Goal: Task Accomplishment & Management: Complete application form

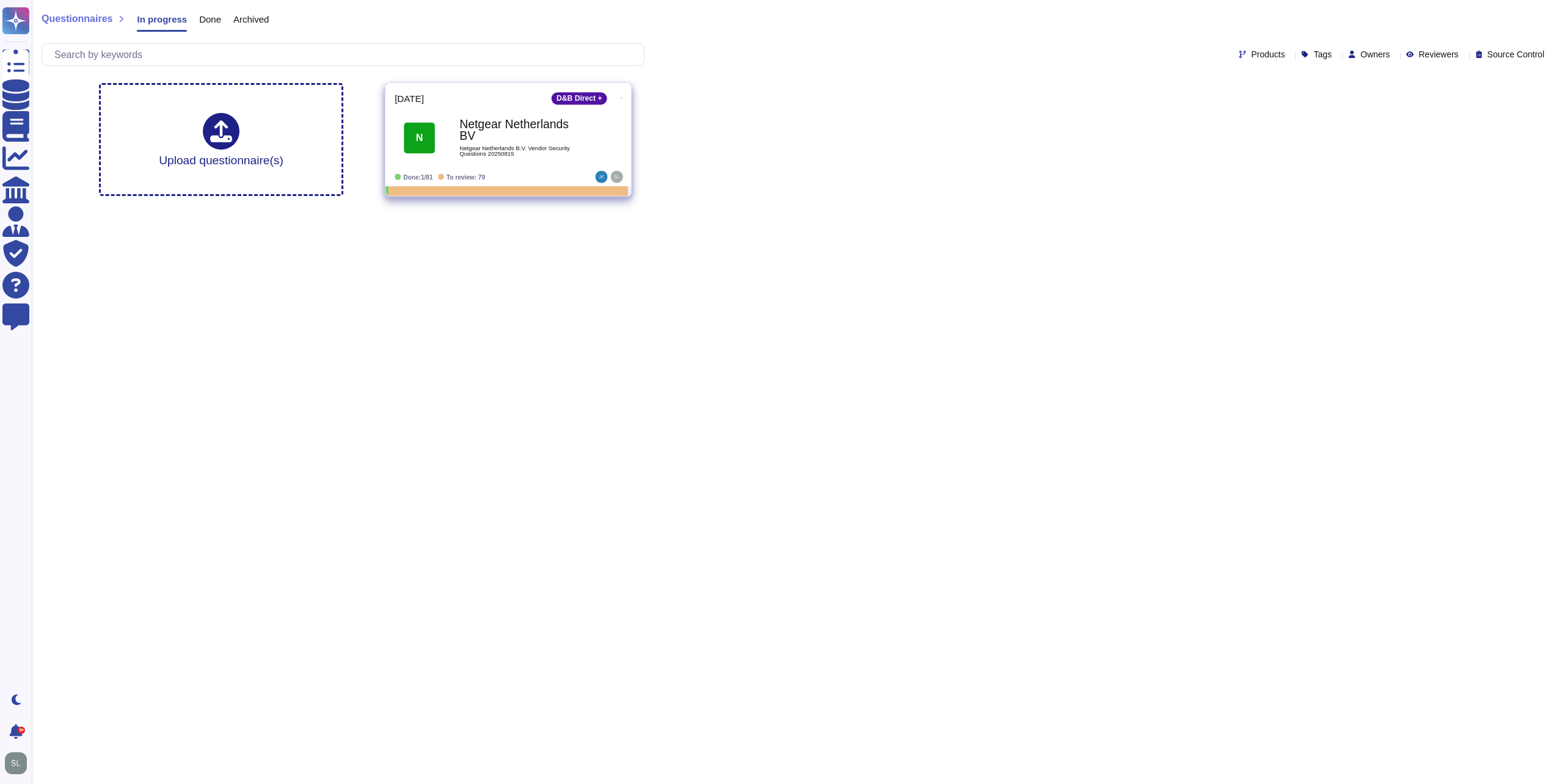
click at [514, 133] on b "Netgear Netherlands BV" at bounding box center [521, 130] width 123 height 24
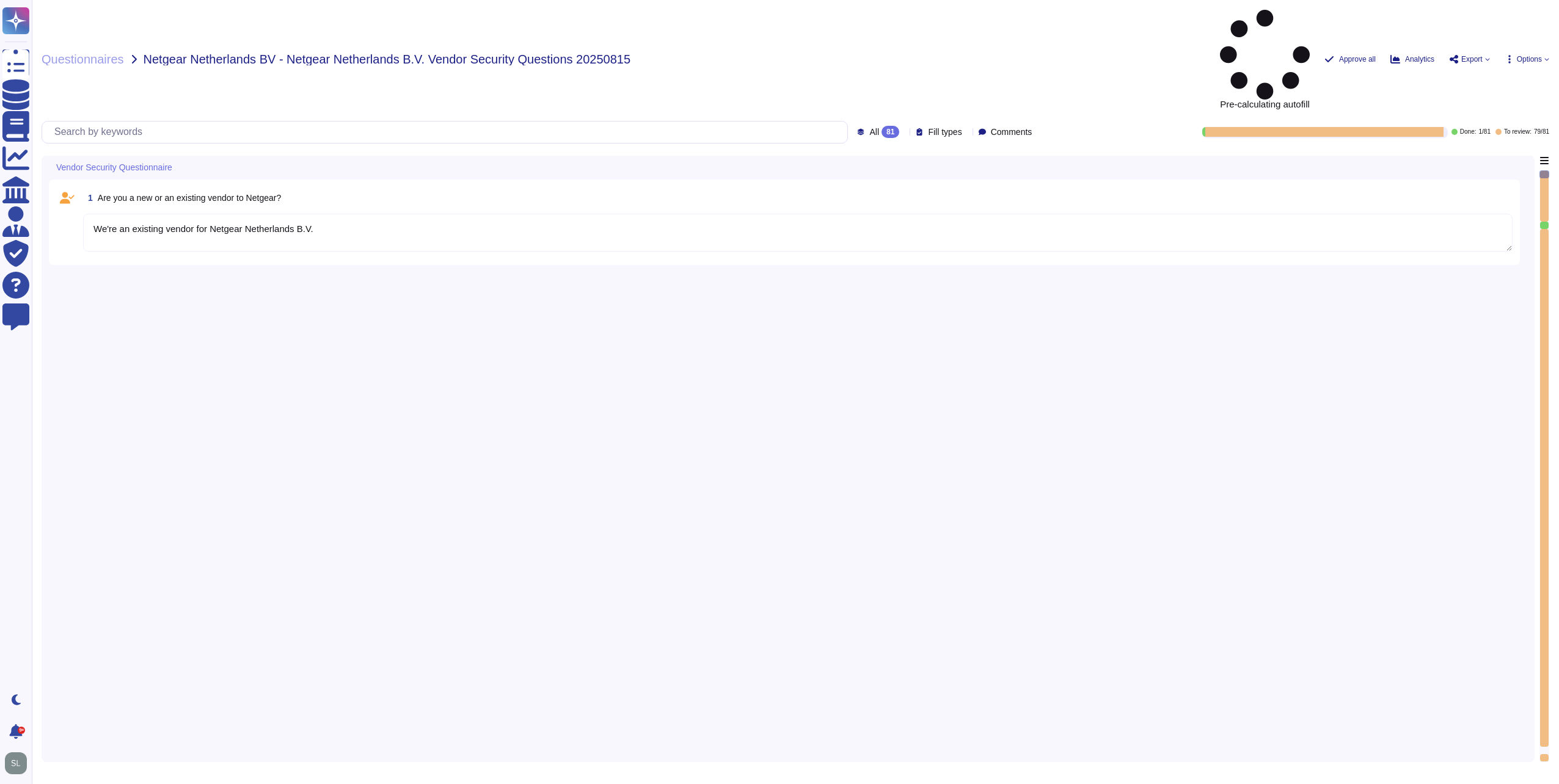
type textarea "We're an existing vendor for Netgear Netherlands B.V."
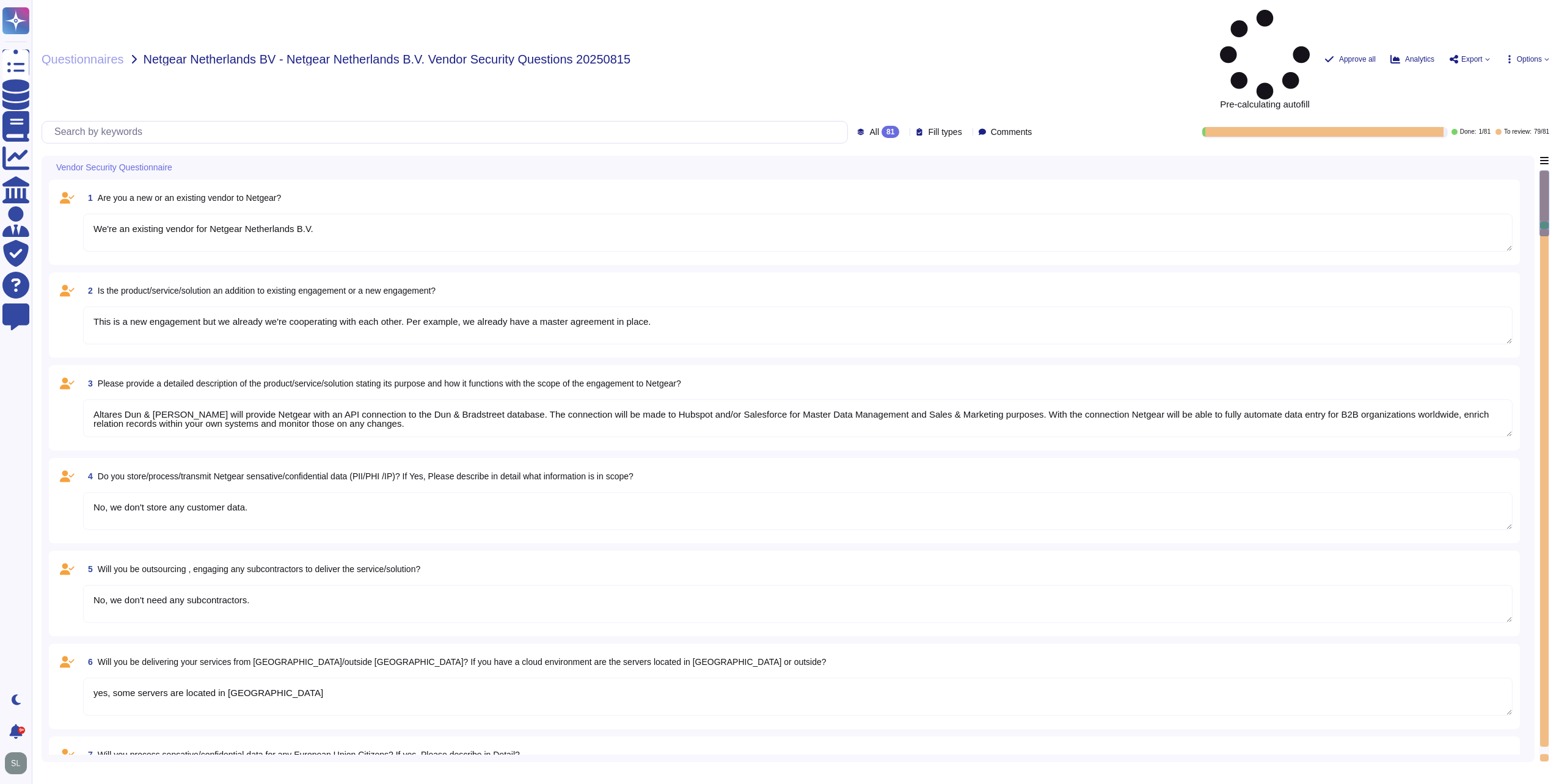
type textarea "This is a new engagement but we already we're cooperating with each other. Per …"
type textarea "Altares Dun & [PERSON_NAME] will provide Netgear with an API connection to the …"
type textarea "No, we don't store any customer data."
type textarea "No, we don't need any subcontractors."
type textarea "yes, some servers are located in [GEOGRAPHIC_DATA]"
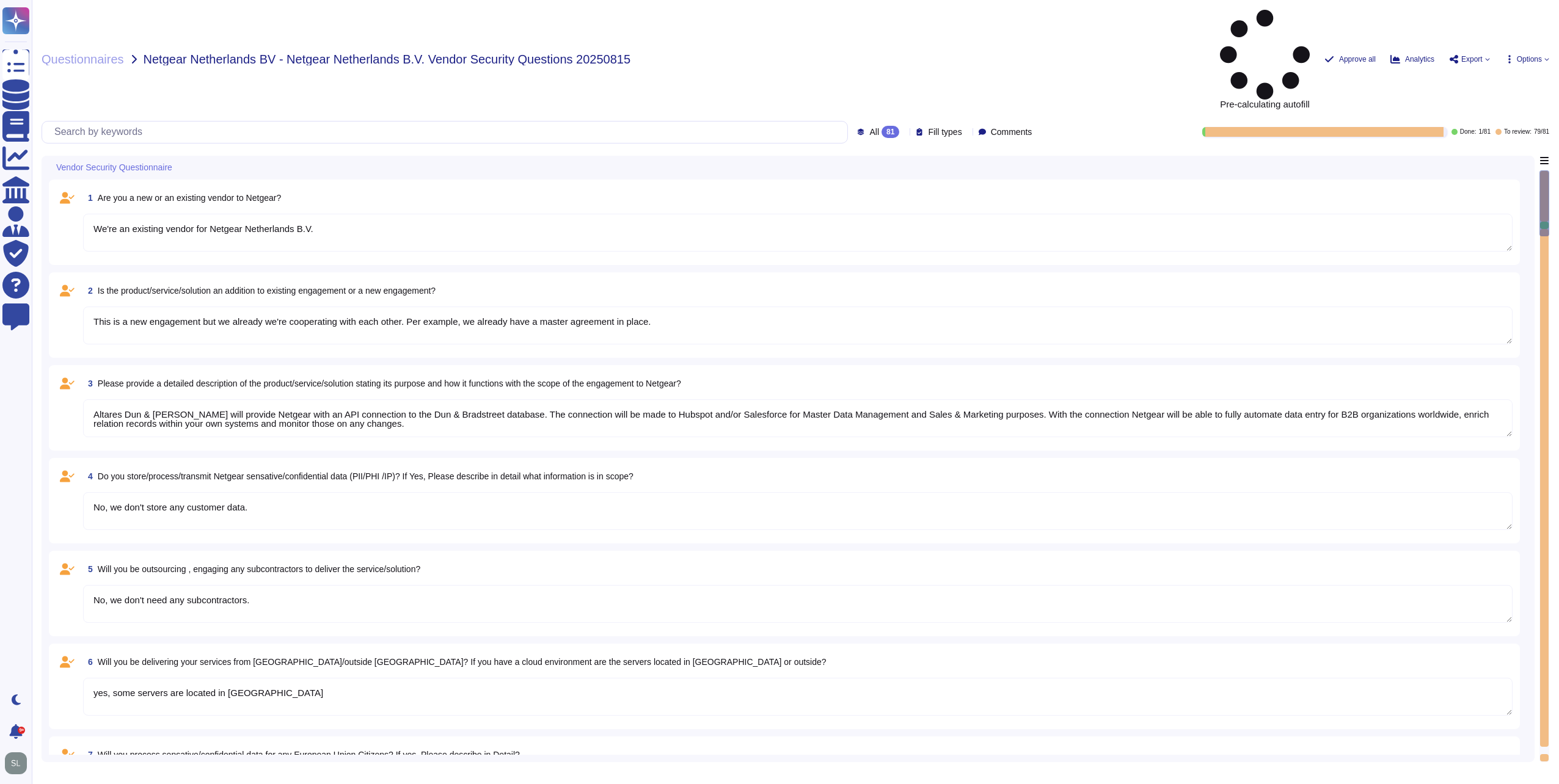
type textarea "No"
type textarea "Dun & [PERSON_NAME] implements the following industry standard frameworks: 1. I…"
type textarea "Yes, identified privacy risks and associated mitigation plans are formally docu…"
type textarea "D&B employs a comprehensive risk assessment process to identify and assess cybe…"
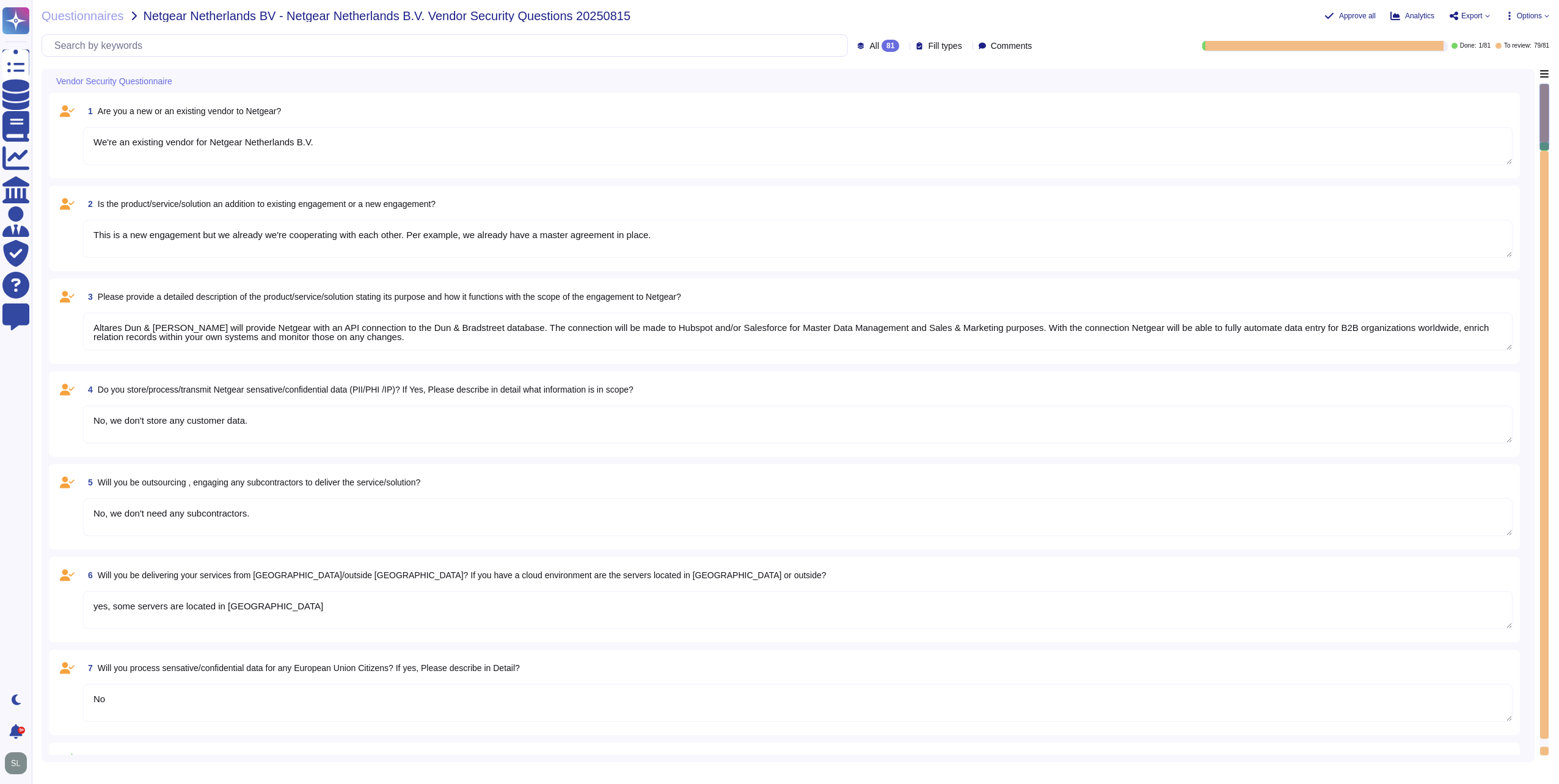
click at [771, 160] on textarea "We're an existing vendor for Netgear Netherlands B.V." at bounding box center [797, 146] width 1429 height 38
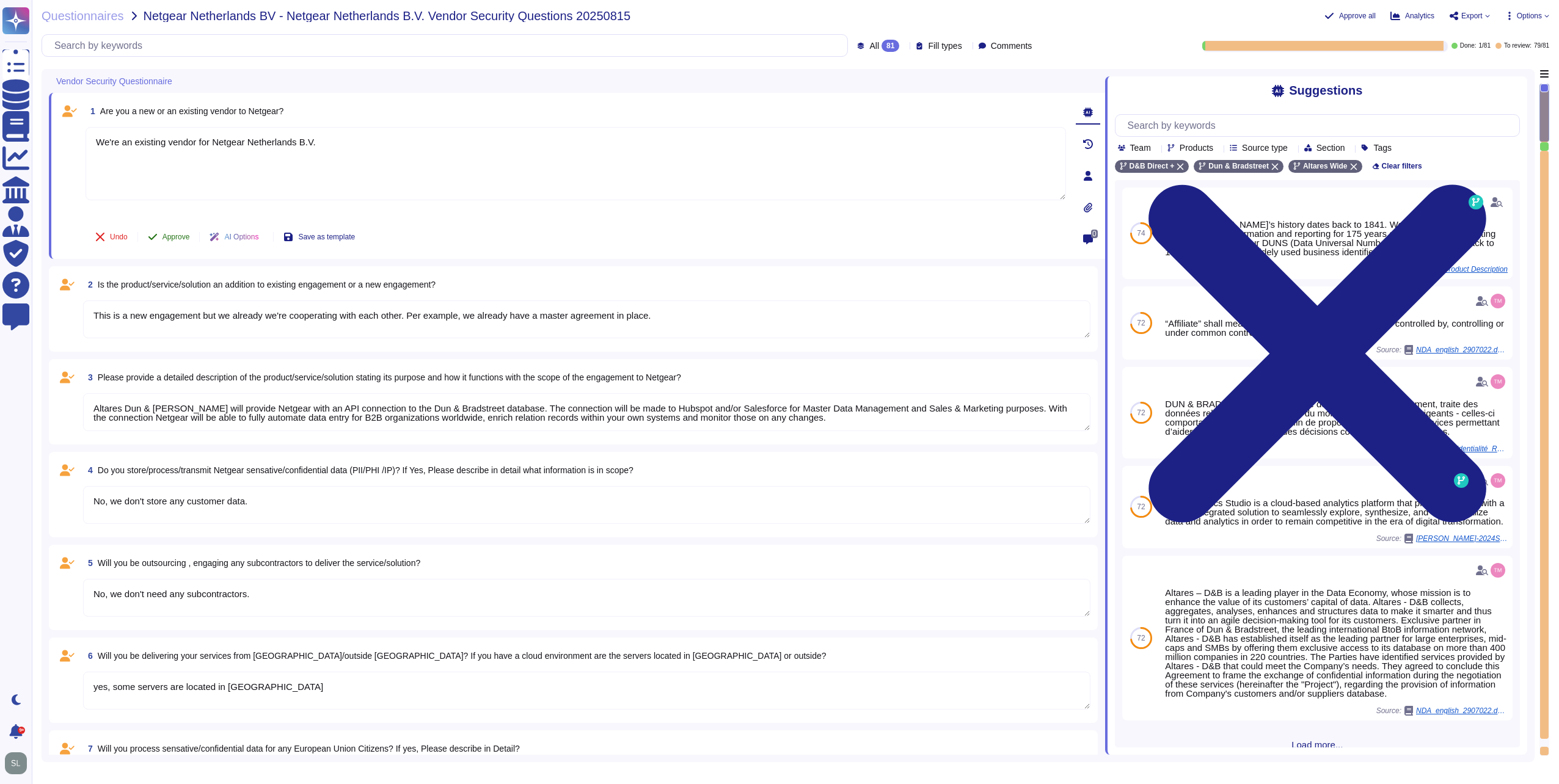
click at [172, 238] on span "Approve" at bounding box center [176, 237] width 27 height 7
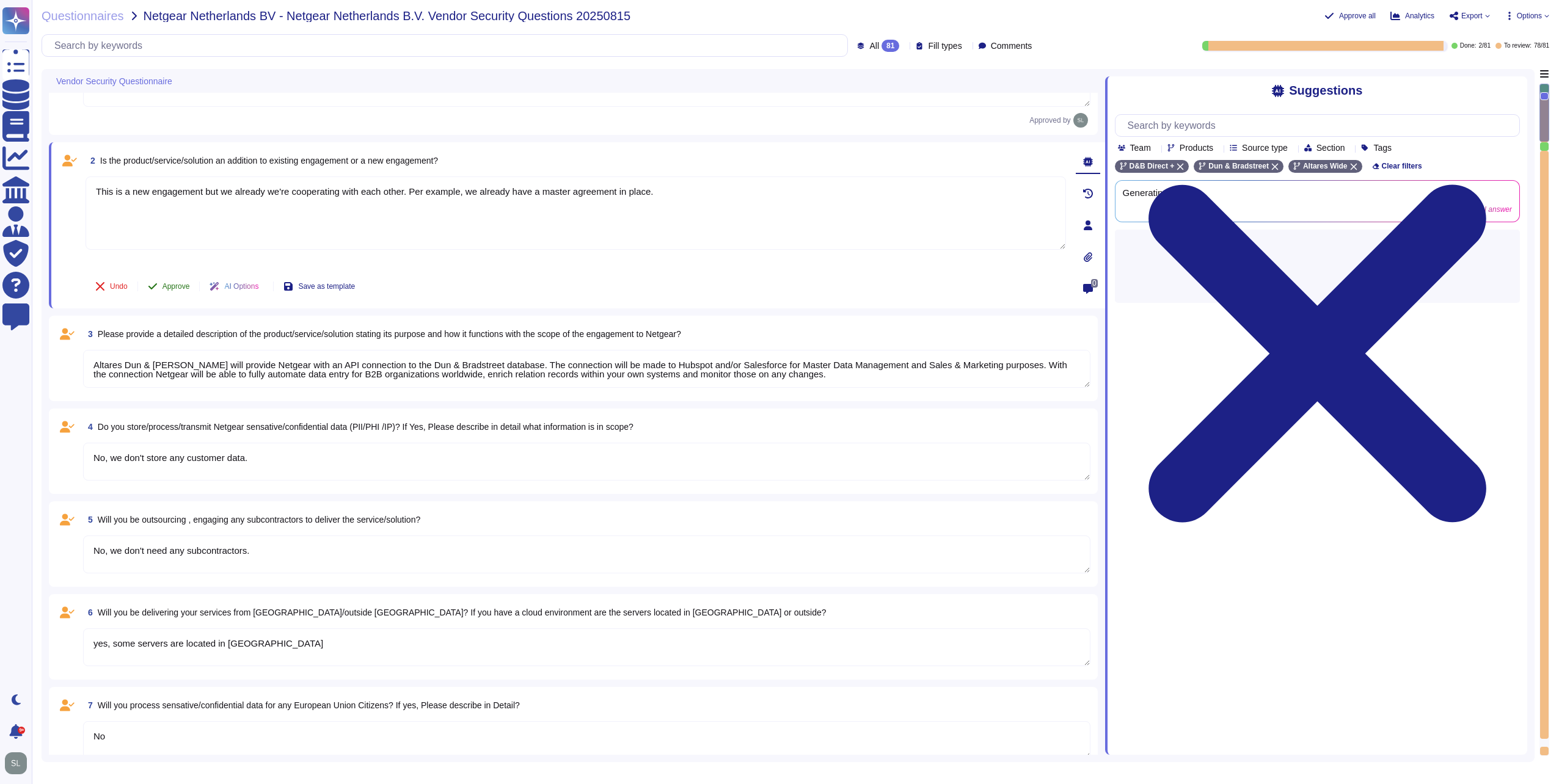
type textarea "D&B employs a comprehensive risk assessment process to identify and assess cybe…"
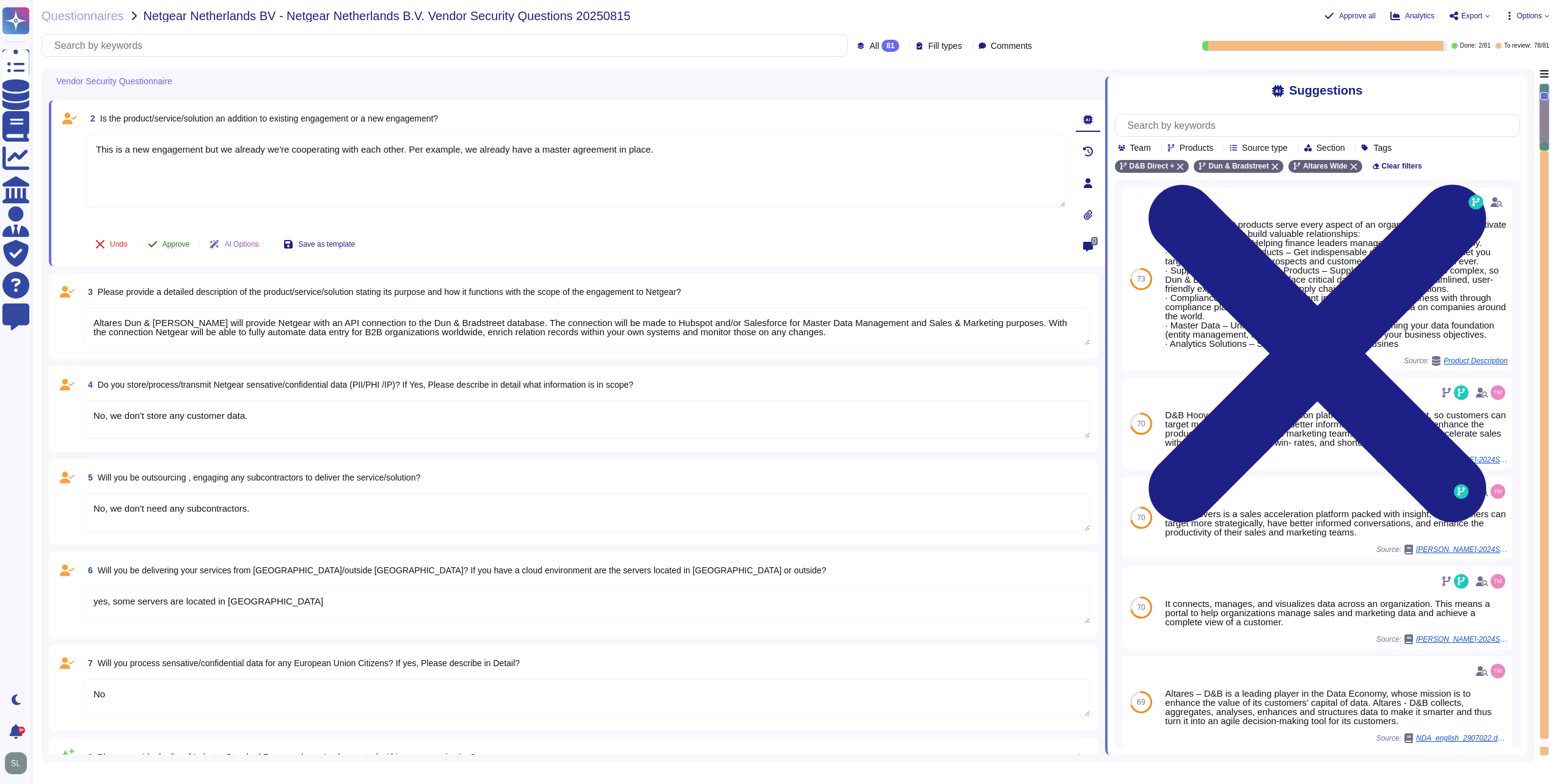
click at [168, 241] on span "Approve" at bounding box center [176, 244] width 27 height 7
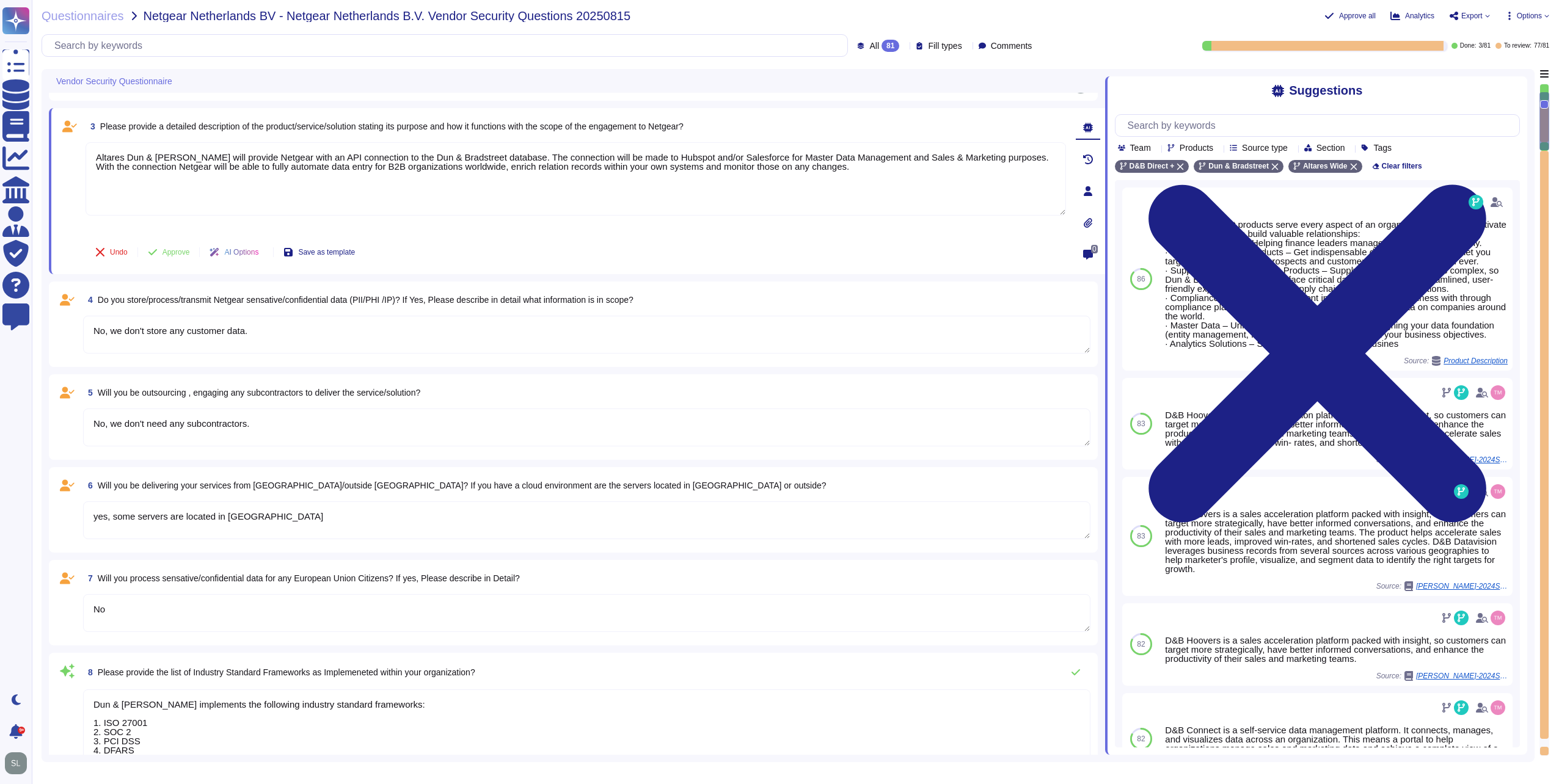
scroll to position [200, 0]
click at [160, 251] on button "Approve" at bounding box center [169, 251] width 62 height 25
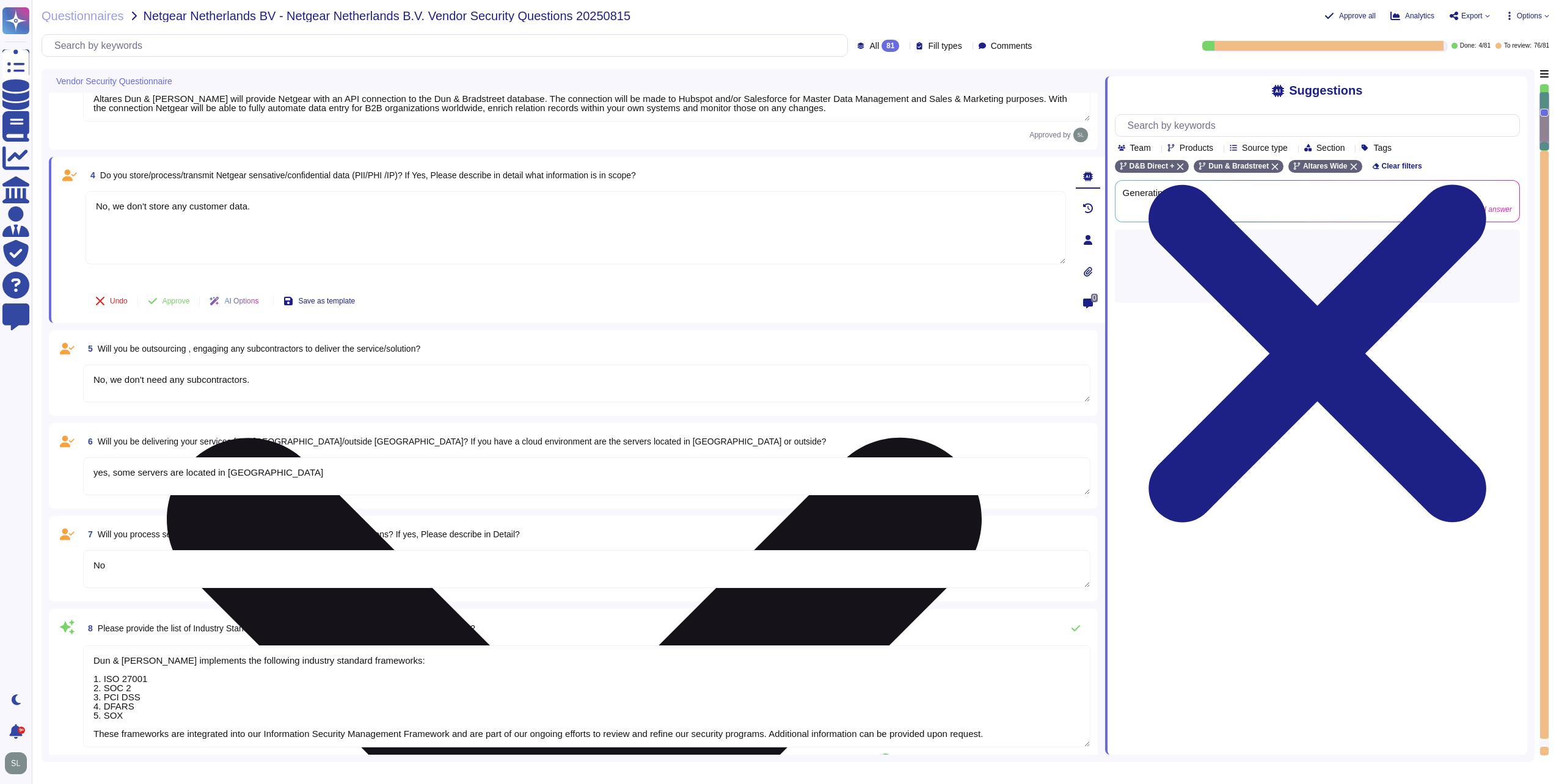
scroll to position [301, 0]
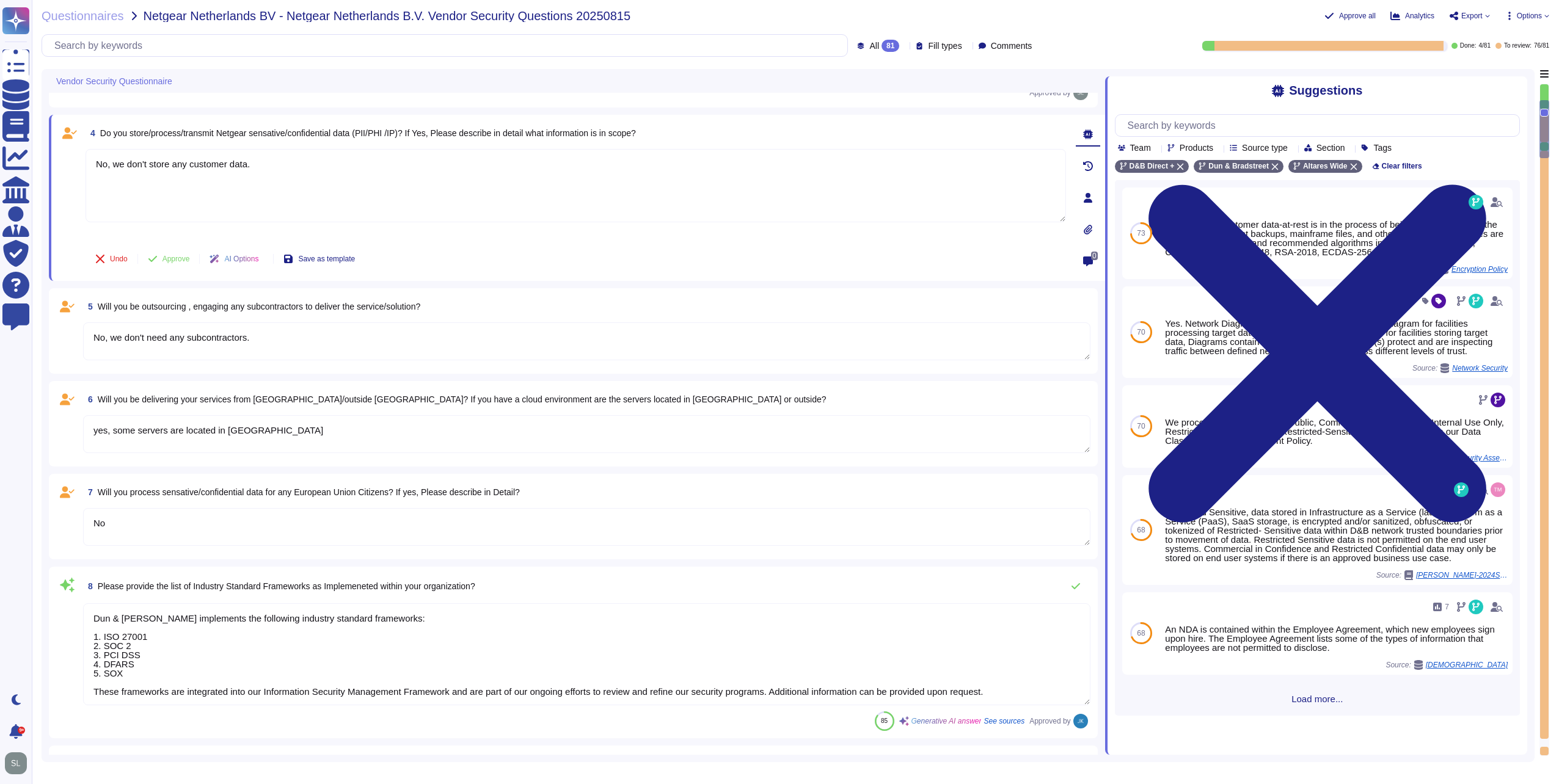
click at [323, 346] on textarea "No, we don't need any subcontractors." at bounding box center [587, 342] width 1007 height 38
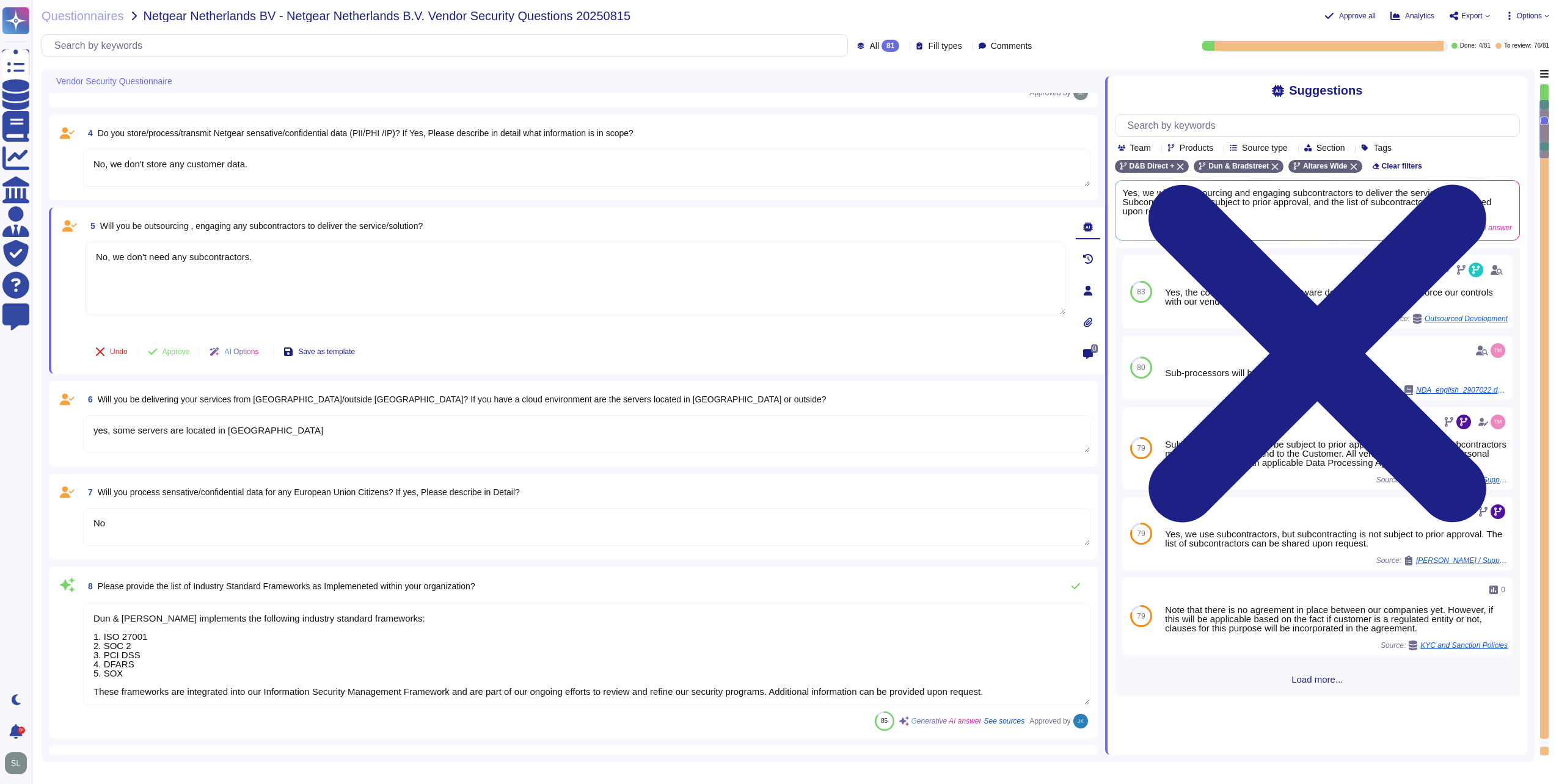
click at [1091, 292] on icon at bounding box center [1088, 291] width 8 height 10
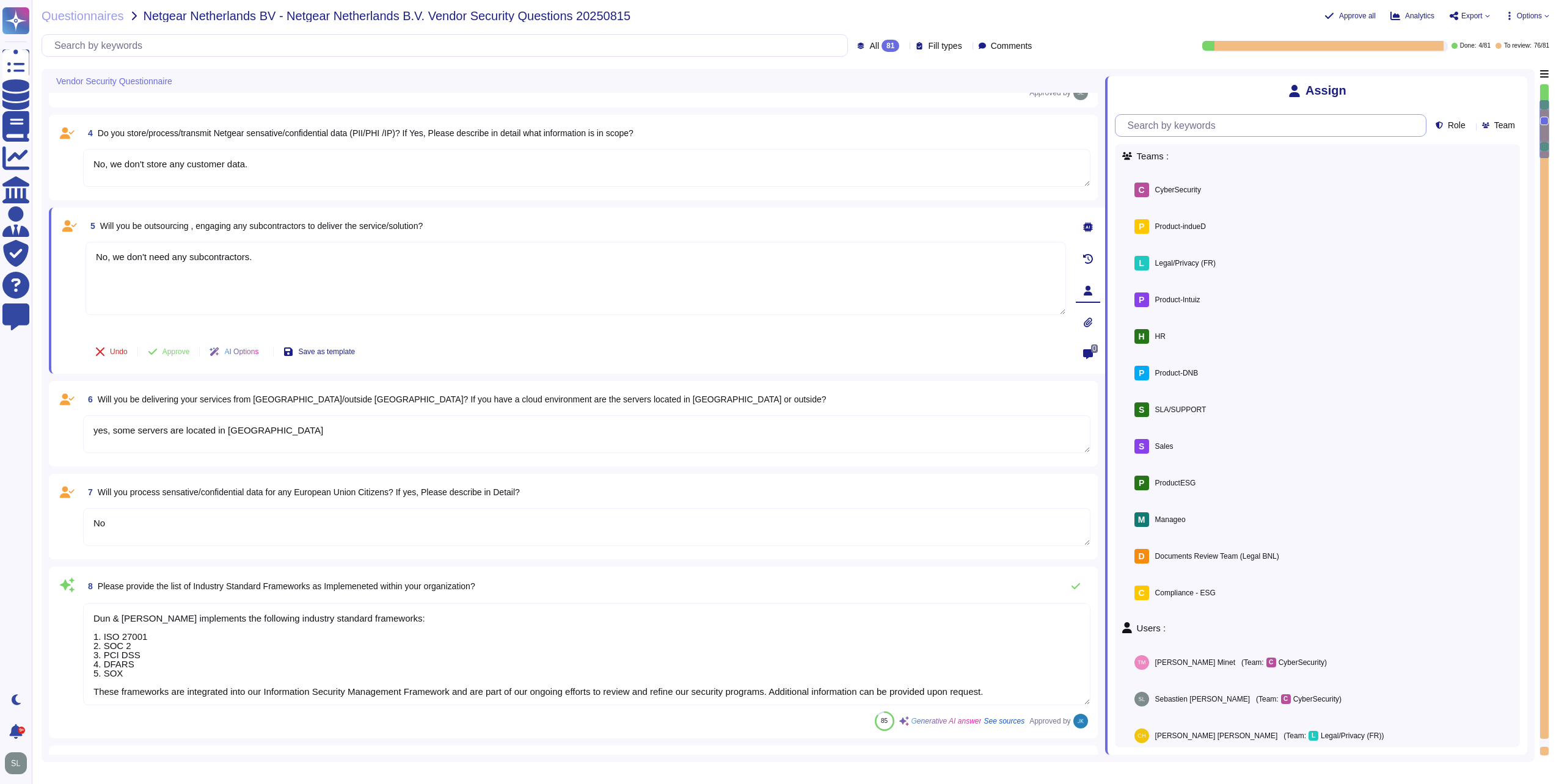
click at [1267, 129] on input "text" at bounding box center [1274, 125] width 304 height 21
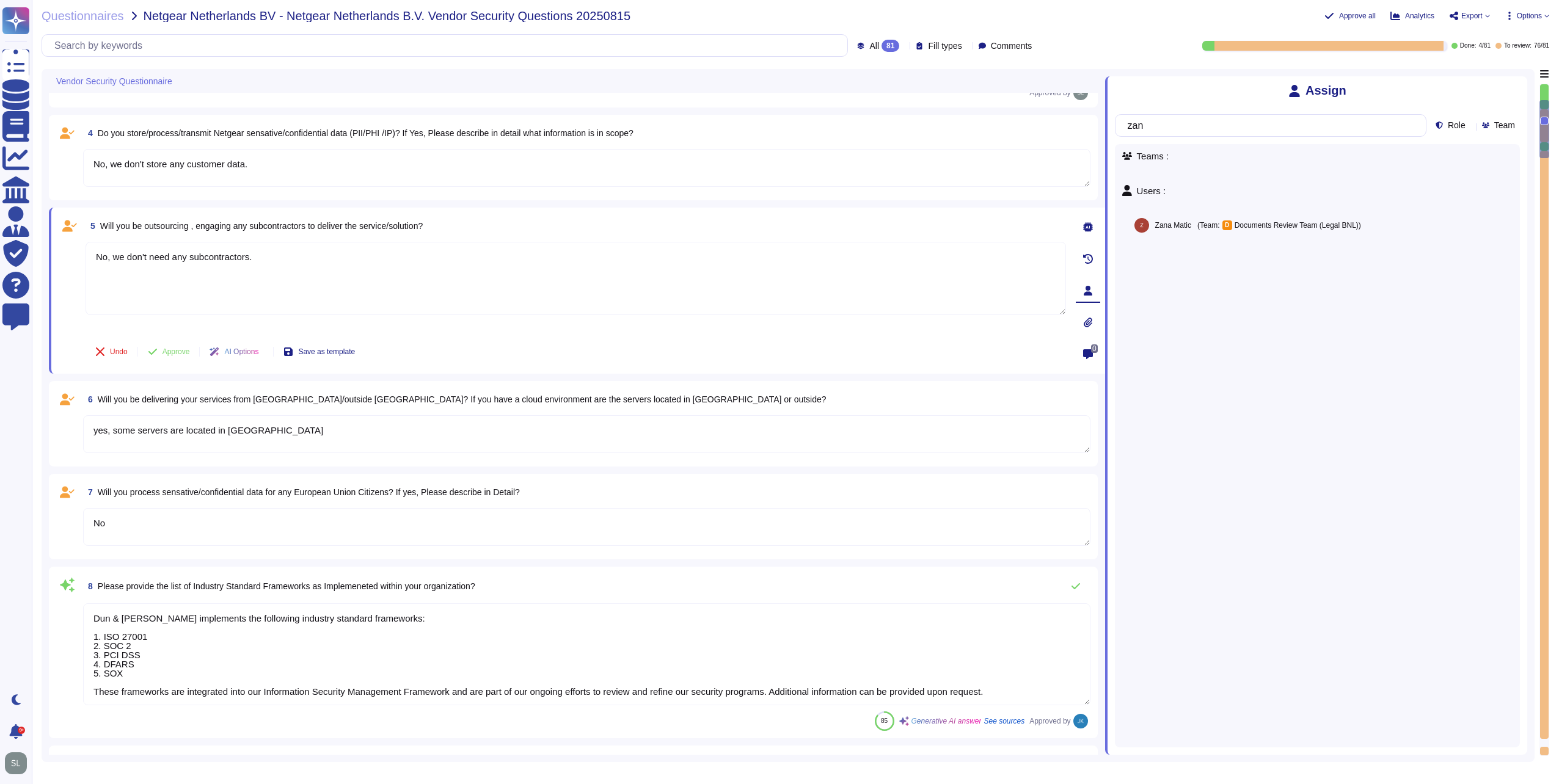
type input "zan"
click at [1255, 494] on div "Teams : Users : [PERSON_NAME] (Team: D Documents Review Team (Legal BNL) ) Assi…" at bounding box center [1317, 446] width 405 height 604
click at [1520, 84] on icon at bounding box center [1520, 84] width 0 height 0
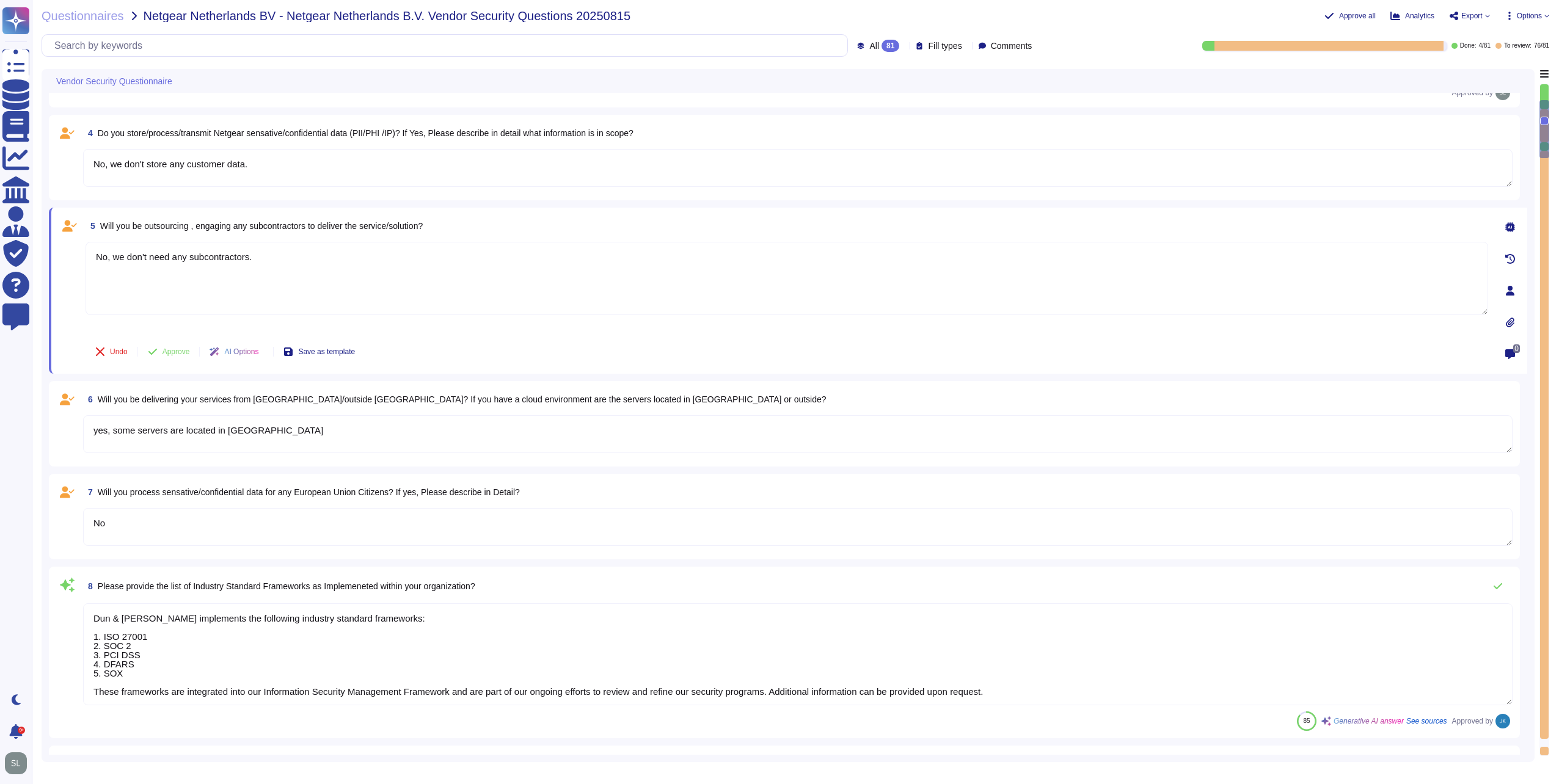
click at [402, 614] on textarea "Dun & [PERSON_NAME] implements the following industry standard frameworks: 1. I…" at bounding box center [797, 654] width 1429 height 102
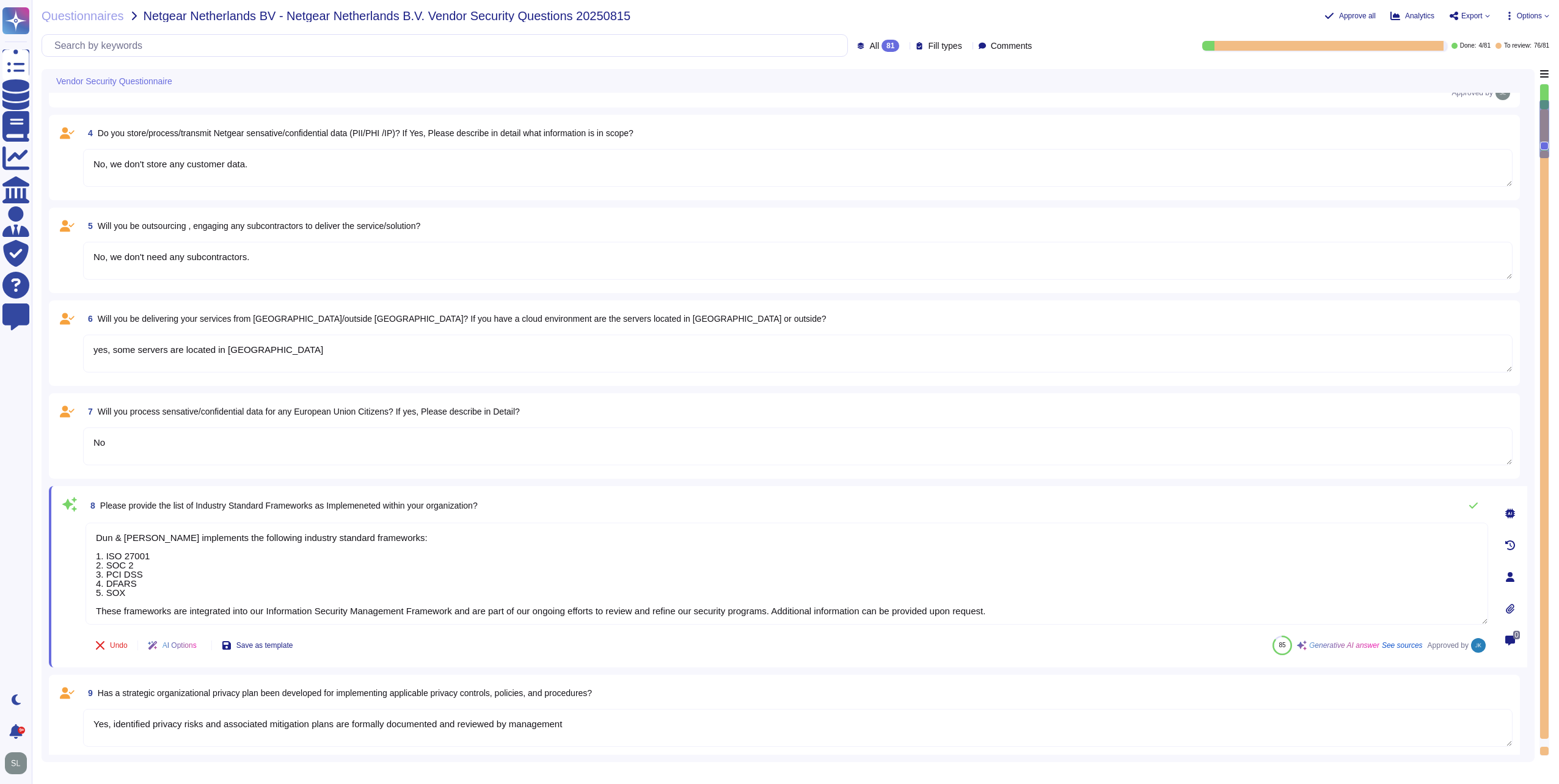
type textarea "Yes, D&B has a formally documented framework that includes policies, standards,…"
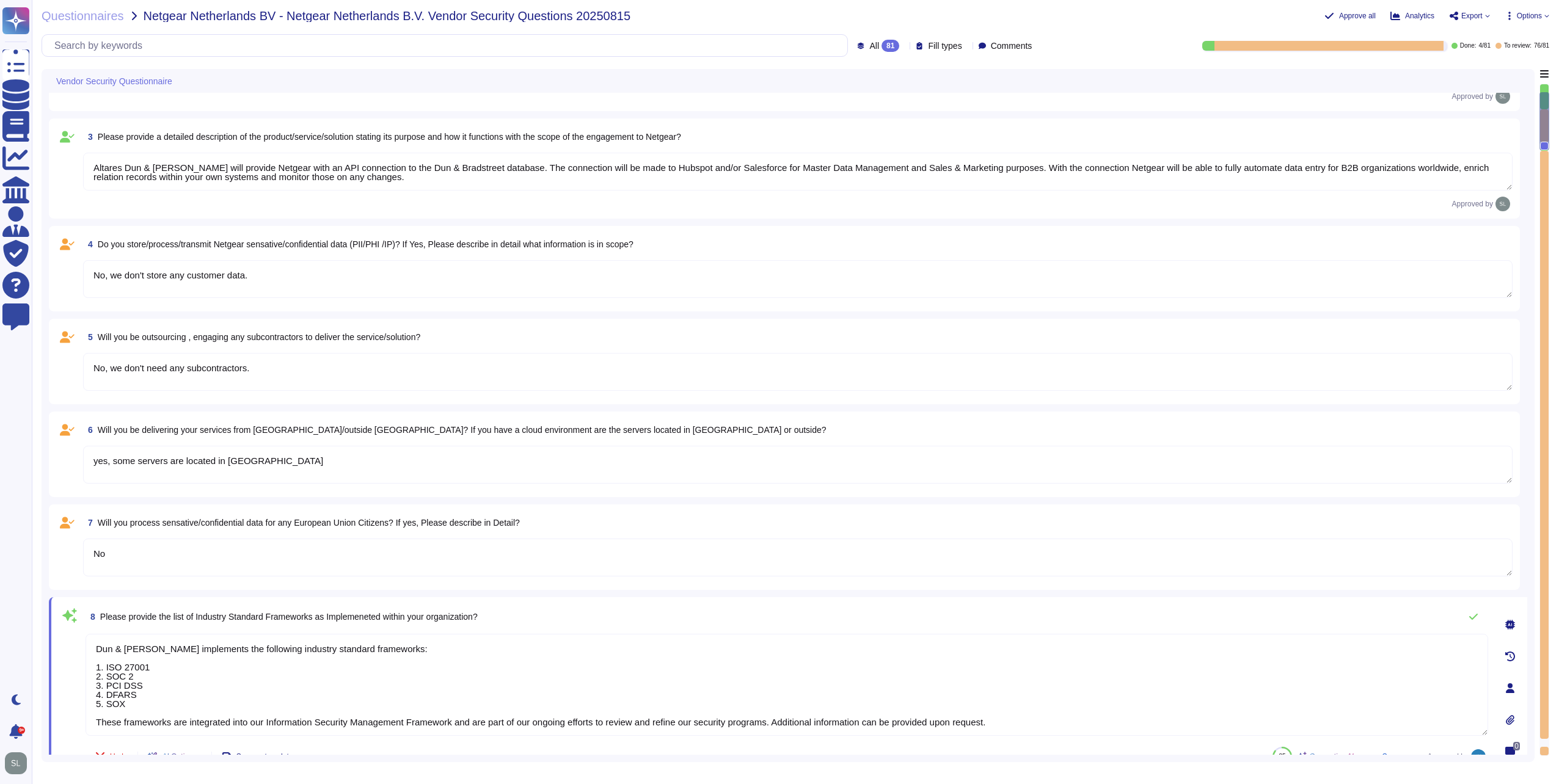
scroll to position [0, 0]
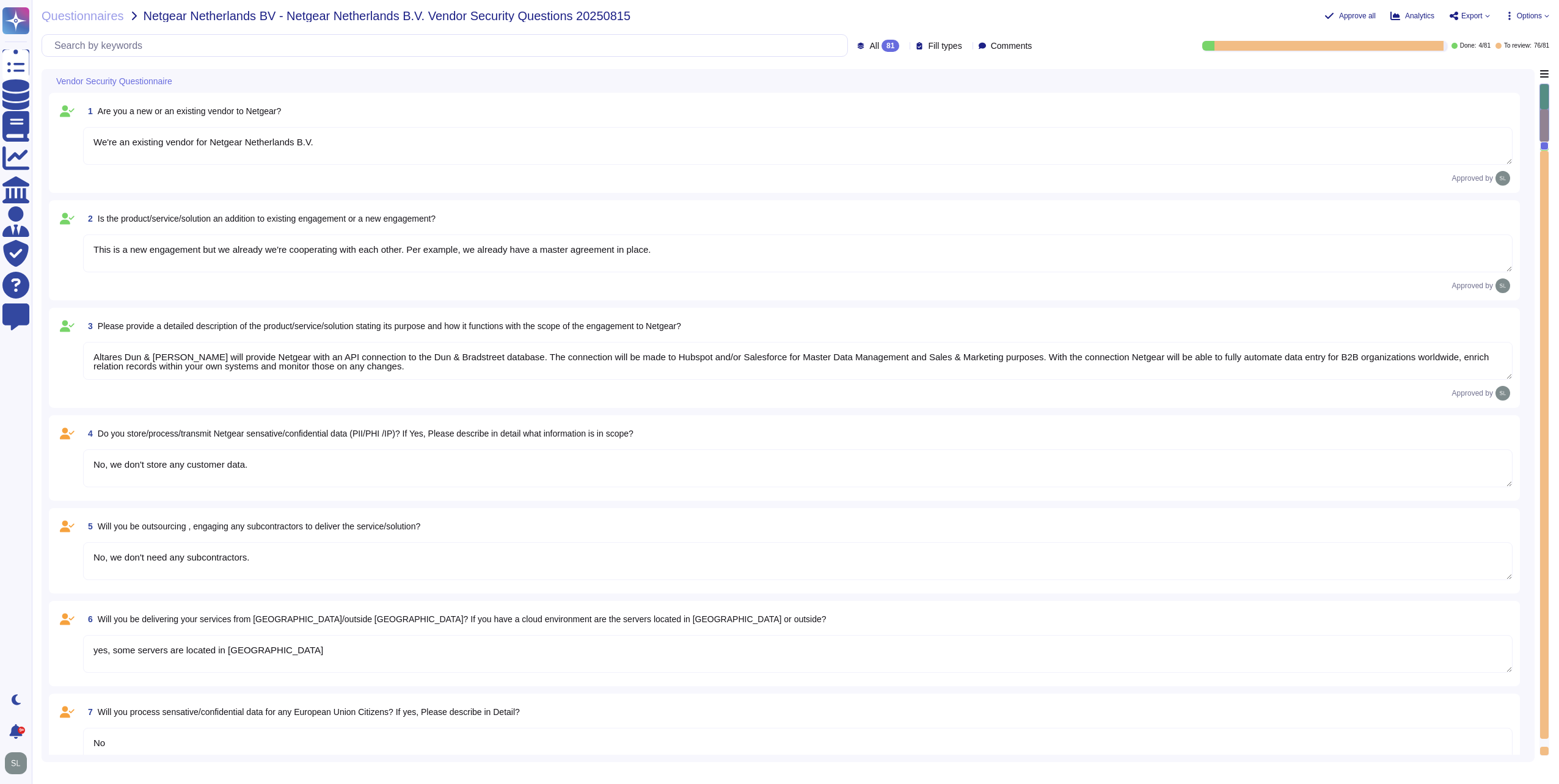
type textarea "D&B employs a comprehensive risk assessment process to identify and assess cybe…"
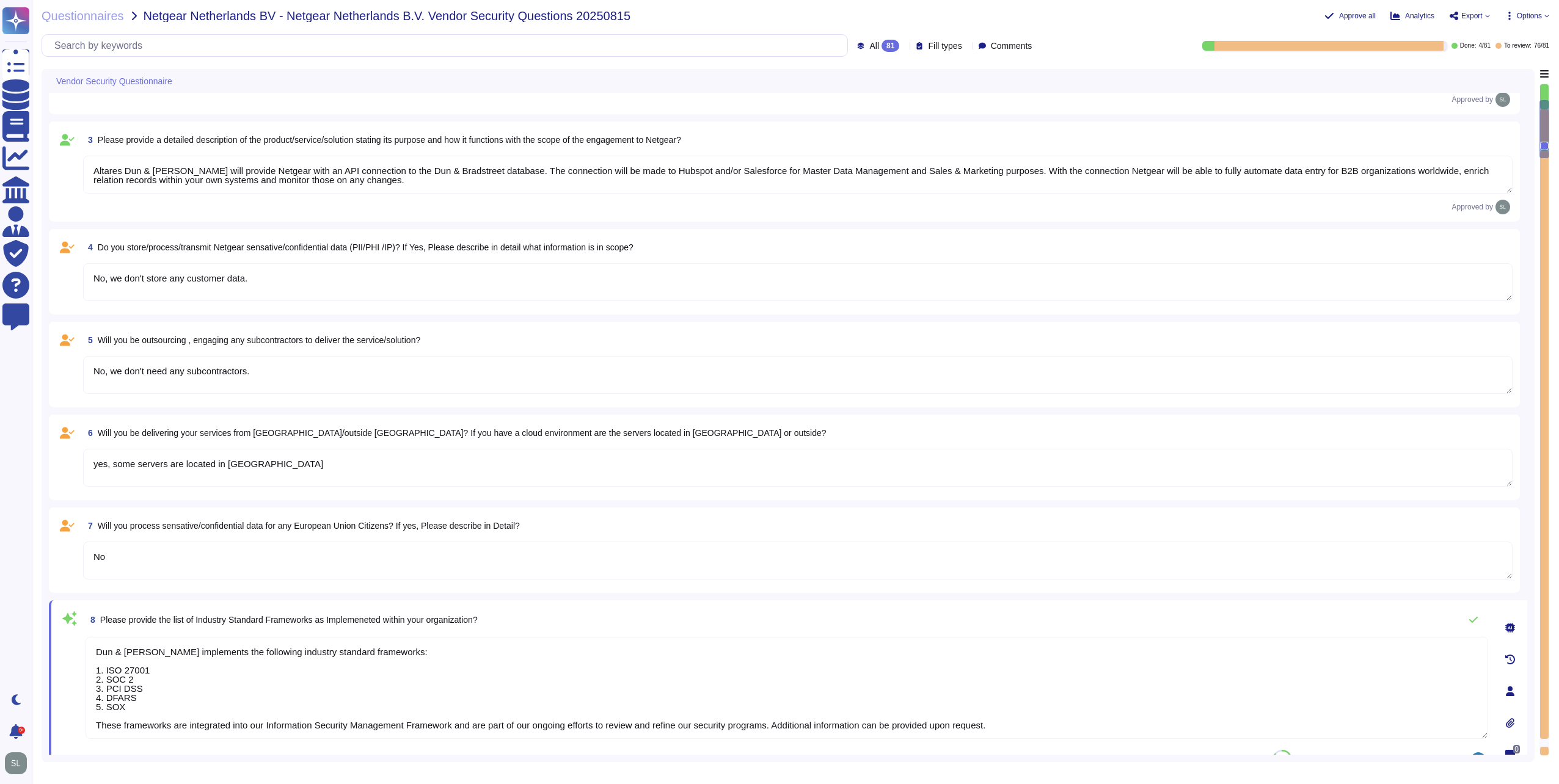
scroll to position [349, 0]
type textarea "Yes, D&B has a formally documented framework that includes policies, standards,…"
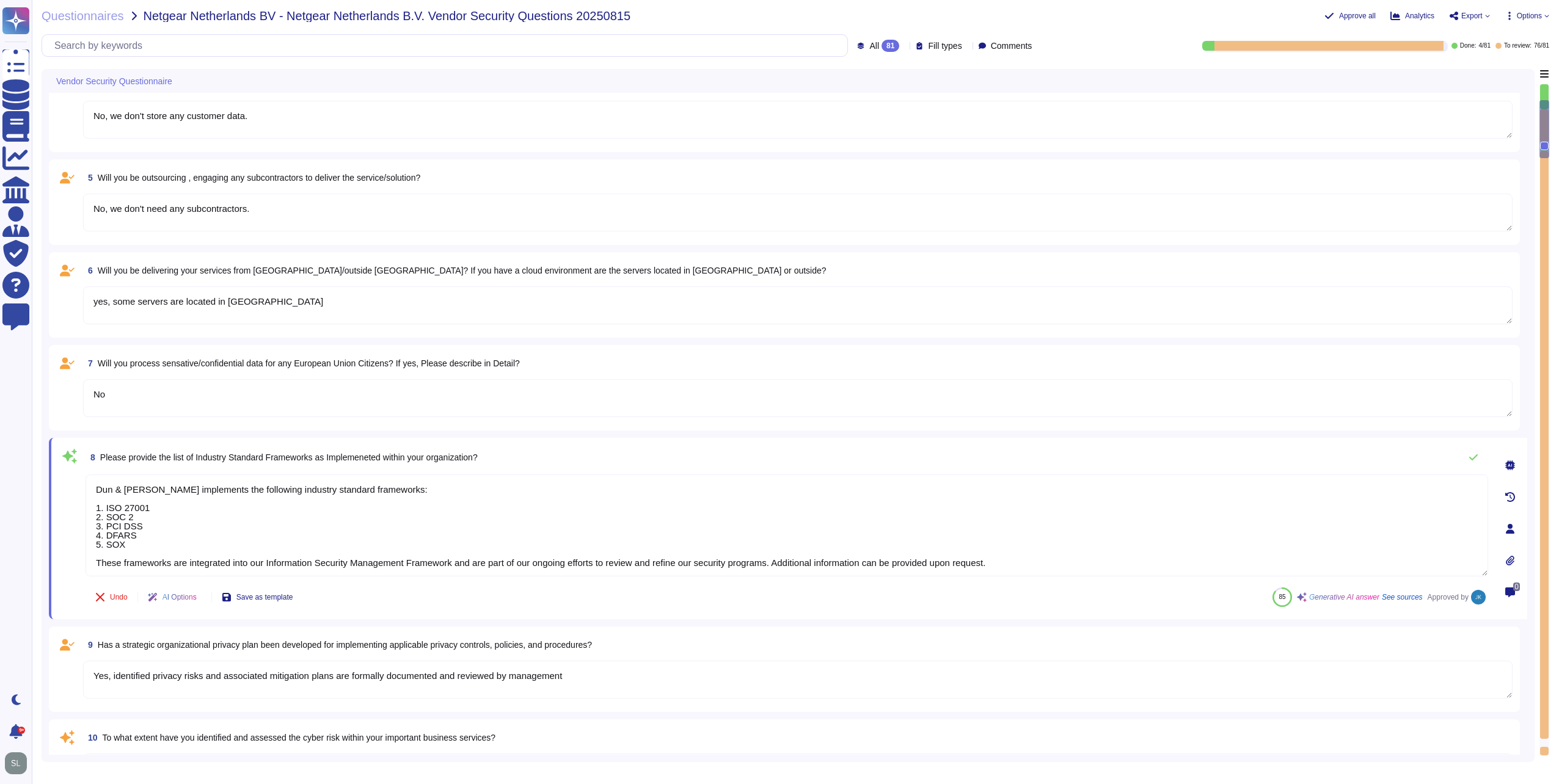
type textarea "Yes, Dun & [PERSON_NAME] has a dedicated Information Security team, which inclu…"
click at [273, 299] on textarea "yes, some servers are located in [GEOGRAPHIC_DATA]" at bounding box center [797, 306] width 1429 height 38
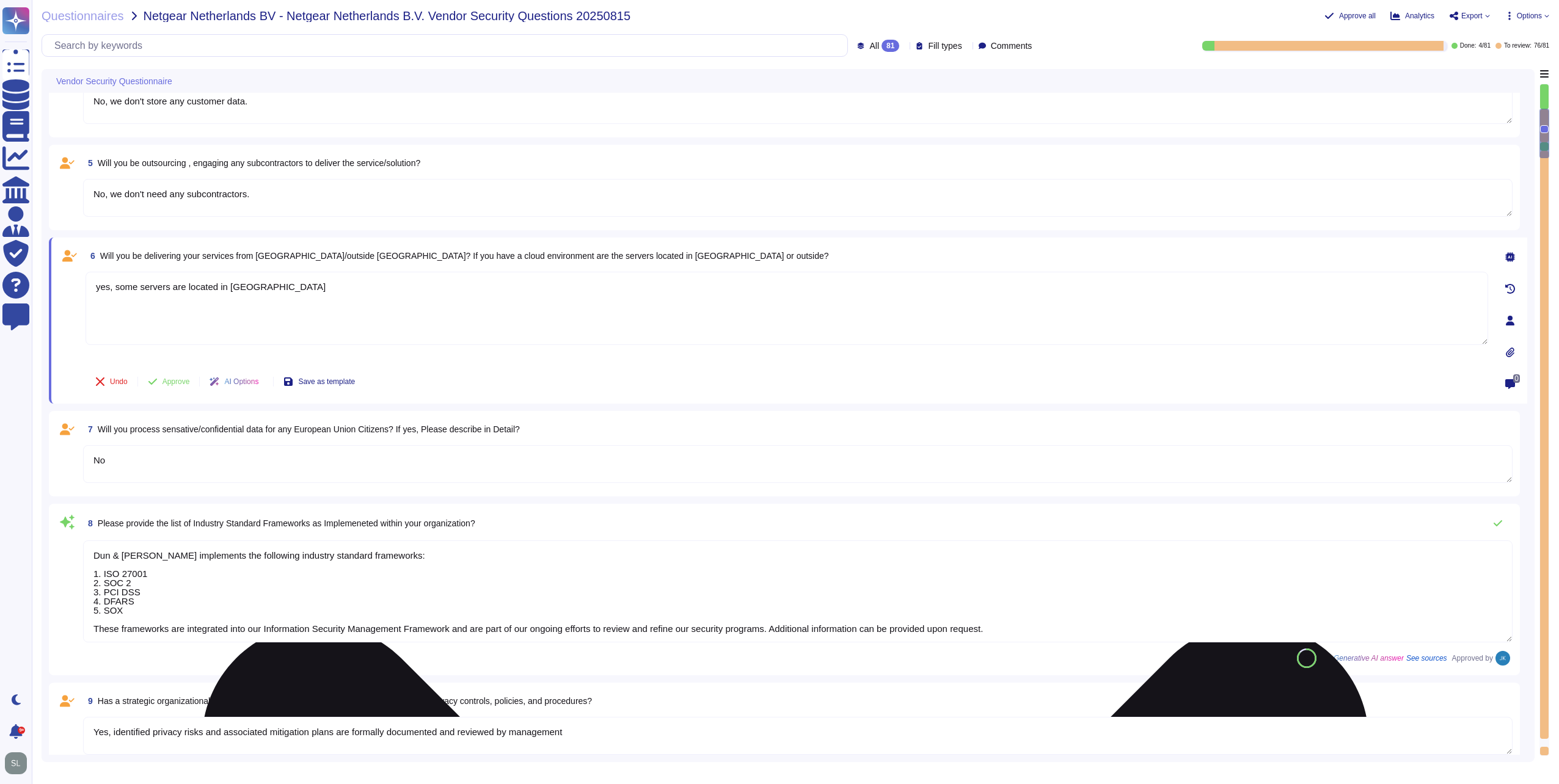
type textarea "Yes, Dun & [PERSON_NAME] has a dedicated Information Security team, which inclu…"
type textarea "Management assesses risks that inherently arise from the expansion of the busin…"
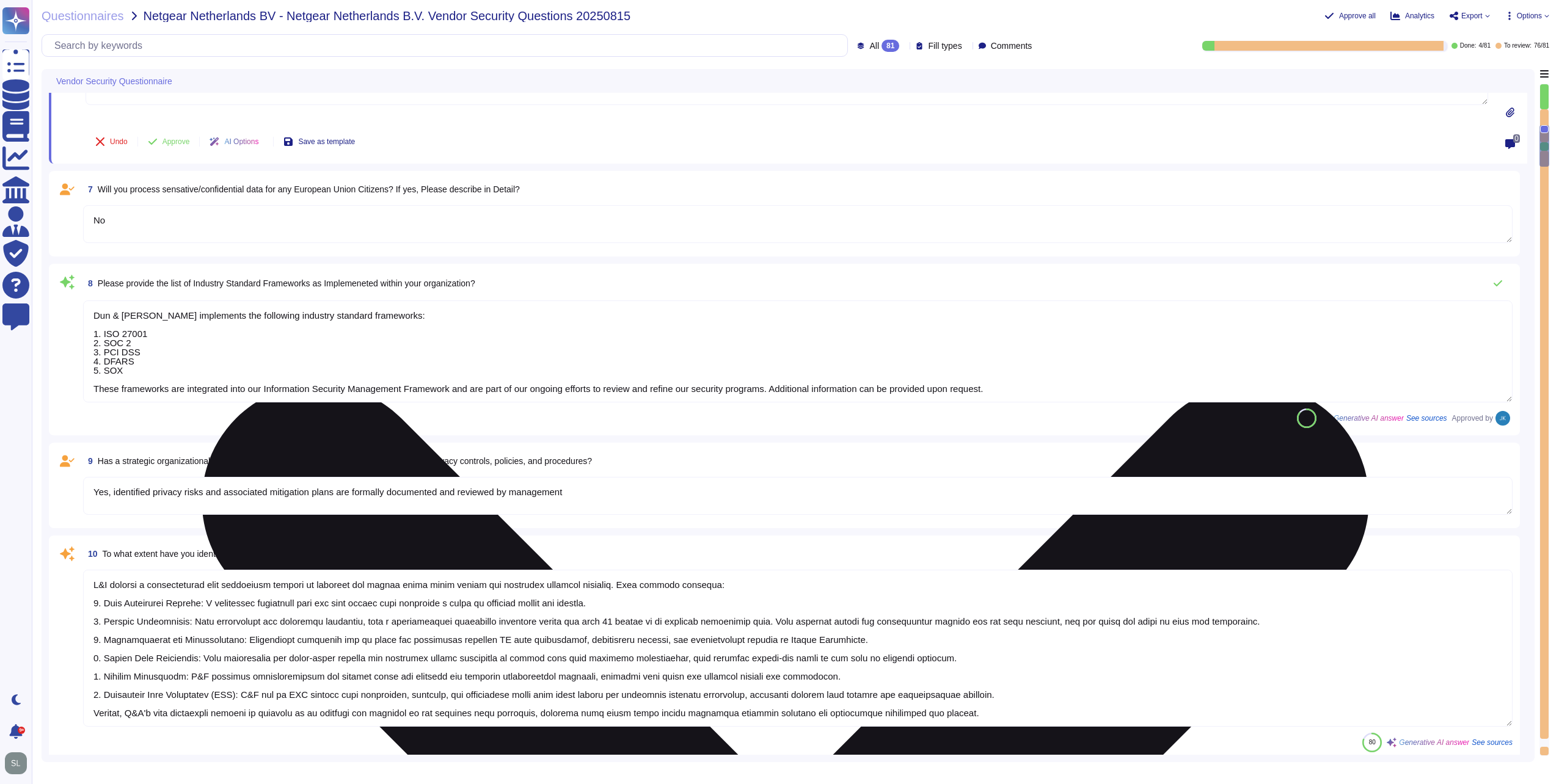
scroll to position [1, 0]
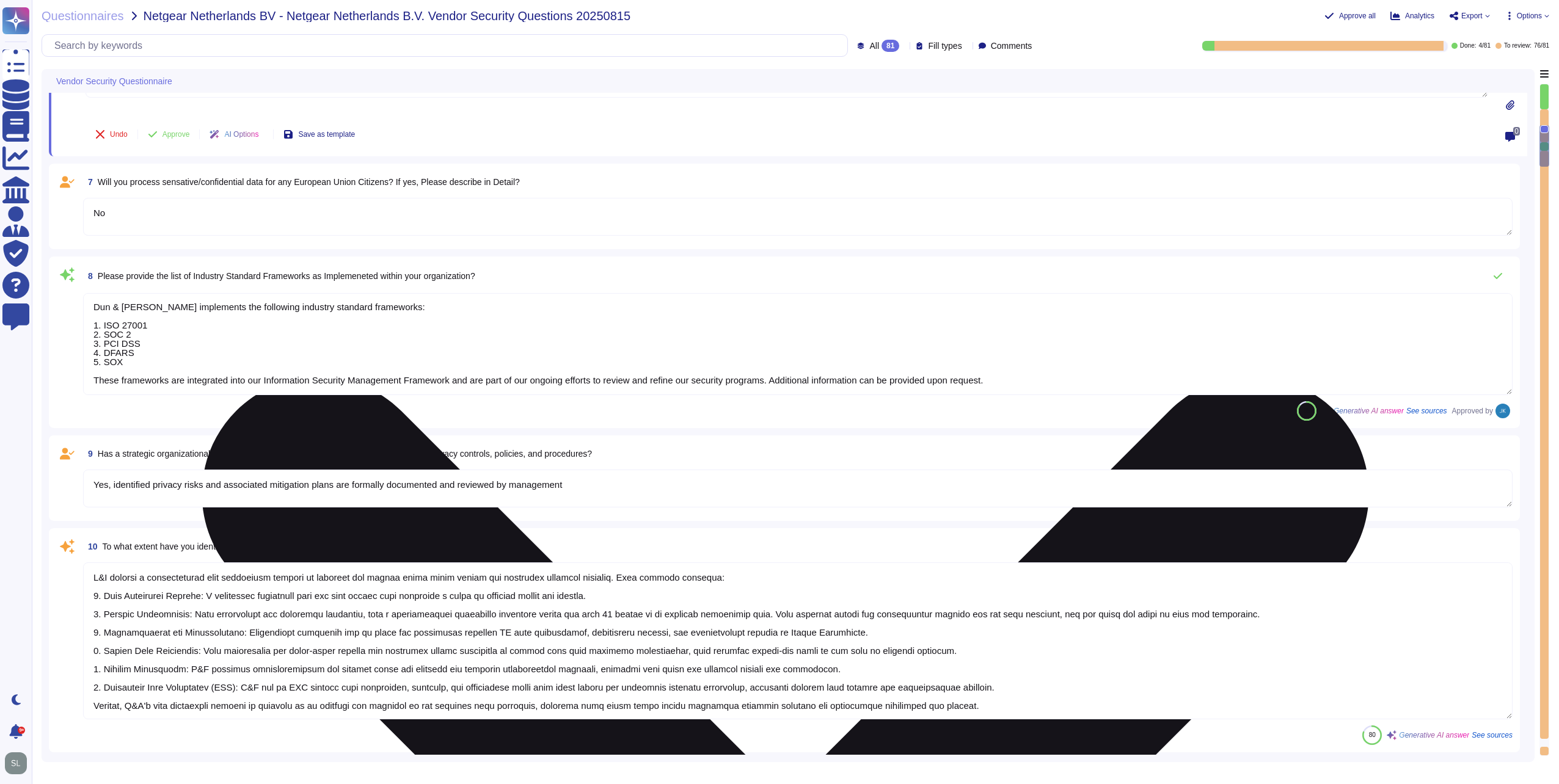
type textarea "Yes, there are mechanisms in place to identify and react to changes that can ha…"
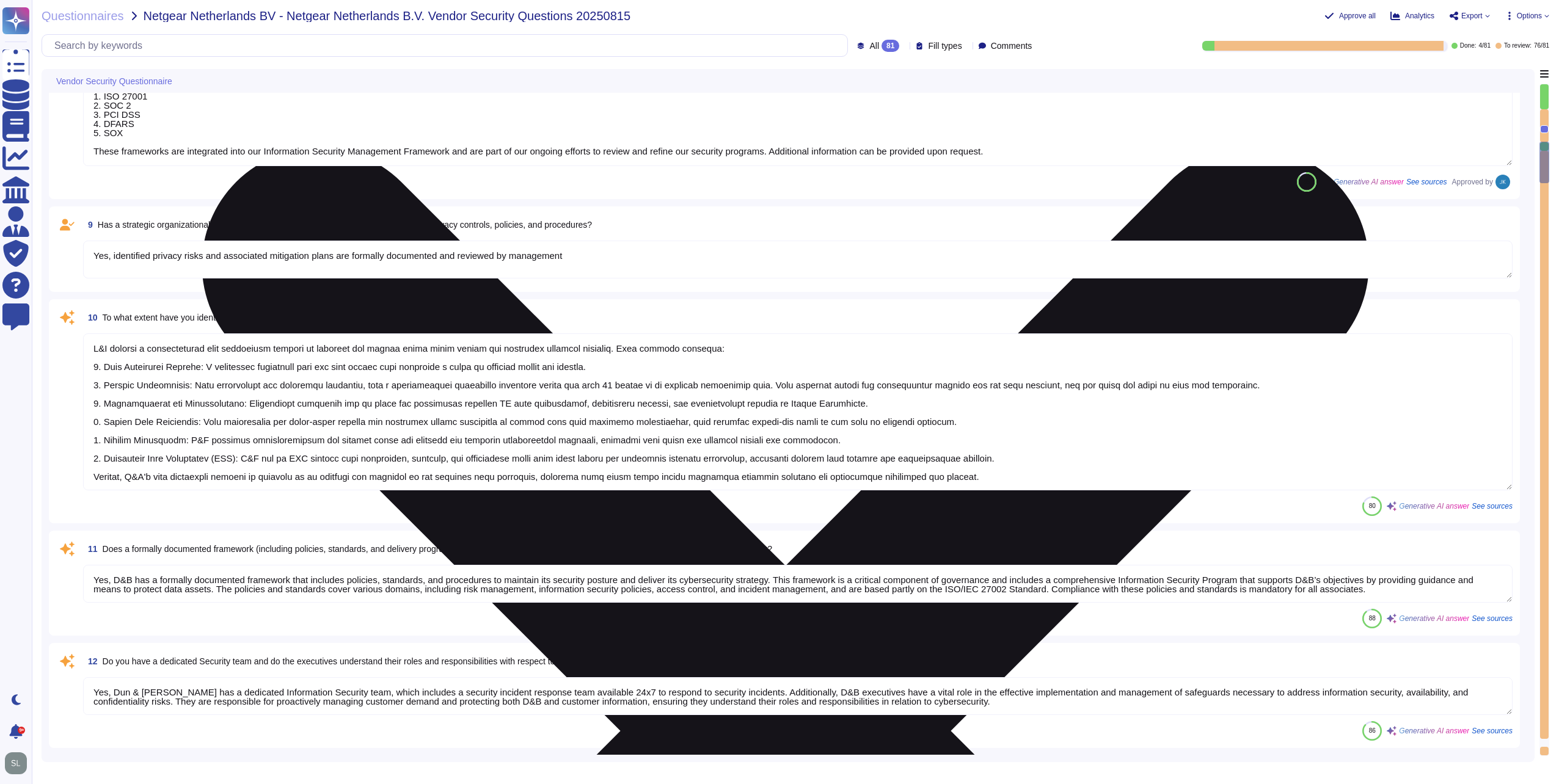
type textarea "Yes, our organization maintains an IT asset inventory list that includes hardwa…"
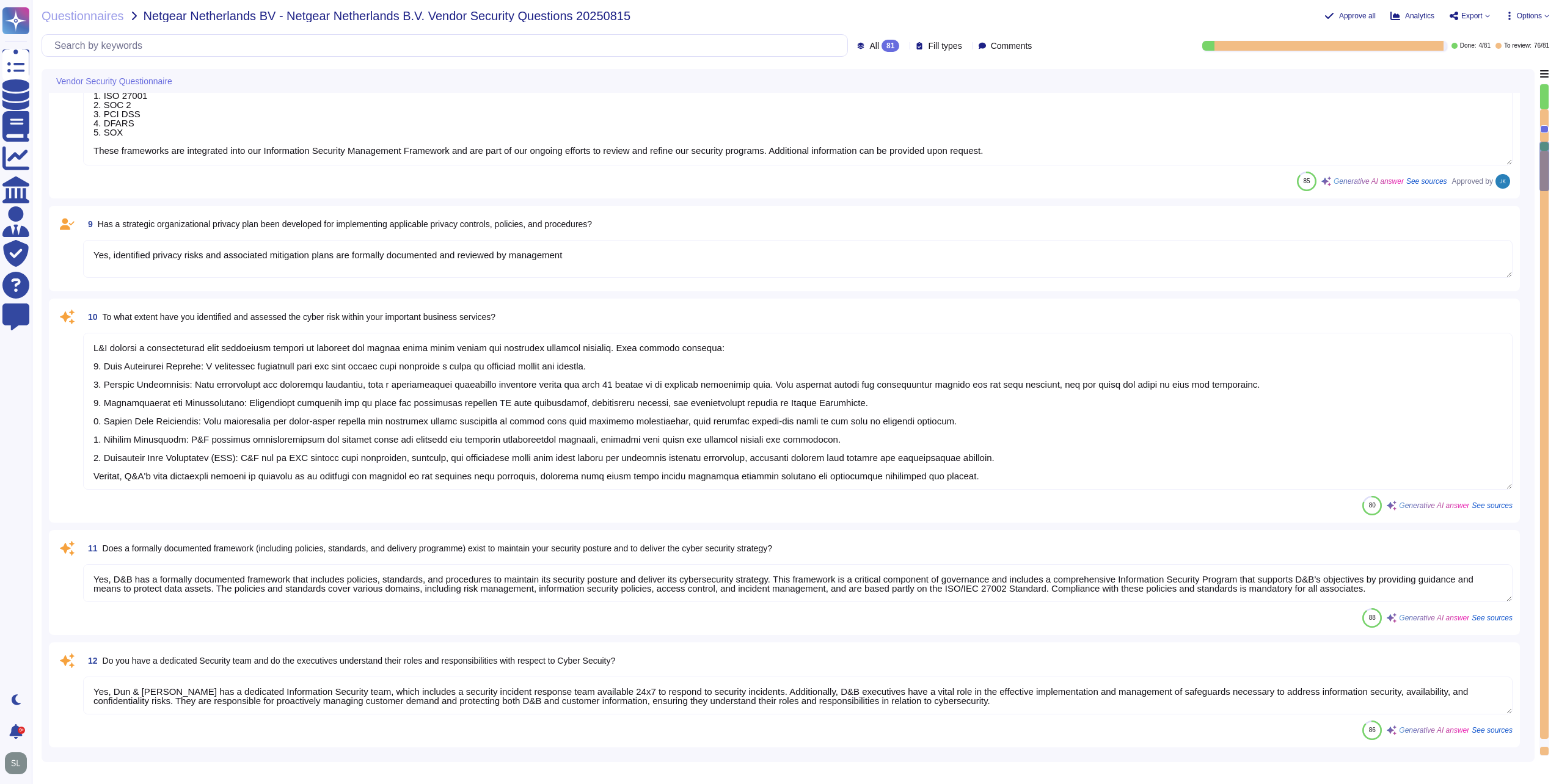
scroll to position [0, 0]
click at [321, 151] on textarea "Dun & [PERSON_NAME] implements the following industry standard frameworks: 1. I…" at bounding box center [797, 114] width 1429 height 102
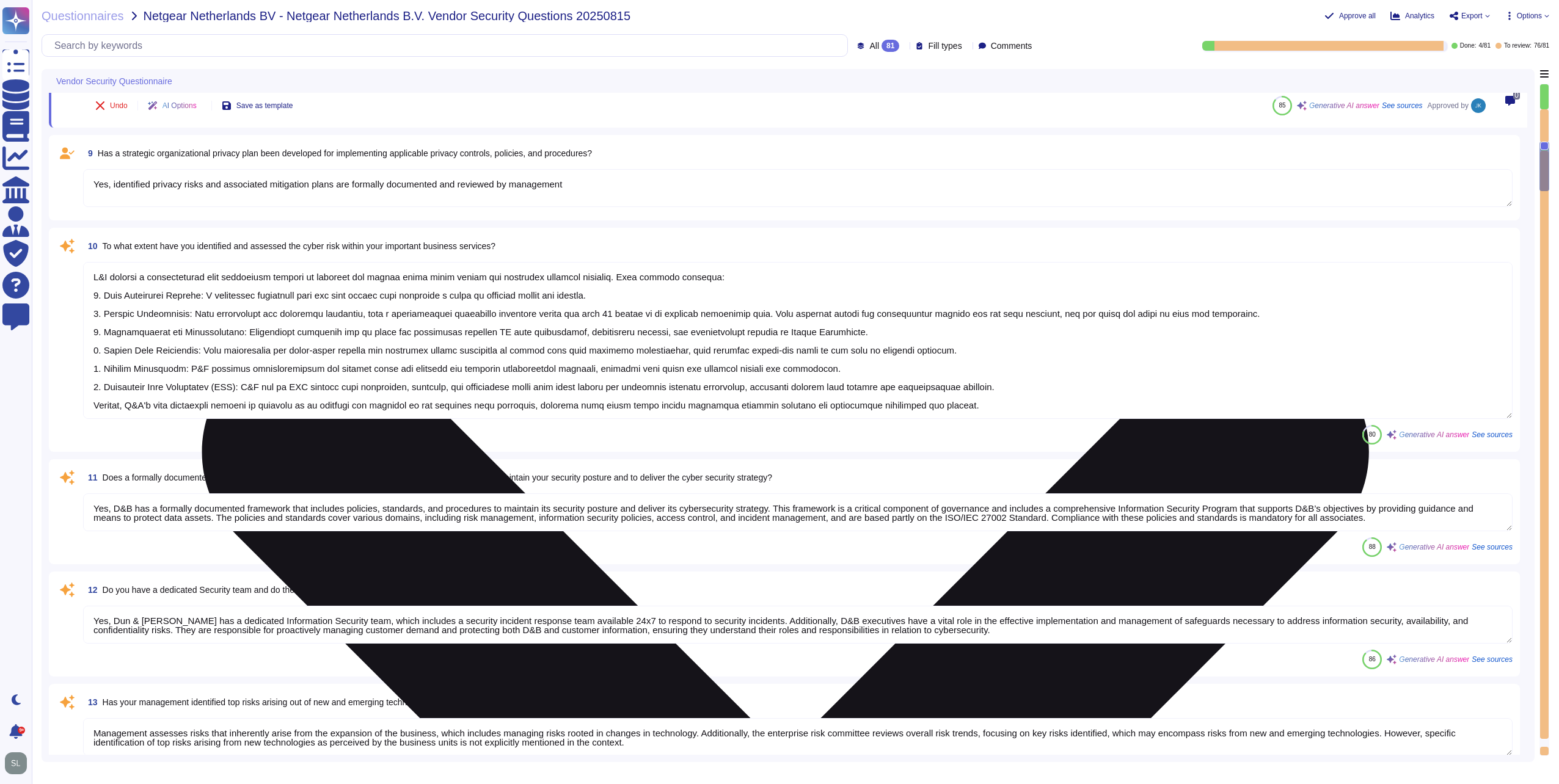
type textarea "Yes, our organization maintains a list of approved and non-approved software/ap…"
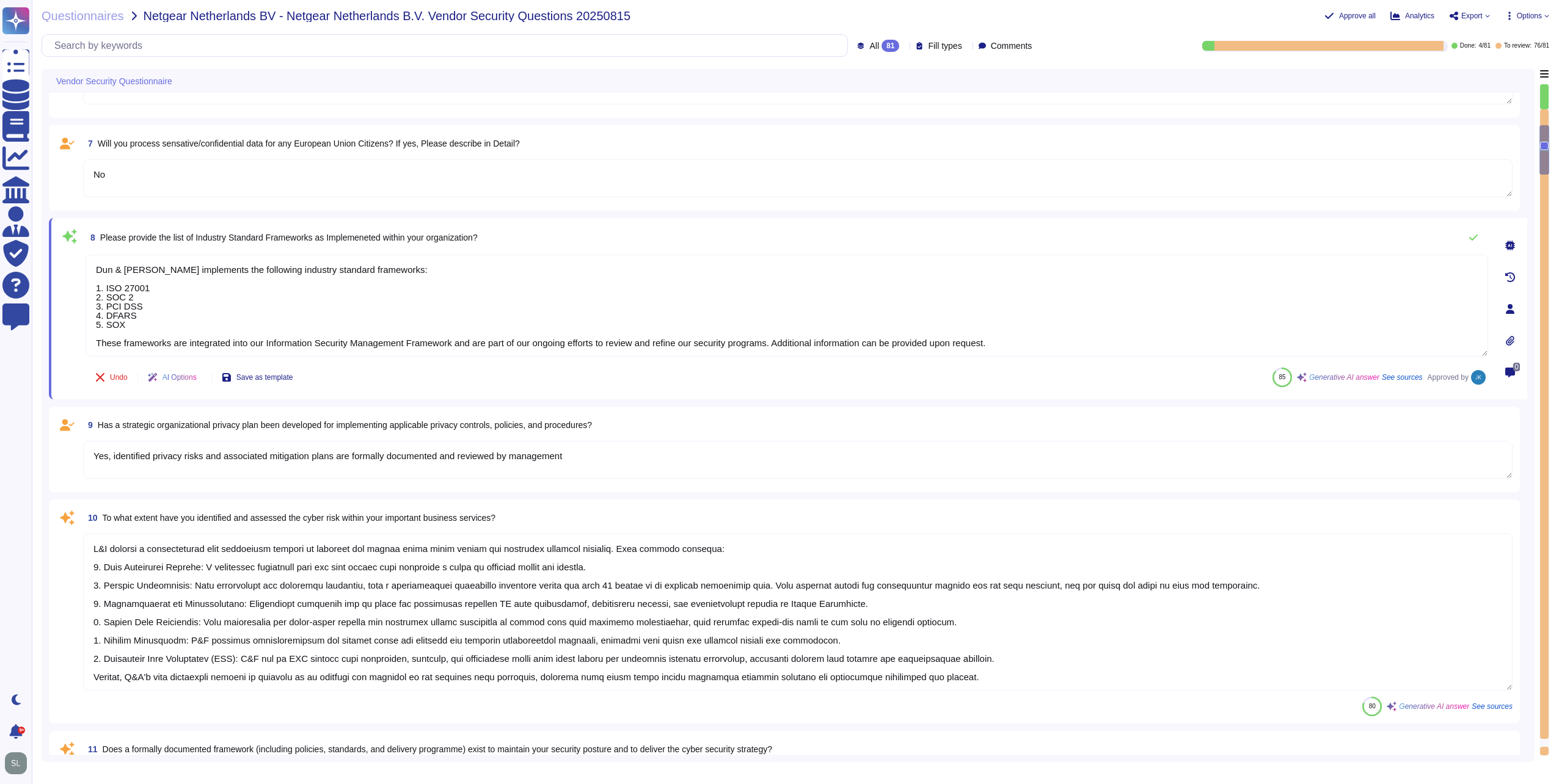
type textarea "Altares Dun & [PERSON_NAME] will provide Netgear with an API connection to the …"
type textarea "No, we don't store any customer data."
type textarea "No, we don't need any subcontractors."
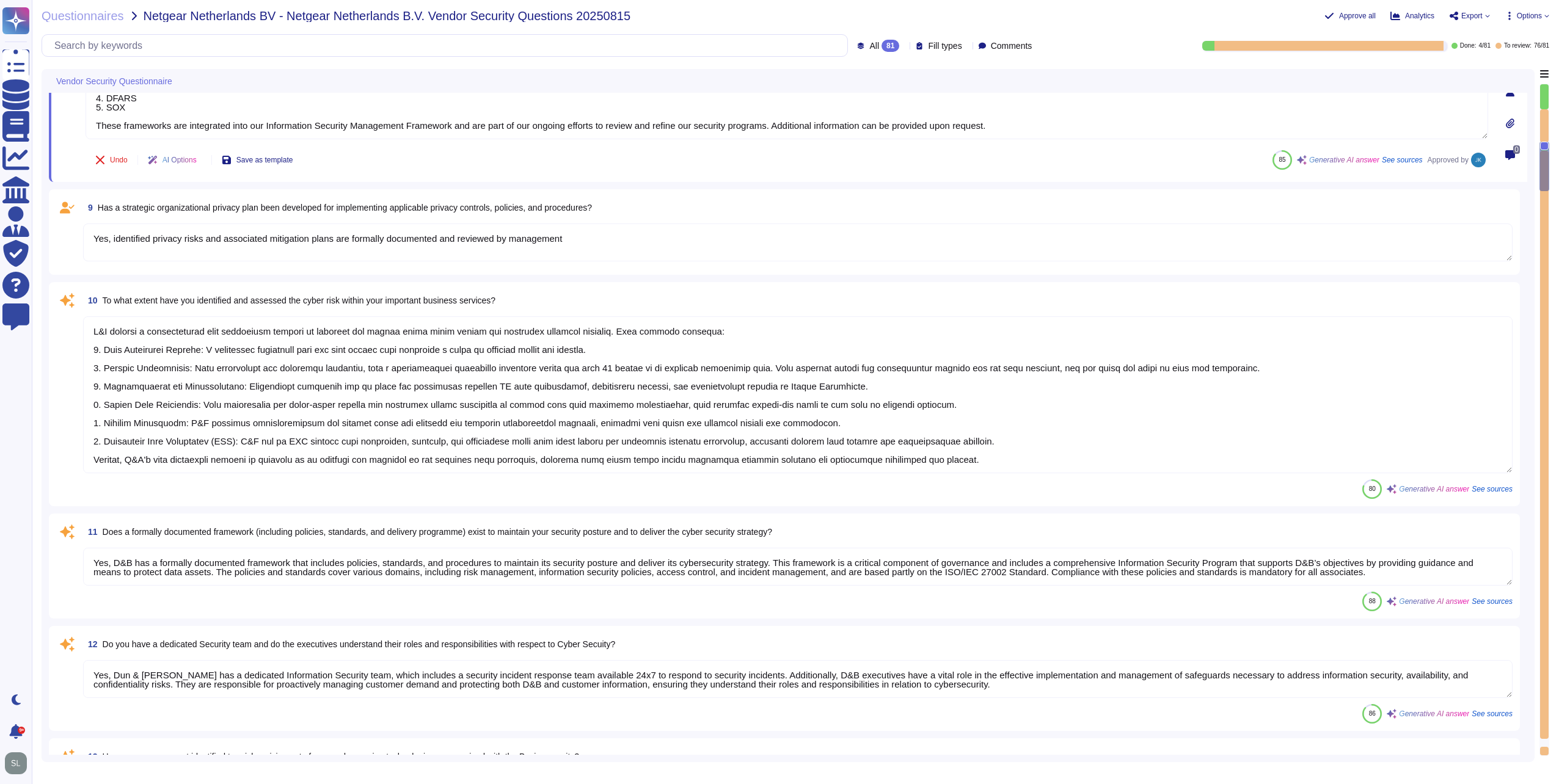
type textarea "Yes, there are mechanisms in place to identify and react to changes that can ha…"
type textarea "Yes, our organization maintains an IT asset inventory list that includes hardwa…"
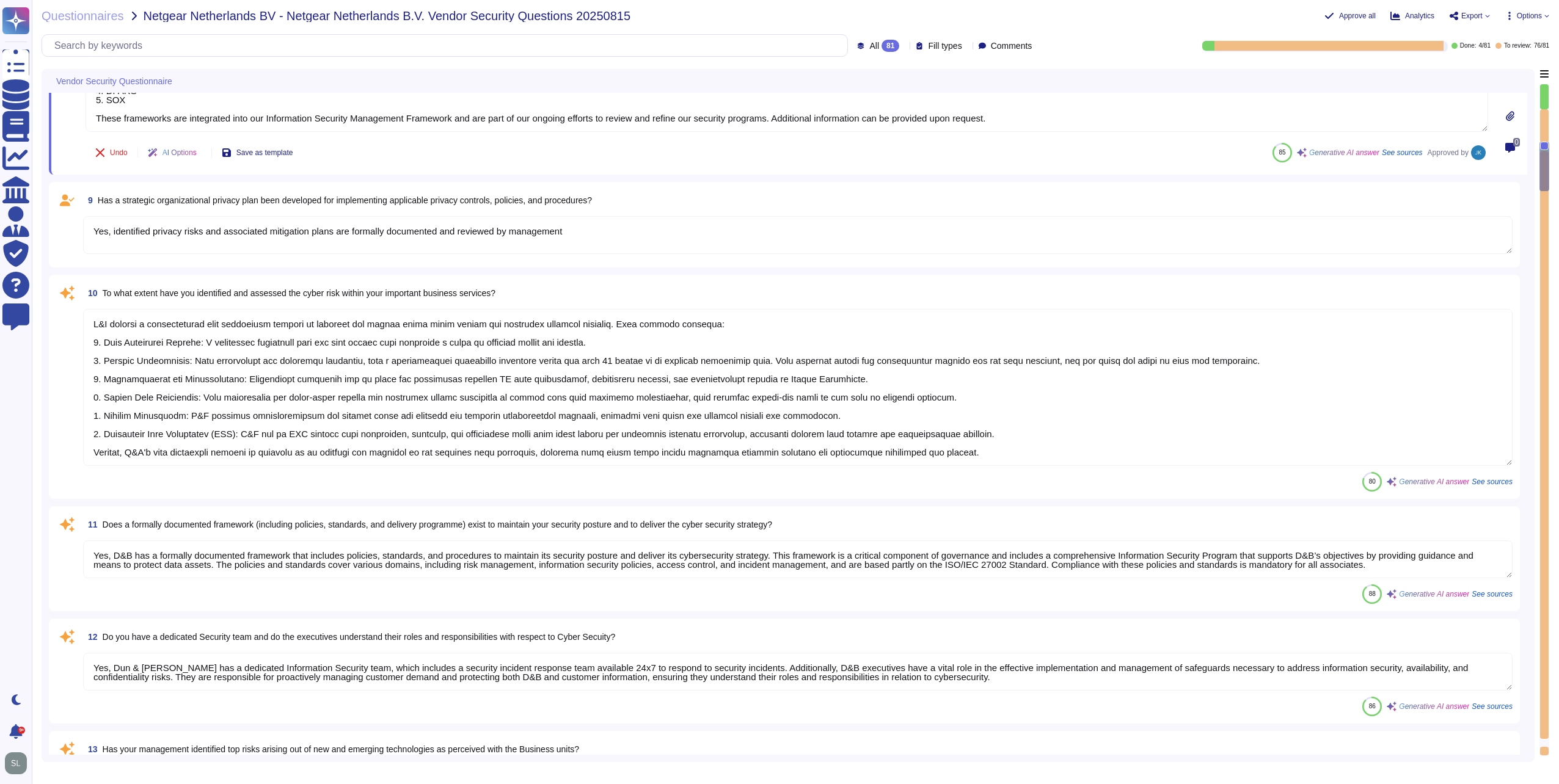
type textarea "Yes, our organization maintains a list of approved and non-approved software/ap…"
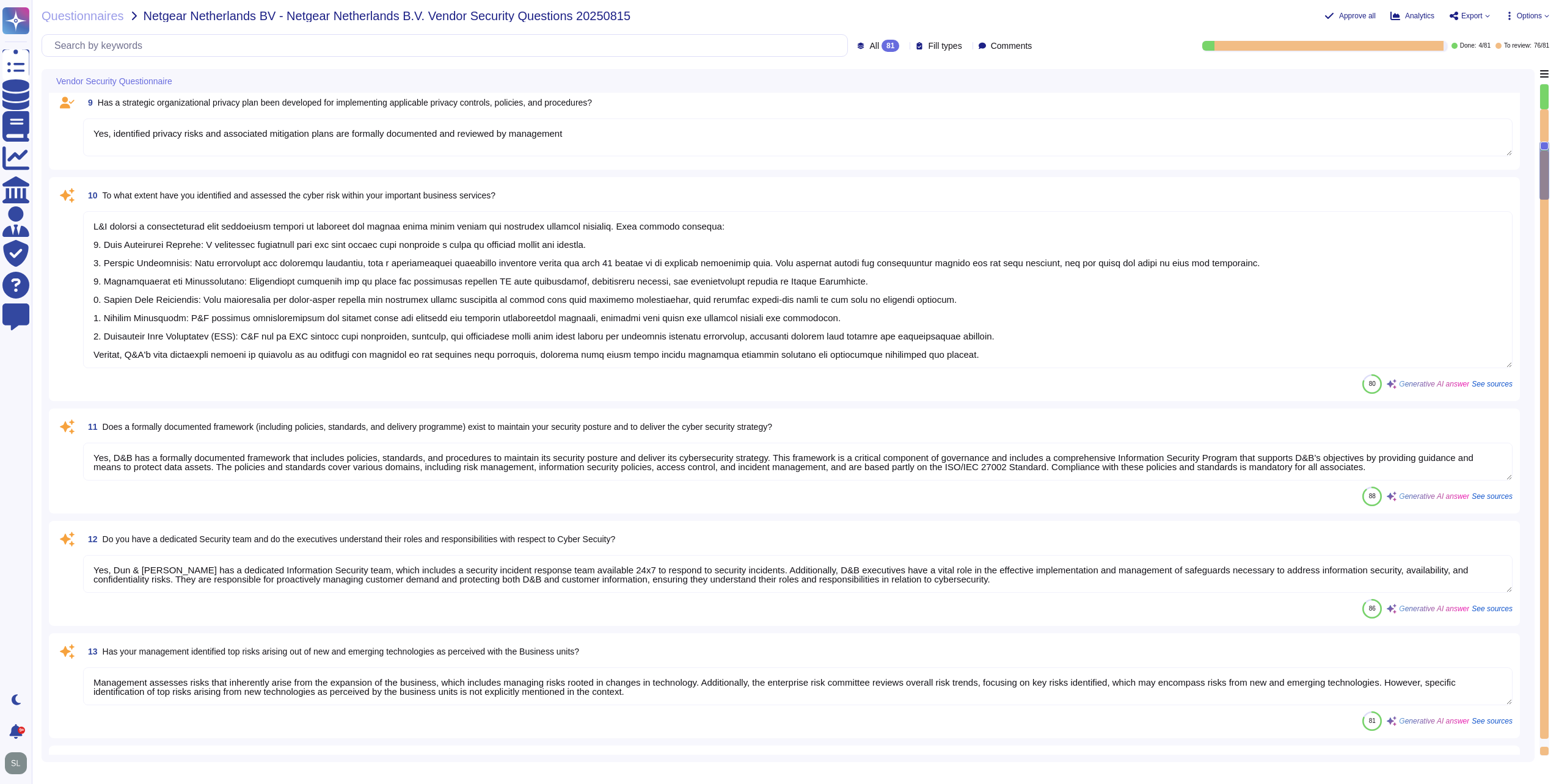
scroll to position [1, 0]
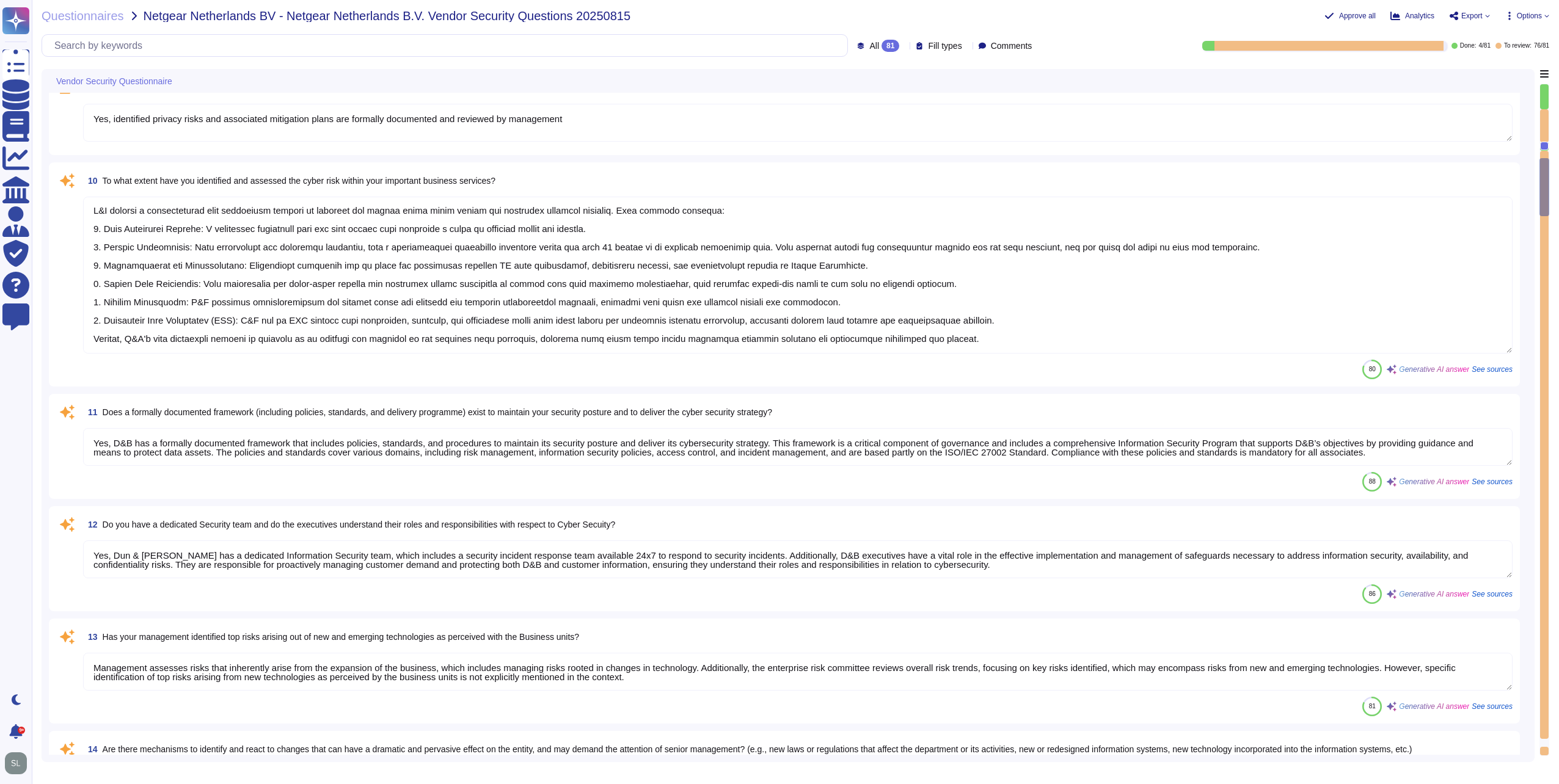
type textarea "Yes, our organization profiles IT assets, including both physical and logical a…"
type textarea "Yes, risk assessments are performed at least on an annual basis. Changes in sec…"
type textarea "Yes, D&B has a vulnerability management process that regularly identifies and p…"
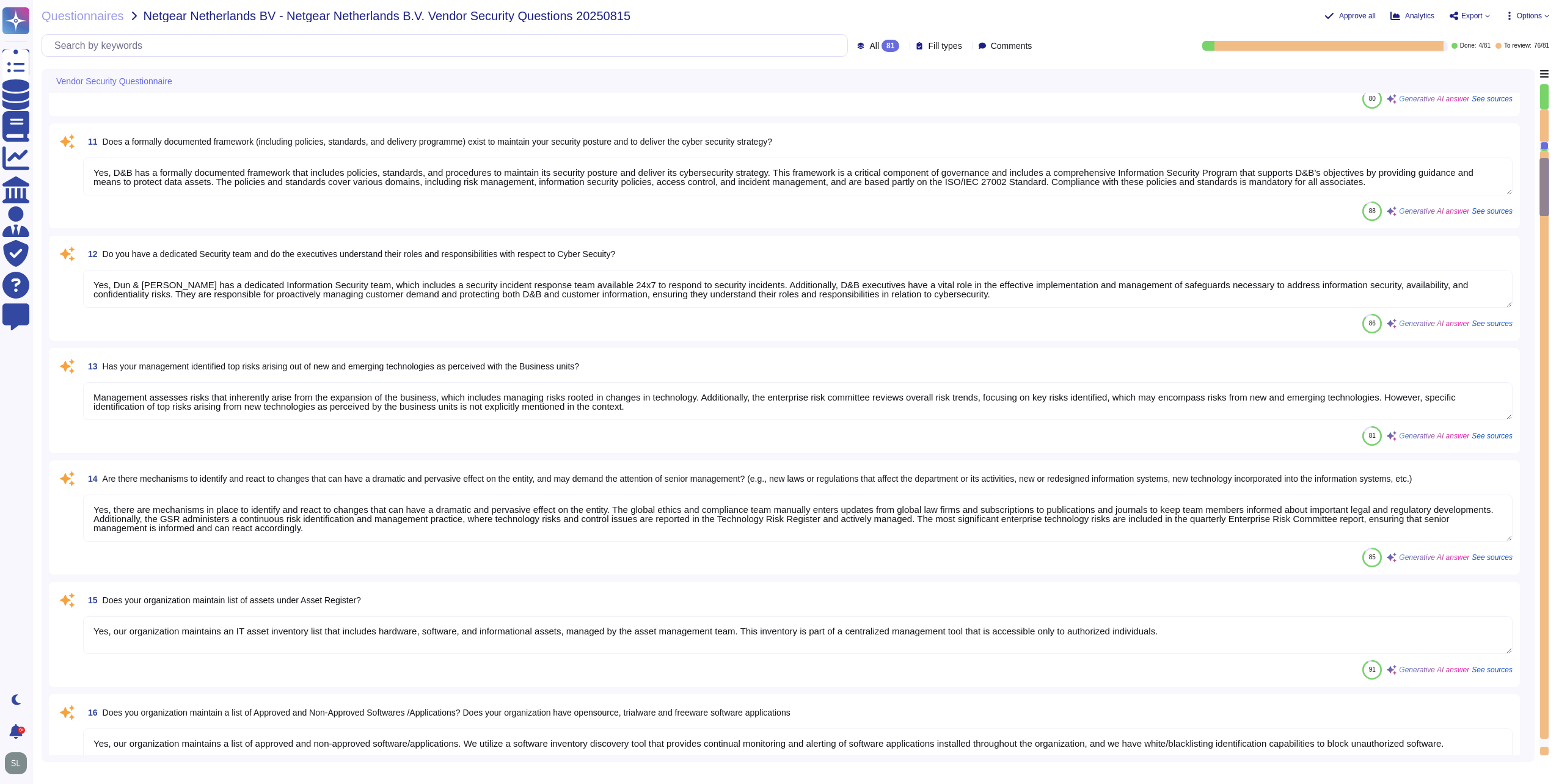
type textarea "Yes, we conduct regular vulnerability assessments, including vulnerability scan…"
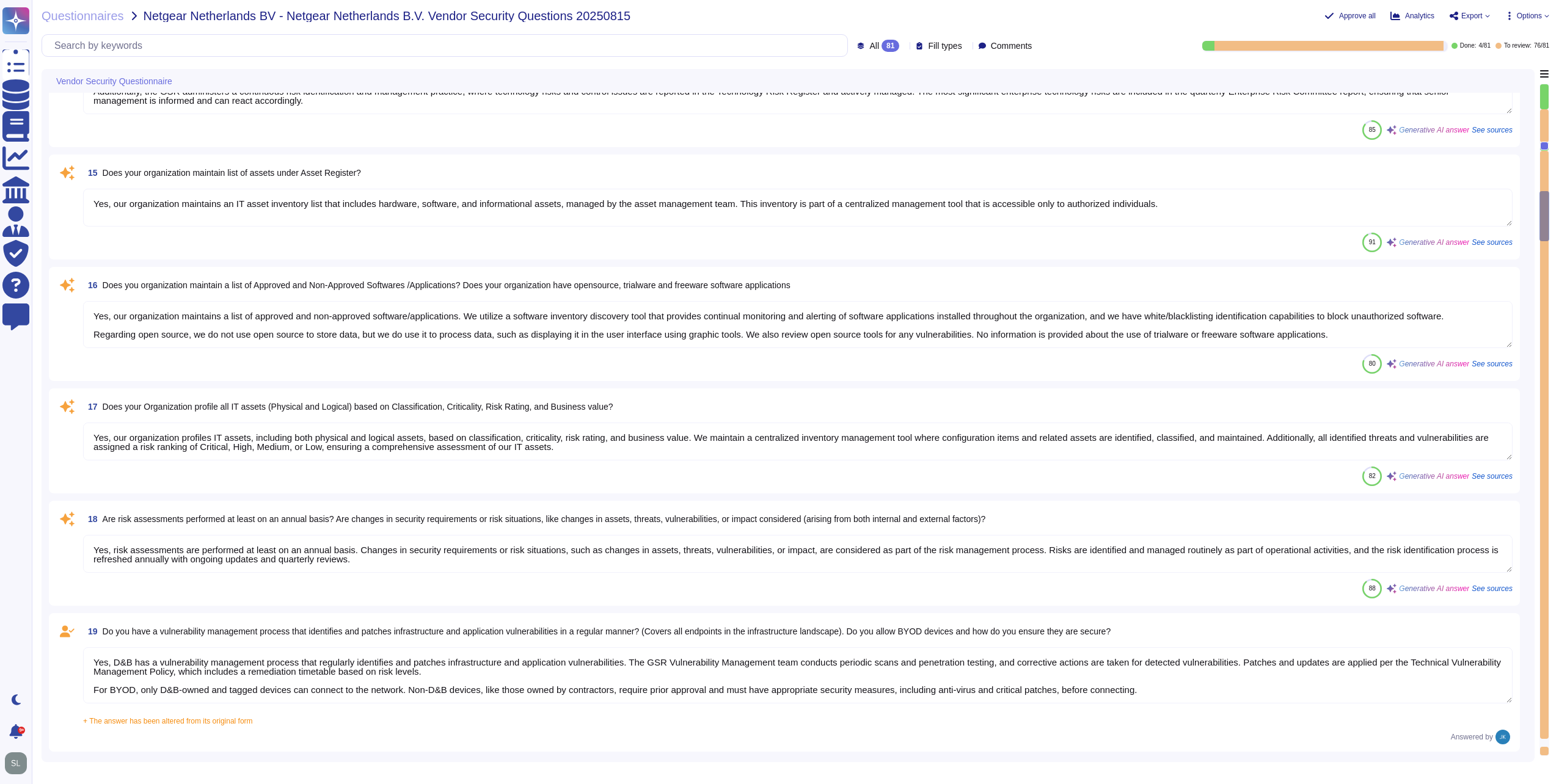
type textarea "Yes, D&B can detect the wireless rouge APs. The wireless controller sends an al…"
type textarea "Yes, our Security team performs penetration testing for applications and infras…"
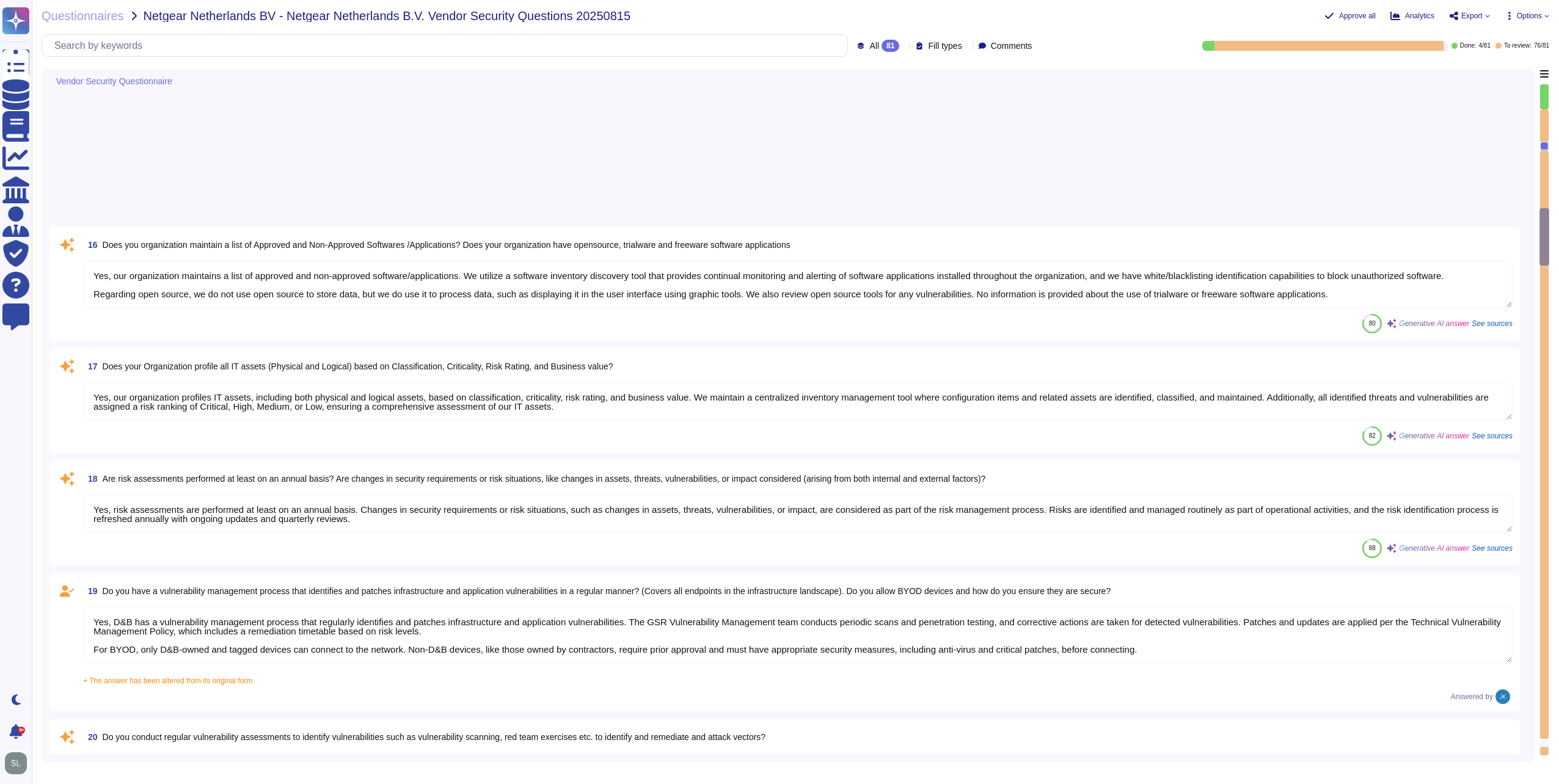
type textarea "Yes, D&B has a documented Vulnerability Management process that consists of thr…"
type textarea "Yes, the Application Security team liaises with the development team to track t…"
type textarea "Yes, hardware and software vulnerabilities are proactively identified and docum…"
type textarea "As set forth in D&B’s Global Information Security Policies, access is granted o…"
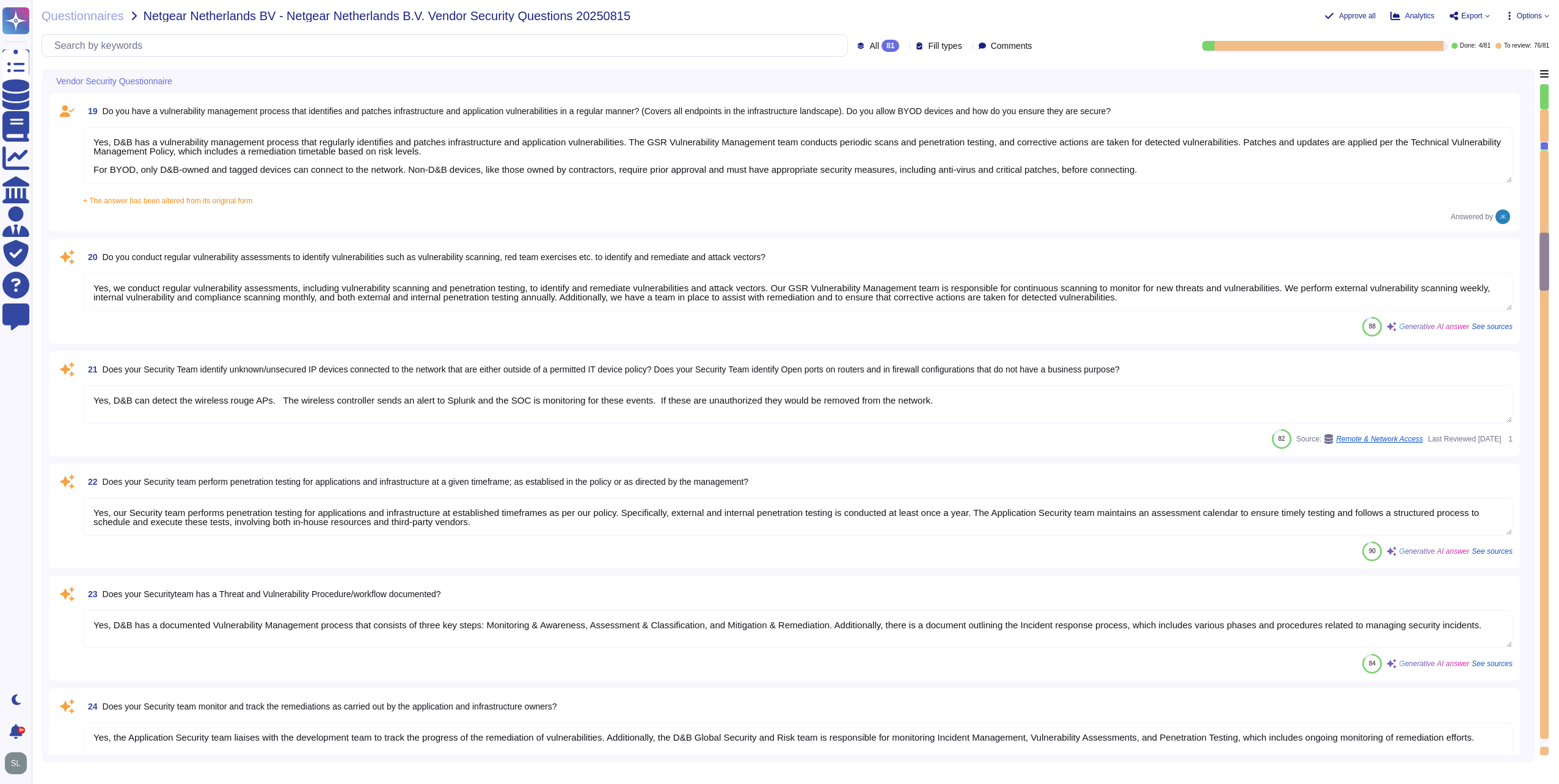
type textarea "Yes, management provisions the authorization and restrictions for user access p…"
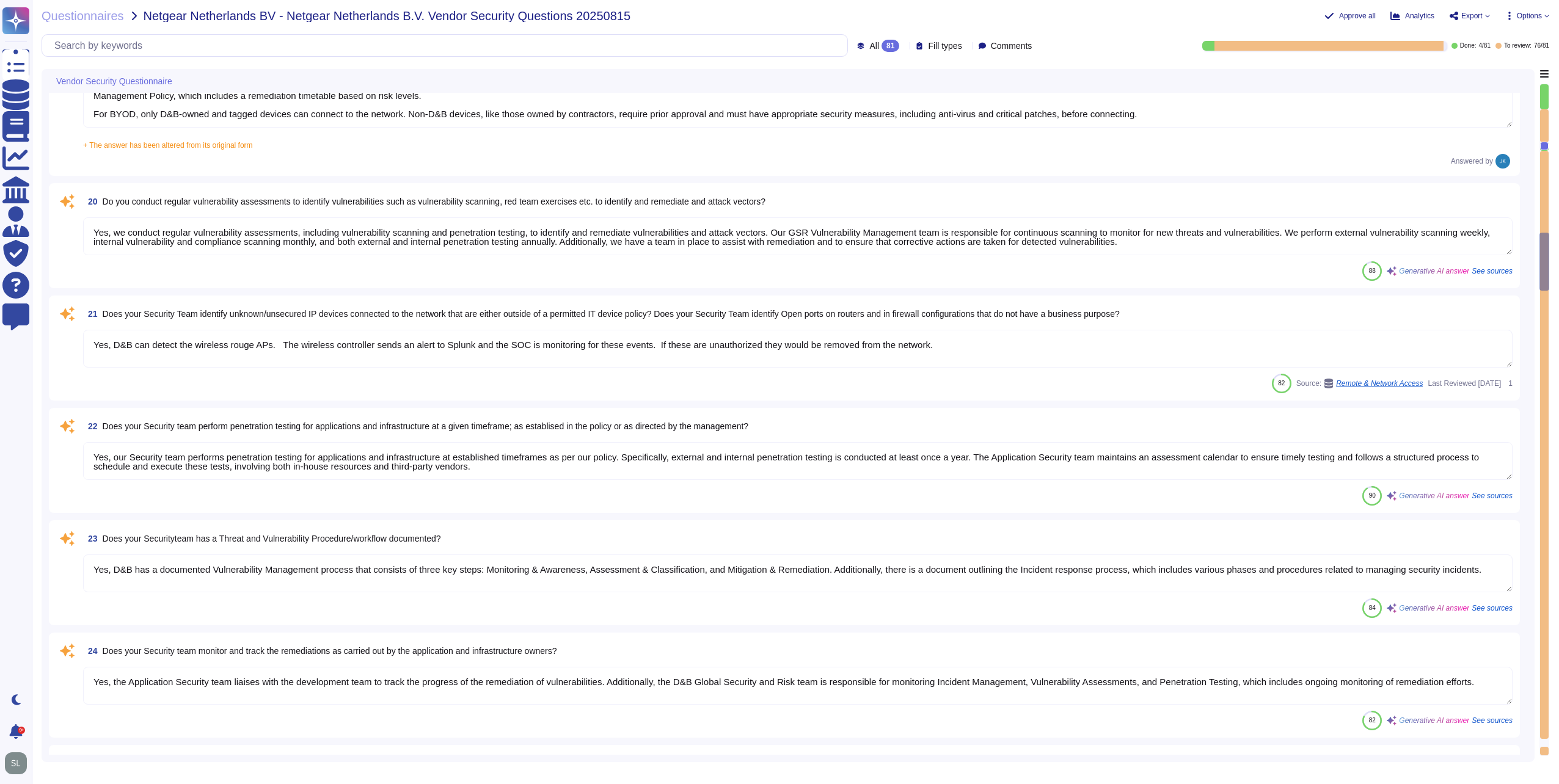
type textarea "Yes, our organization profiles IT assets, including both physical and logical a…"
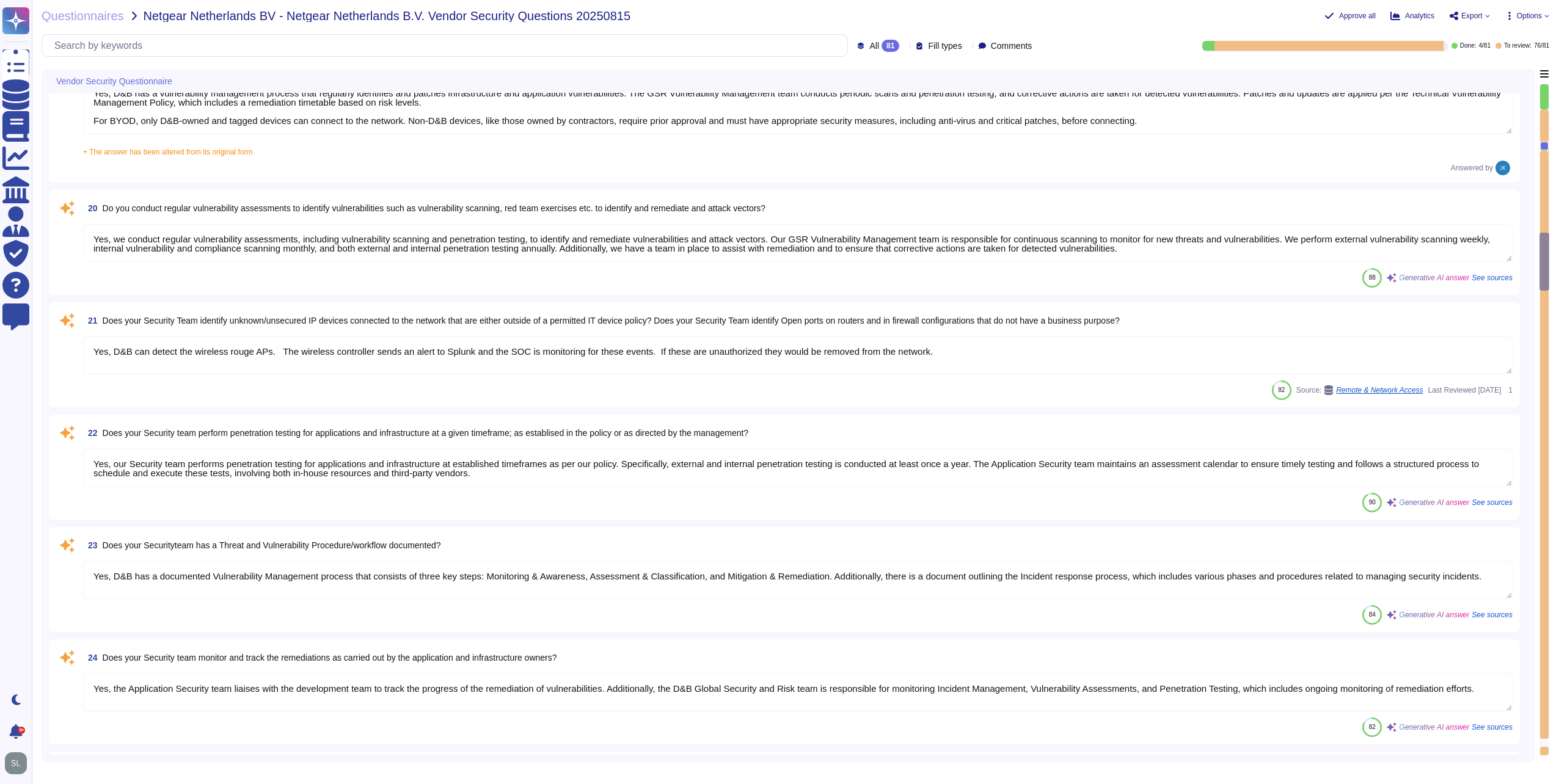
type textarea "Yes, our organization maintains a list of approved and non-approved software/ap…"
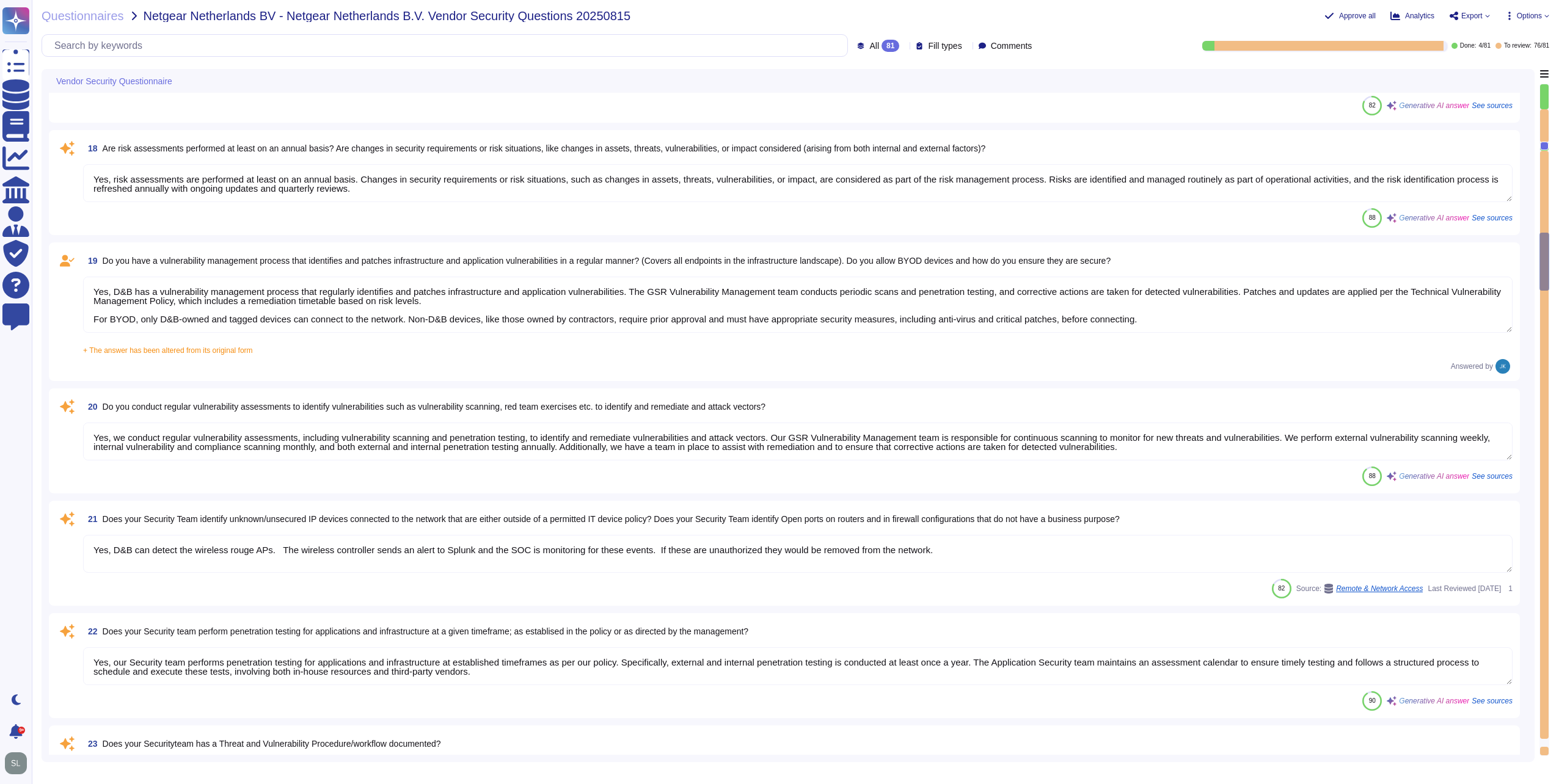
scroll to position [1857, 0]
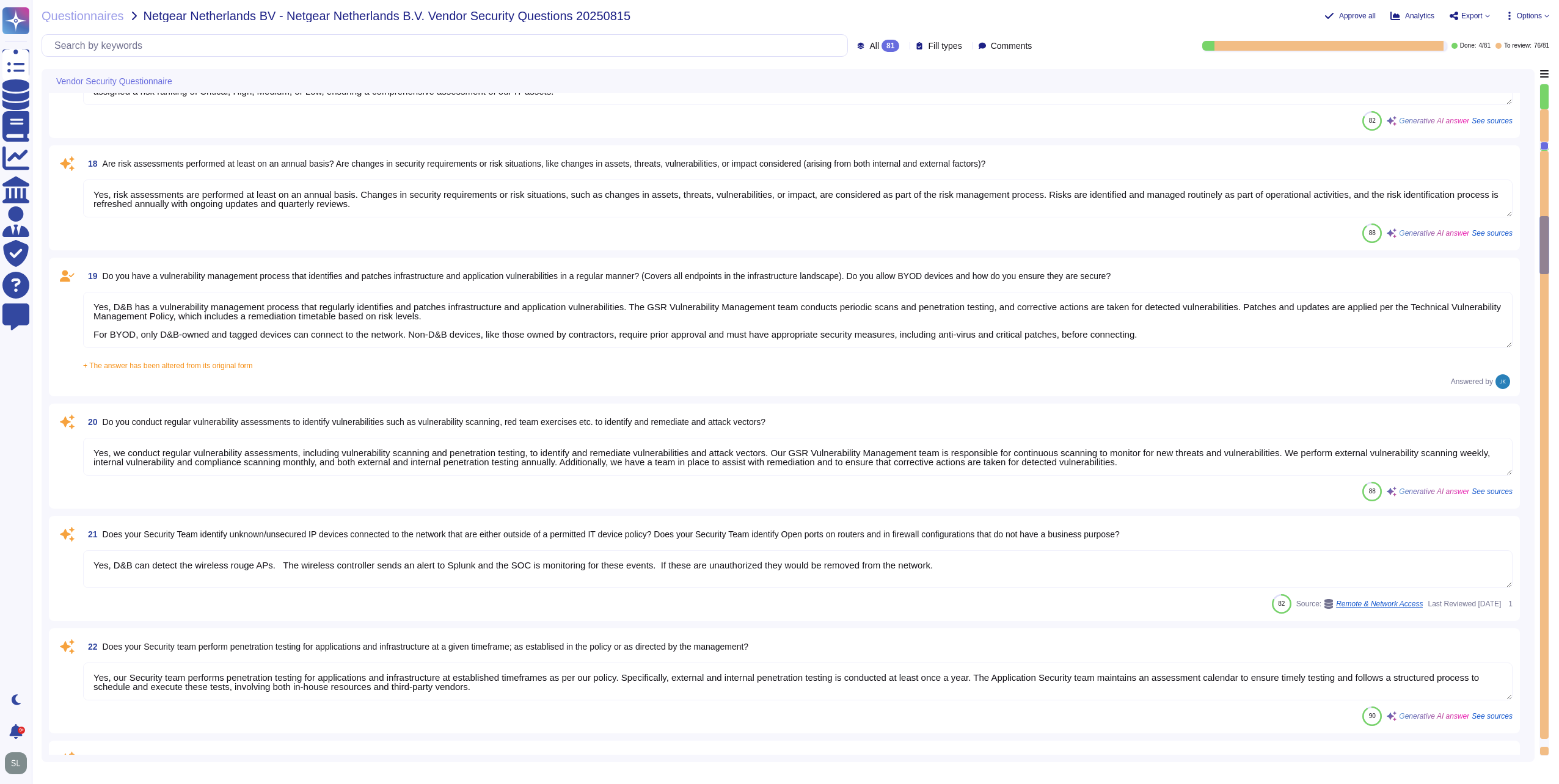
type textarea "Yes, our organization maintains an IT asset inventory list that includes hardwa…"
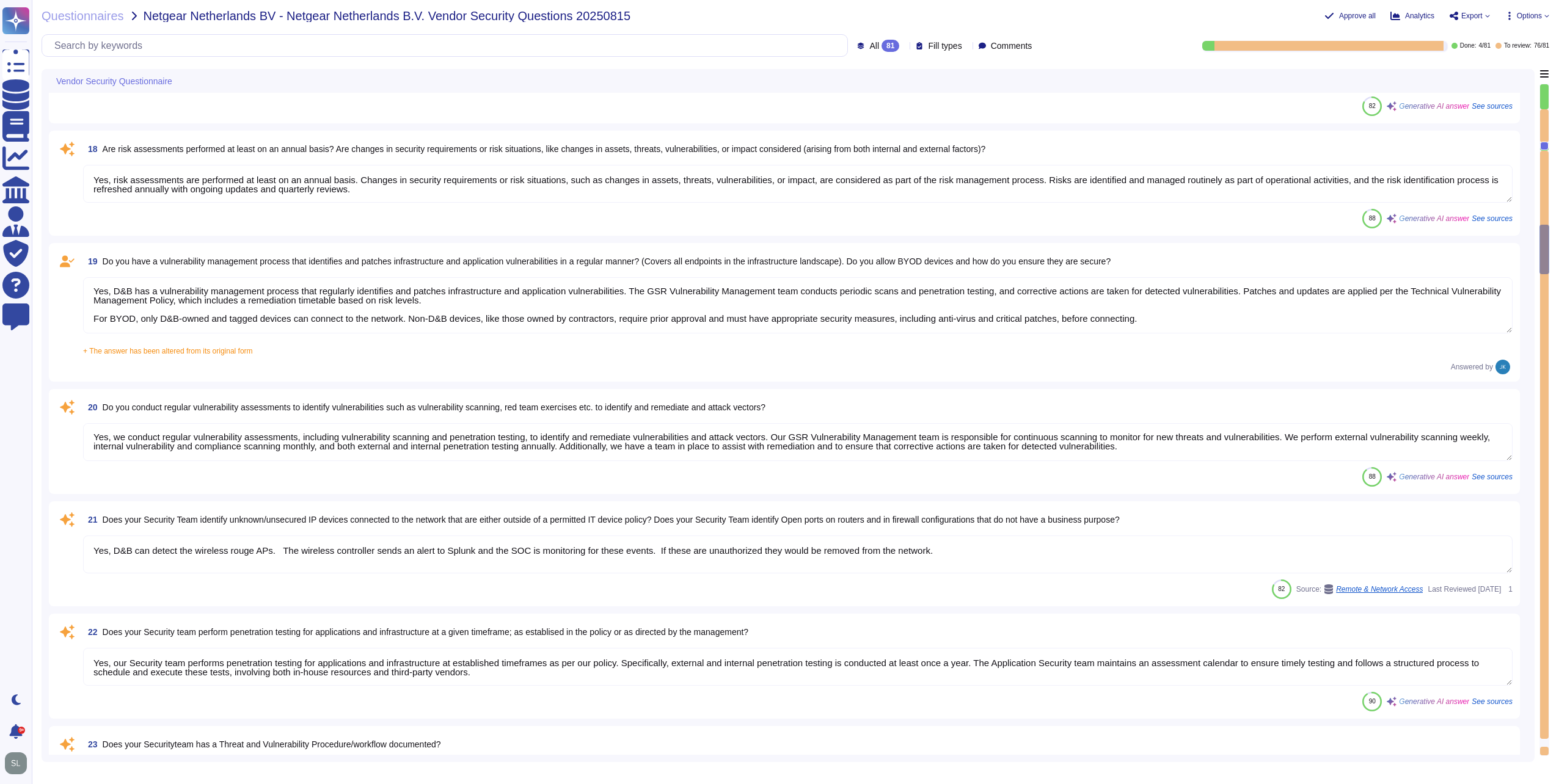
type textarea "As set forth in D&B’s Global Information Security Policies, access is granted o…"
type textarea "Yes, management provisions the authorization and restrictions for user access p…"
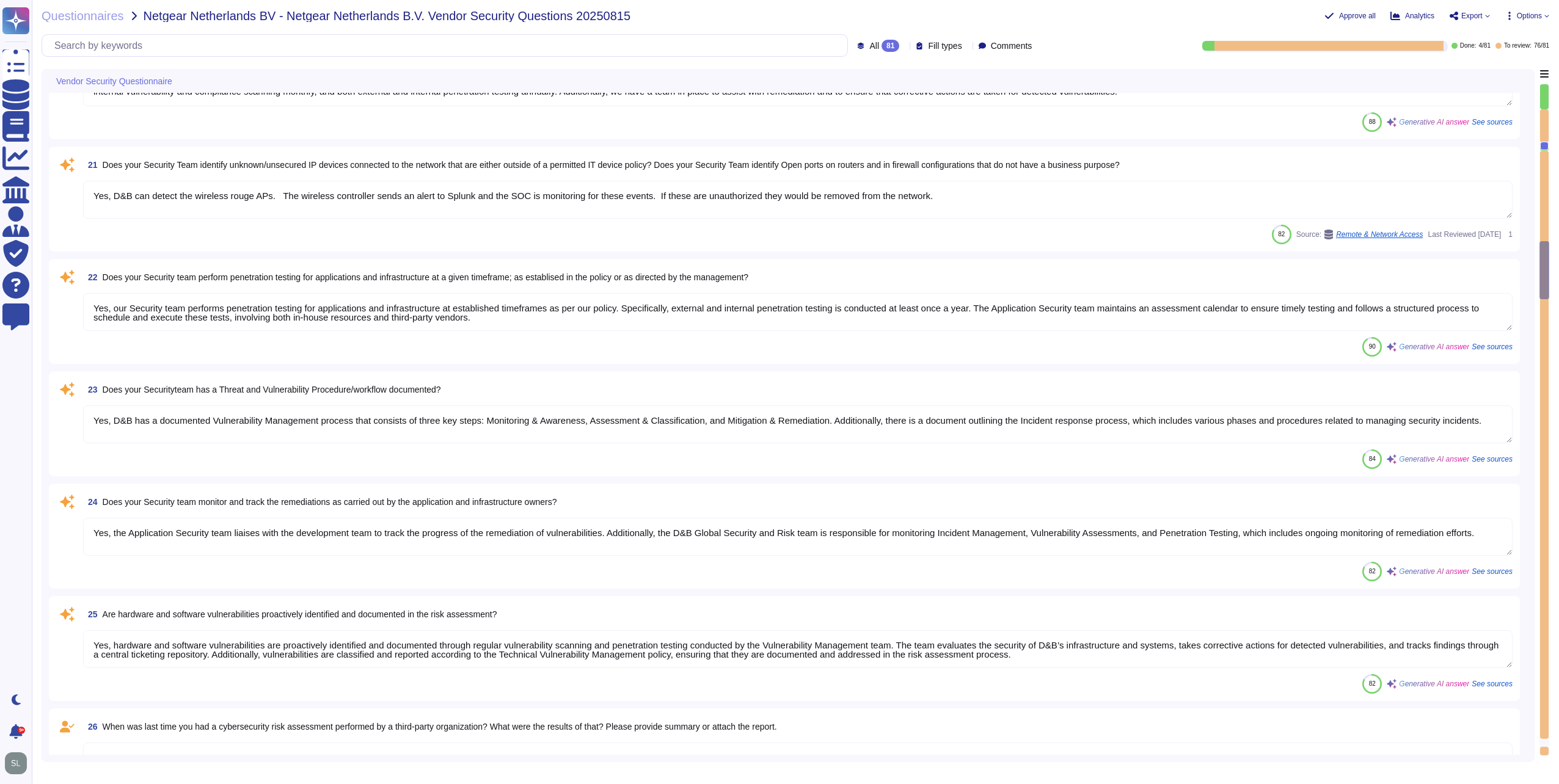
type textarea "Yes, all data, regardless of classification, stored on removable media such as …"
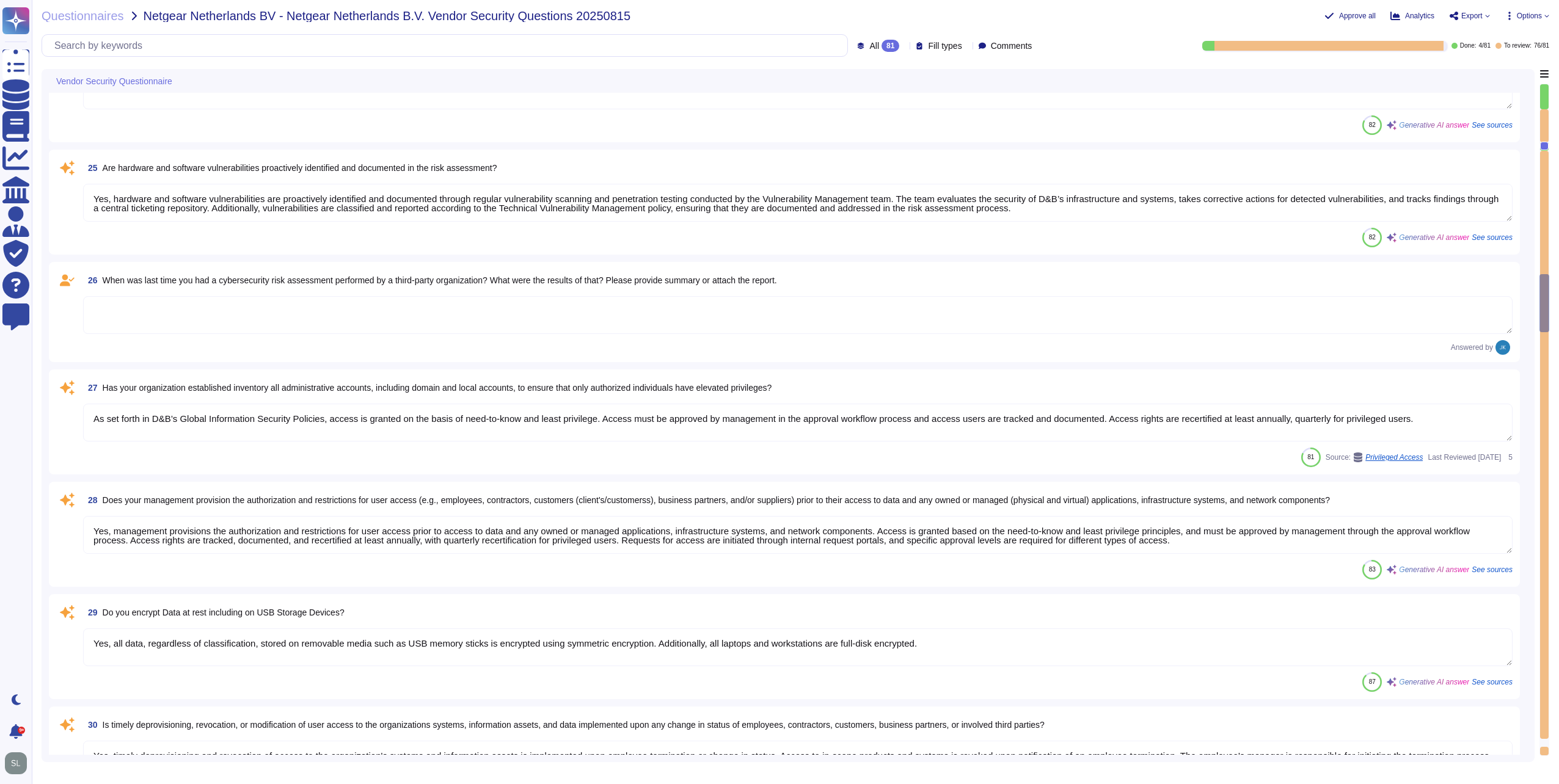
type textarea "Yes, timely deprovisioning and revocation of access to the organization's syste…"
type textarea "Yes, our software may support SSO, depending on the products chosen. SSO can be…"
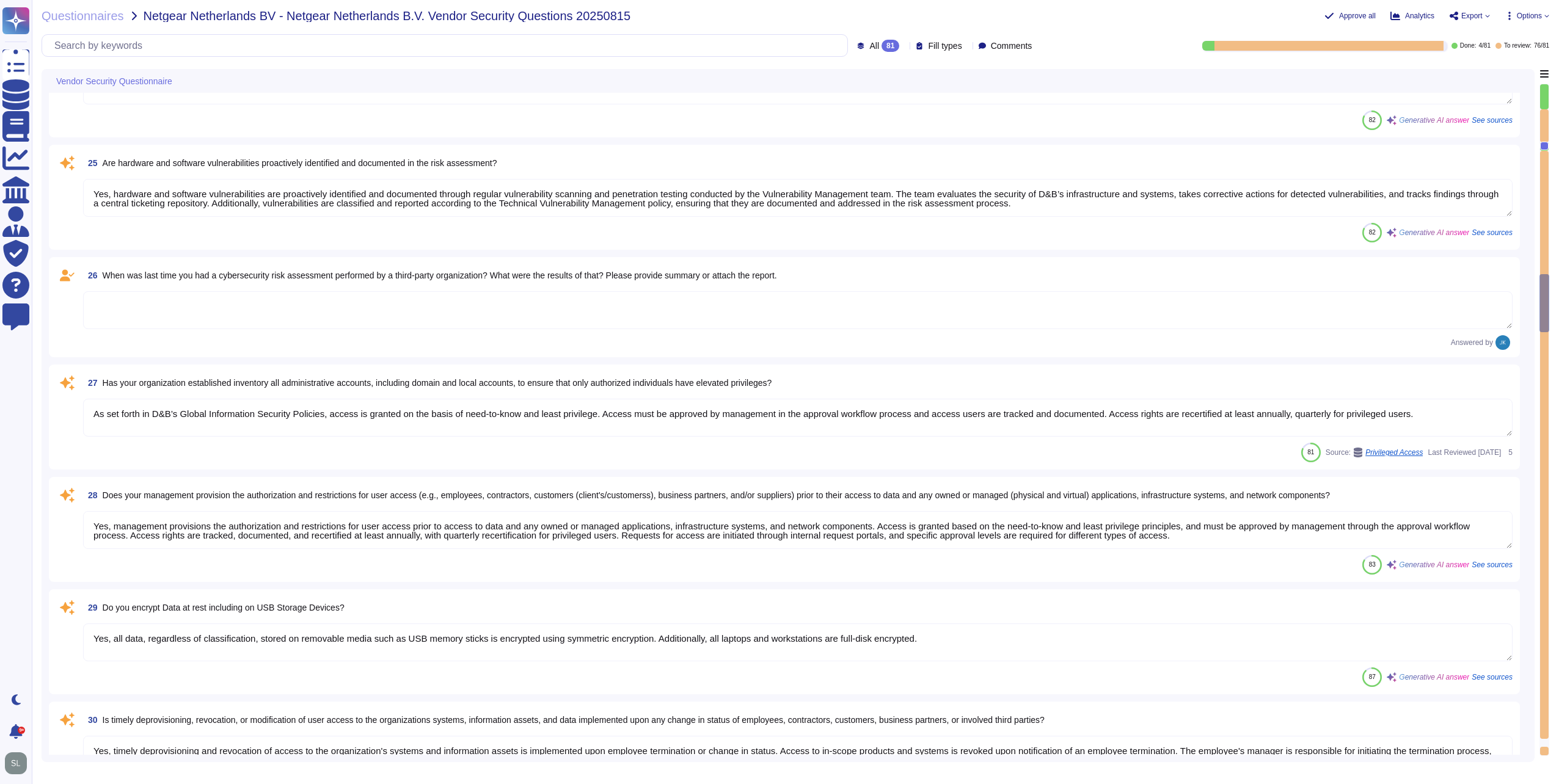
type textarea "Yes, the organization requires the use of Multi-Factor Authentication (MFA) for…"
type textarea "User access to data via information systems is reviewed through a structured pr…"
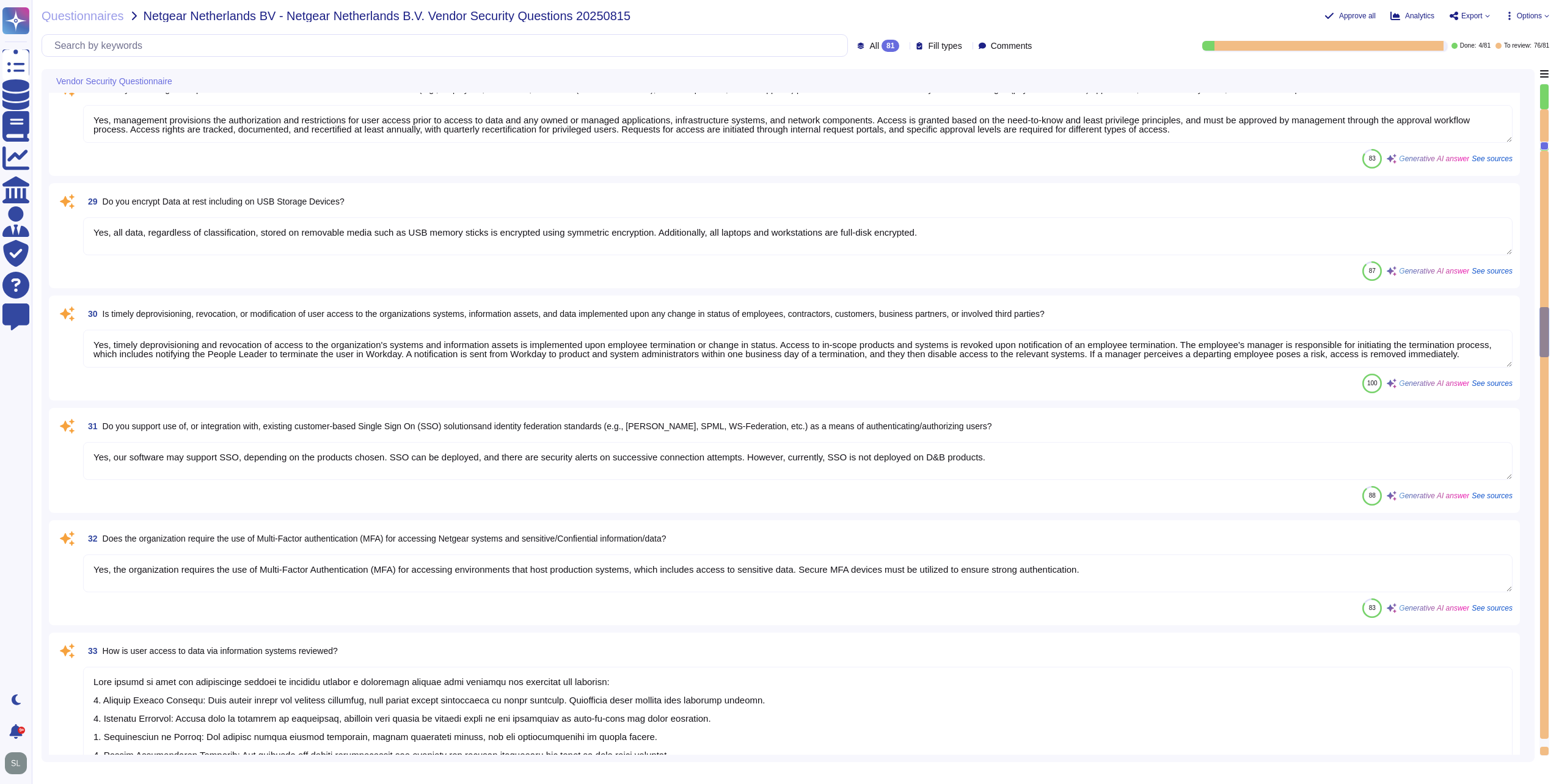
type textarea "Yes, privileged rights are understood, documented, and reviewed. D&B has an est…"
type textarea "We ensure that information assets are appropriately and proportionately protect…"
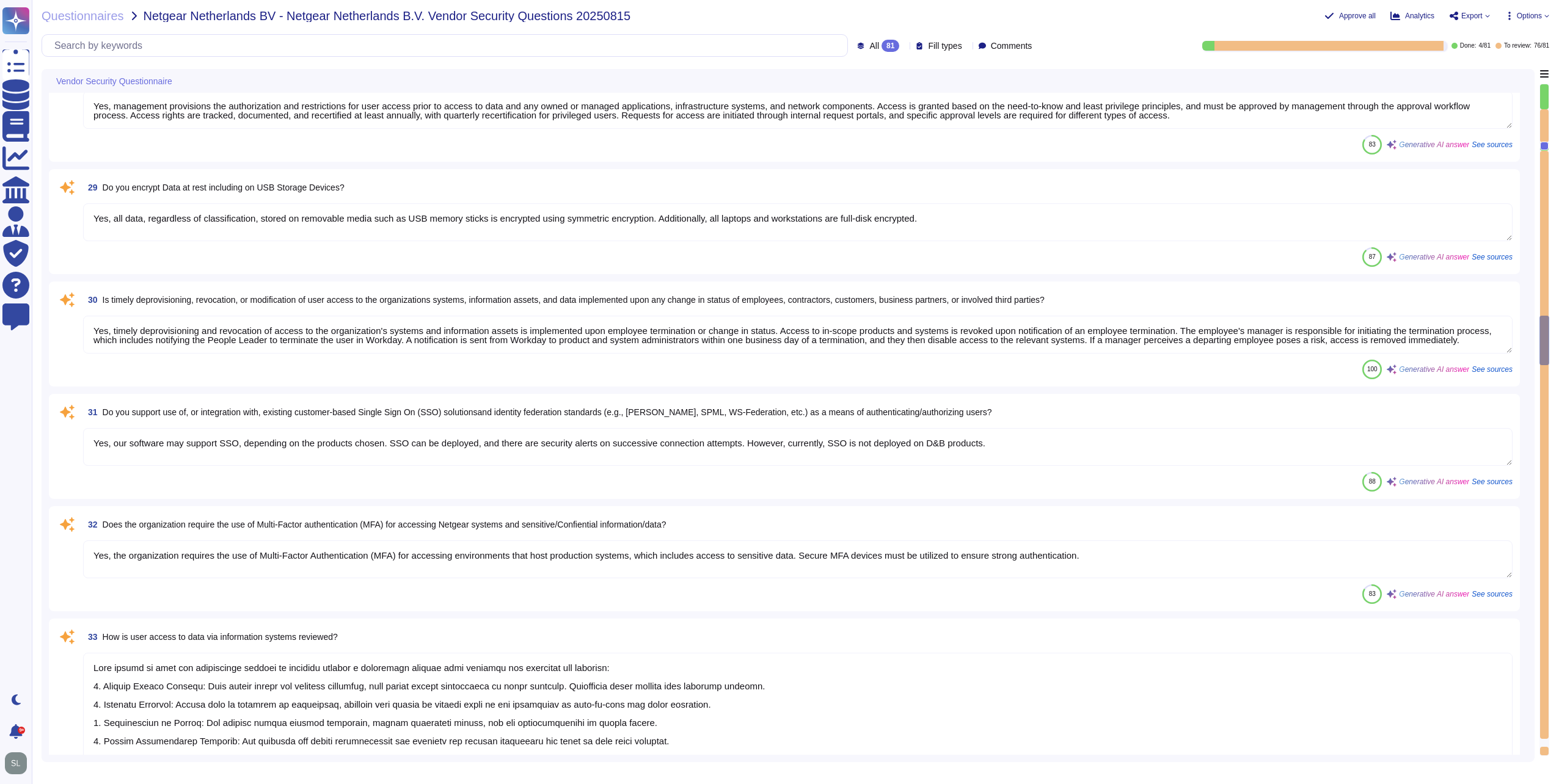
type textarea "The MFA is used for users to authenticate access to specific services, VPN and …"
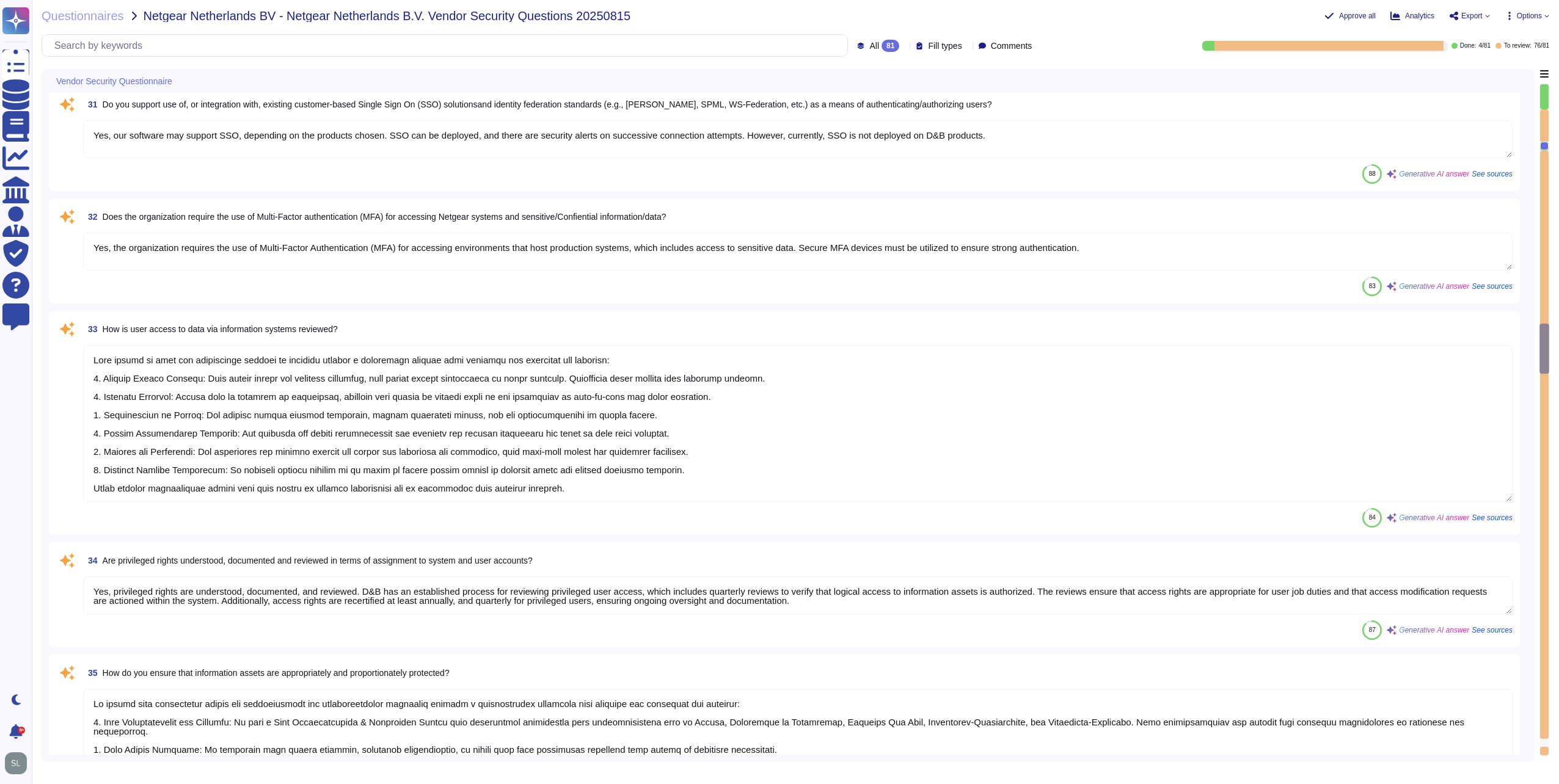
type textarea "Yes, we encrypt data in transit using secure protocols like TLS 1.3 with strong…"
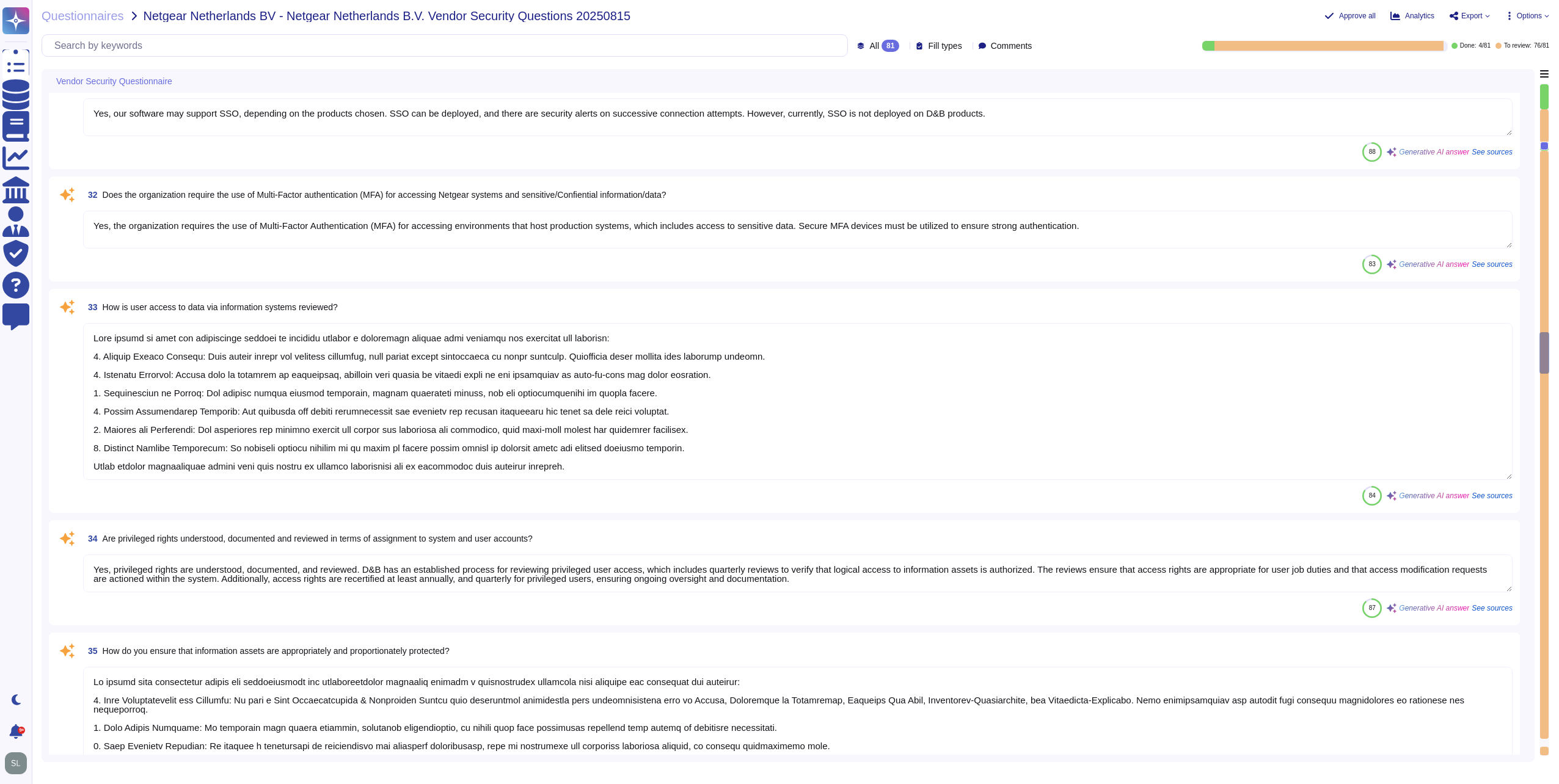
type textarea "Yes, there is segregation of duties for granting access and approving access to…"
type textarea "Yes, firewalls are in place to enable filtering traffic, logging traffic, and i…"
type textarea "Yes, communication over unauthorized TCP or UDP ports or application traffic is…"
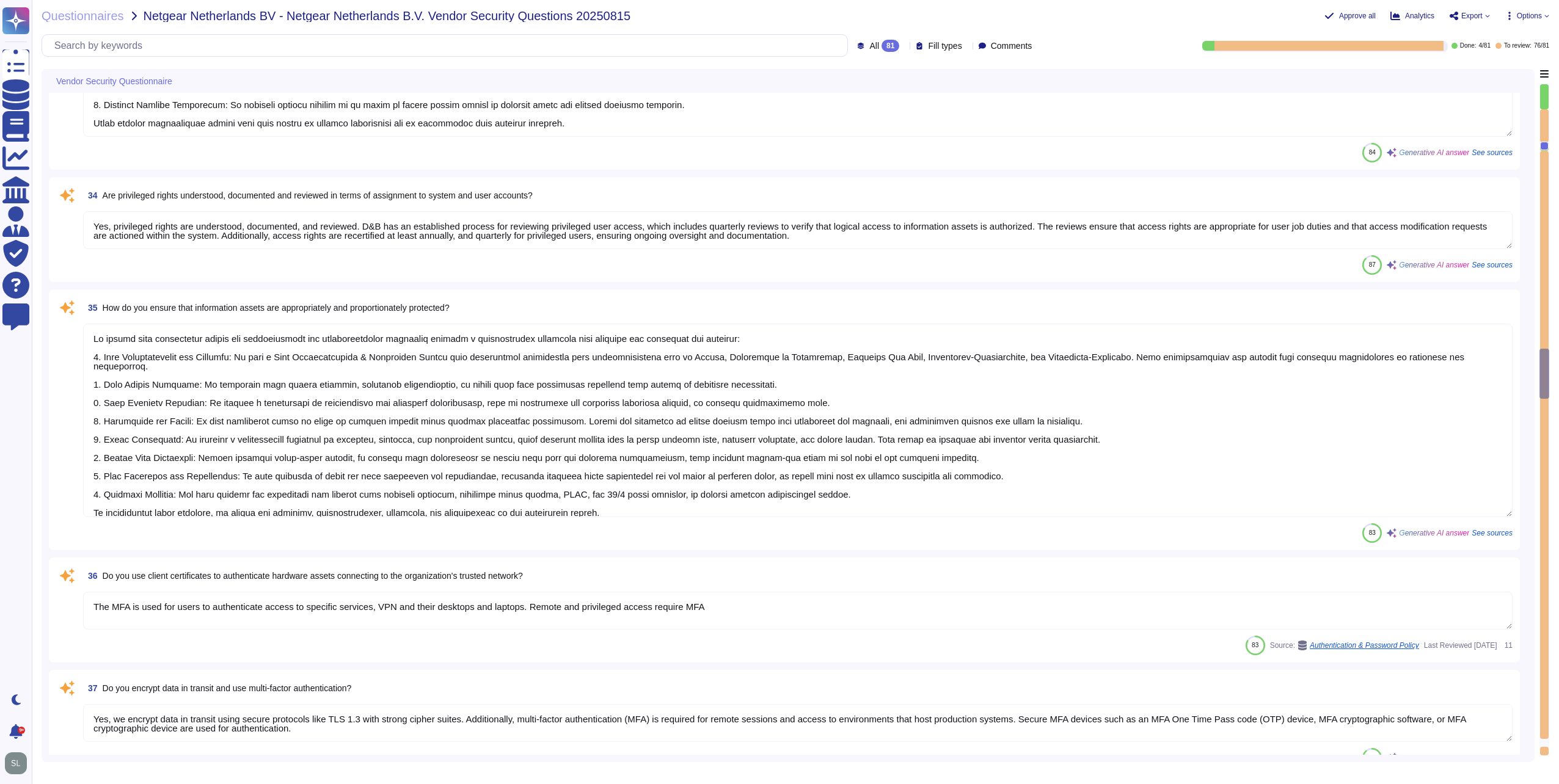
type textarea "Yes, we have deployed network-based Intrusion Prevention Systems (IPS) as part …"
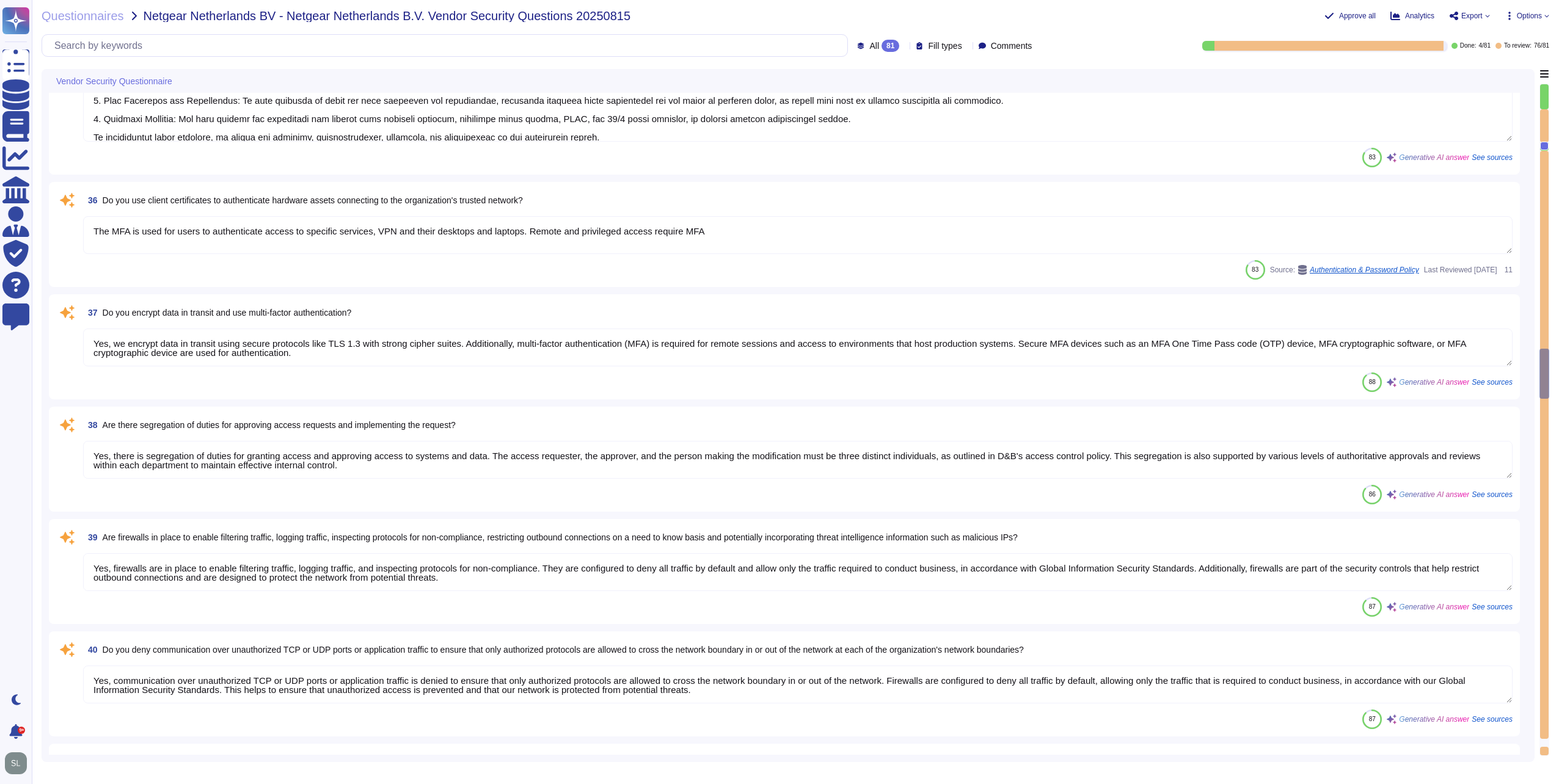
type textarea "Remote access to our corporate network is managed through secure central capabi…"
type textarea "Loremipsu dol sitametcons ad E&S doe temporin ut laboreet dolore, magnaaliq, en…"
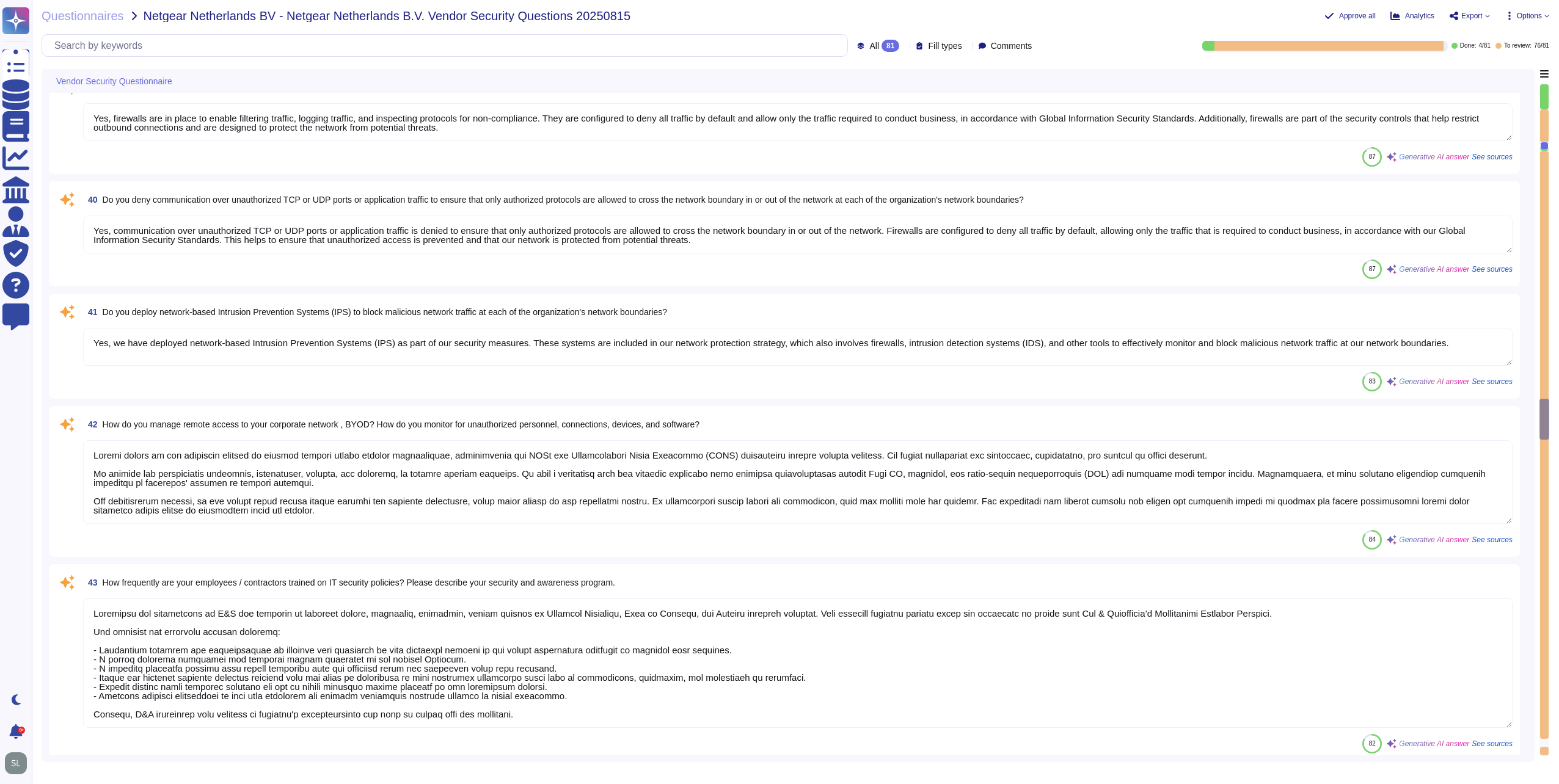
type textarea "Yes, our organization encrypts communication of sensitive information over less…"
type textarea "Yes, we utilize approved encryption software to encrypt data on all fixed and r…"
type textarea "Yes, D&B enforces detailed audit logging for access to sensitive data and chang…"
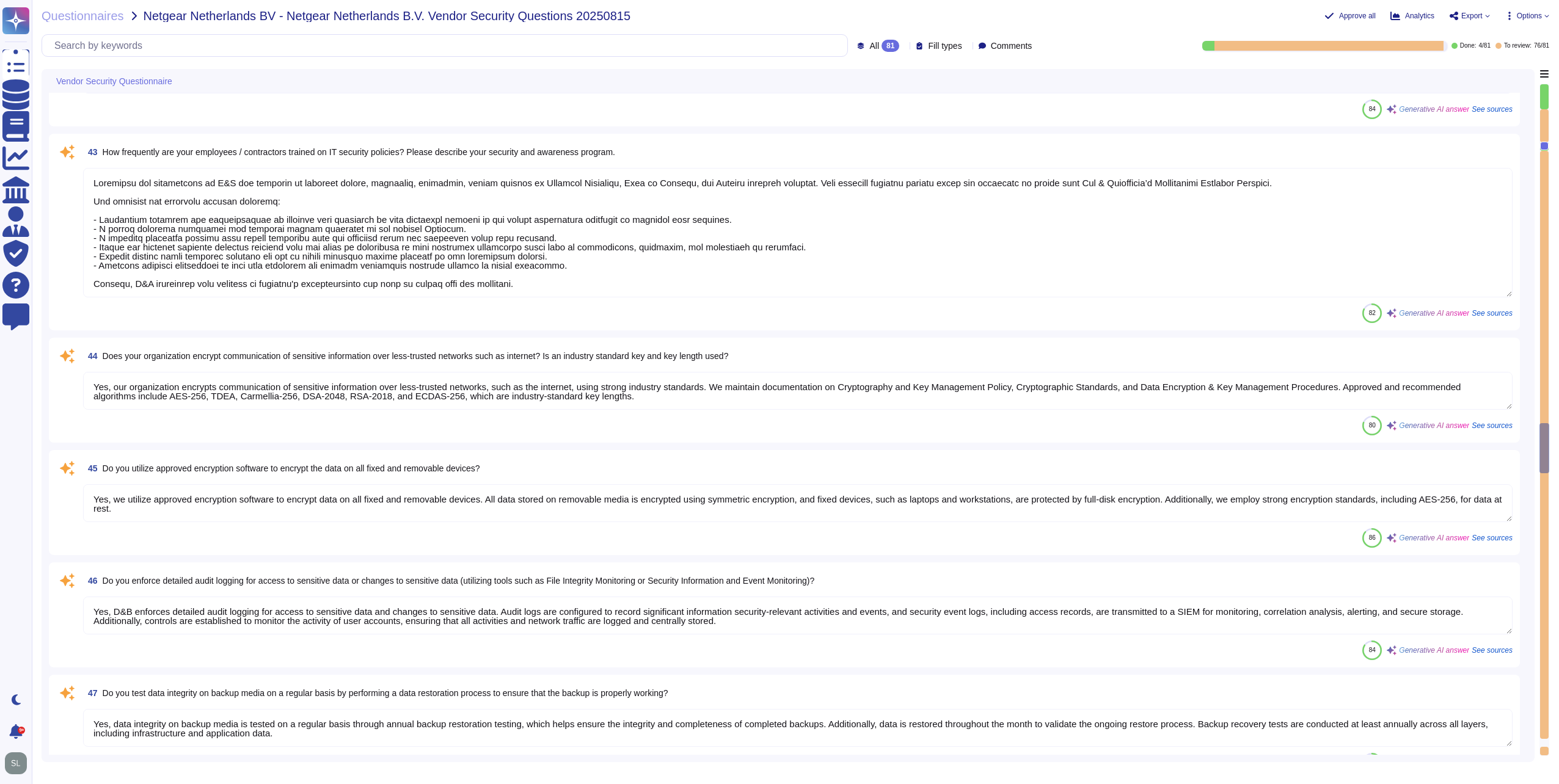
type textarea "Yes, data integrity on backup media is tested on a regular basis through annual…"
type textarea "Yes, our organization maintains separate environments for production and non-pr…"
type textarea "To prevent the exfiltration of sensitive data, particularly sensitive customer …"
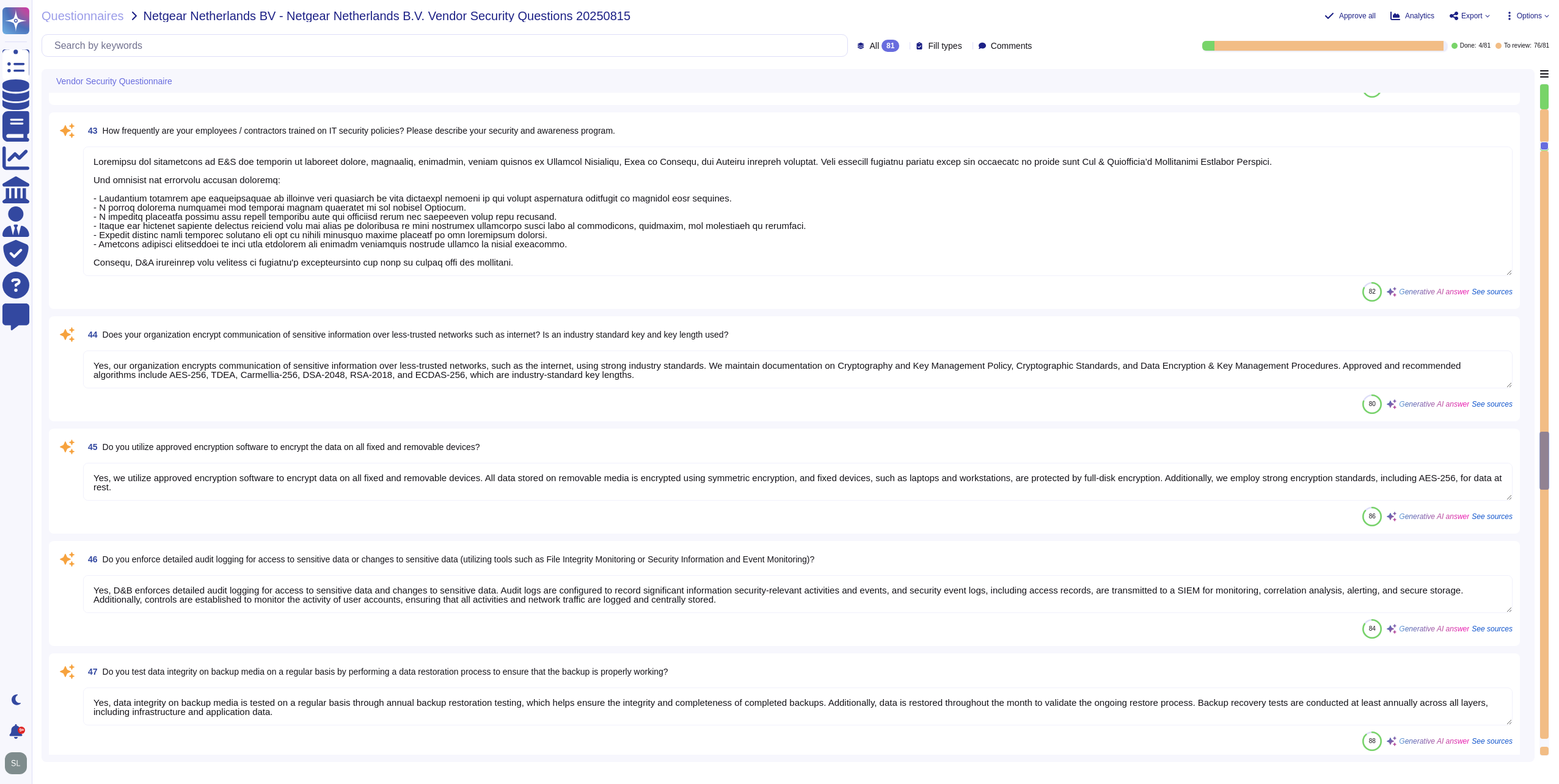
type textarea "Yes, baseline system security configuration standards and hardening procedures …"
type textarea "Yes, we have a documented change management/change control process in place tha…"
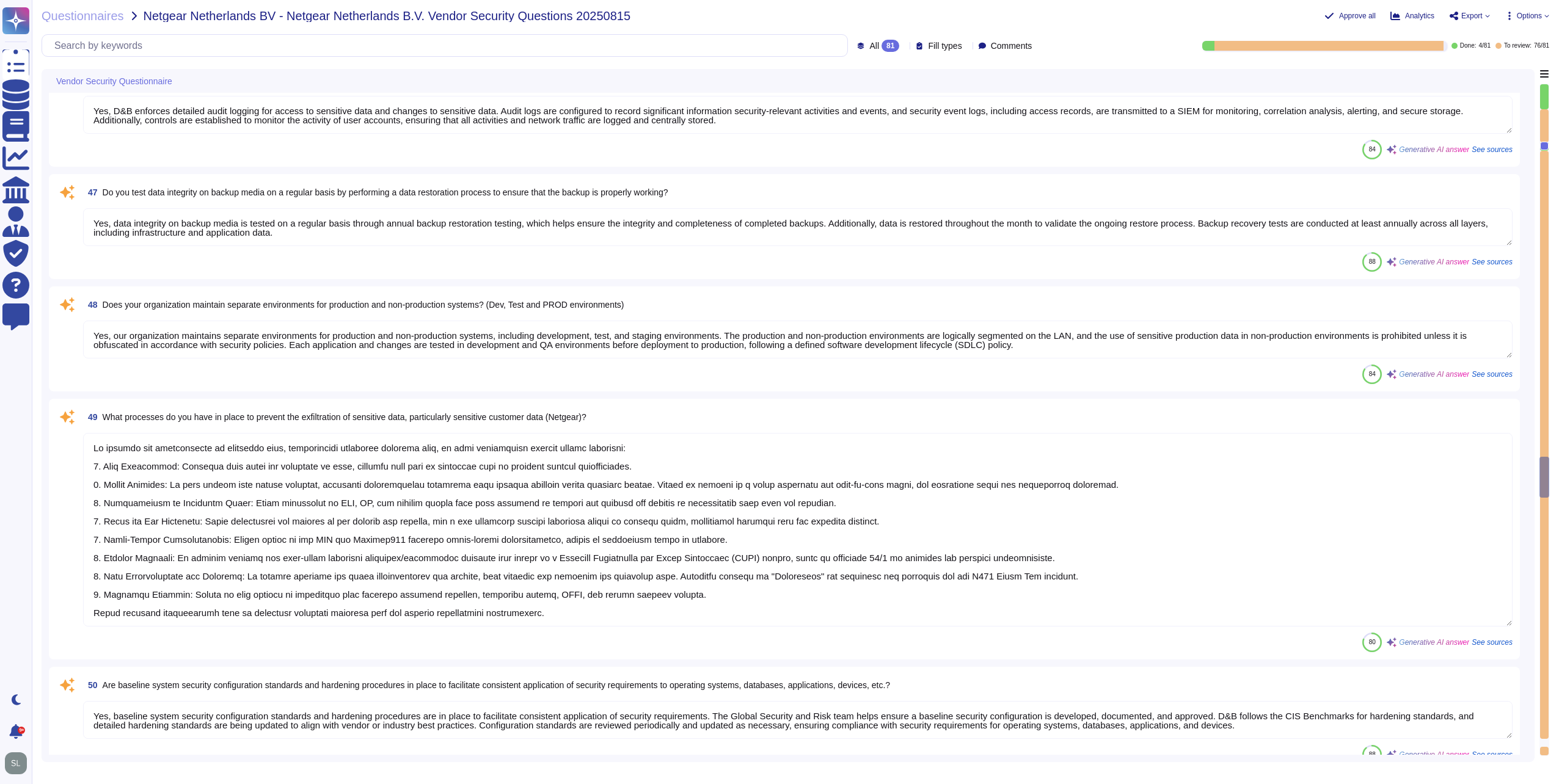
type textarea "Yes, we have a documented Backup Policy in place that includes the following: a…"
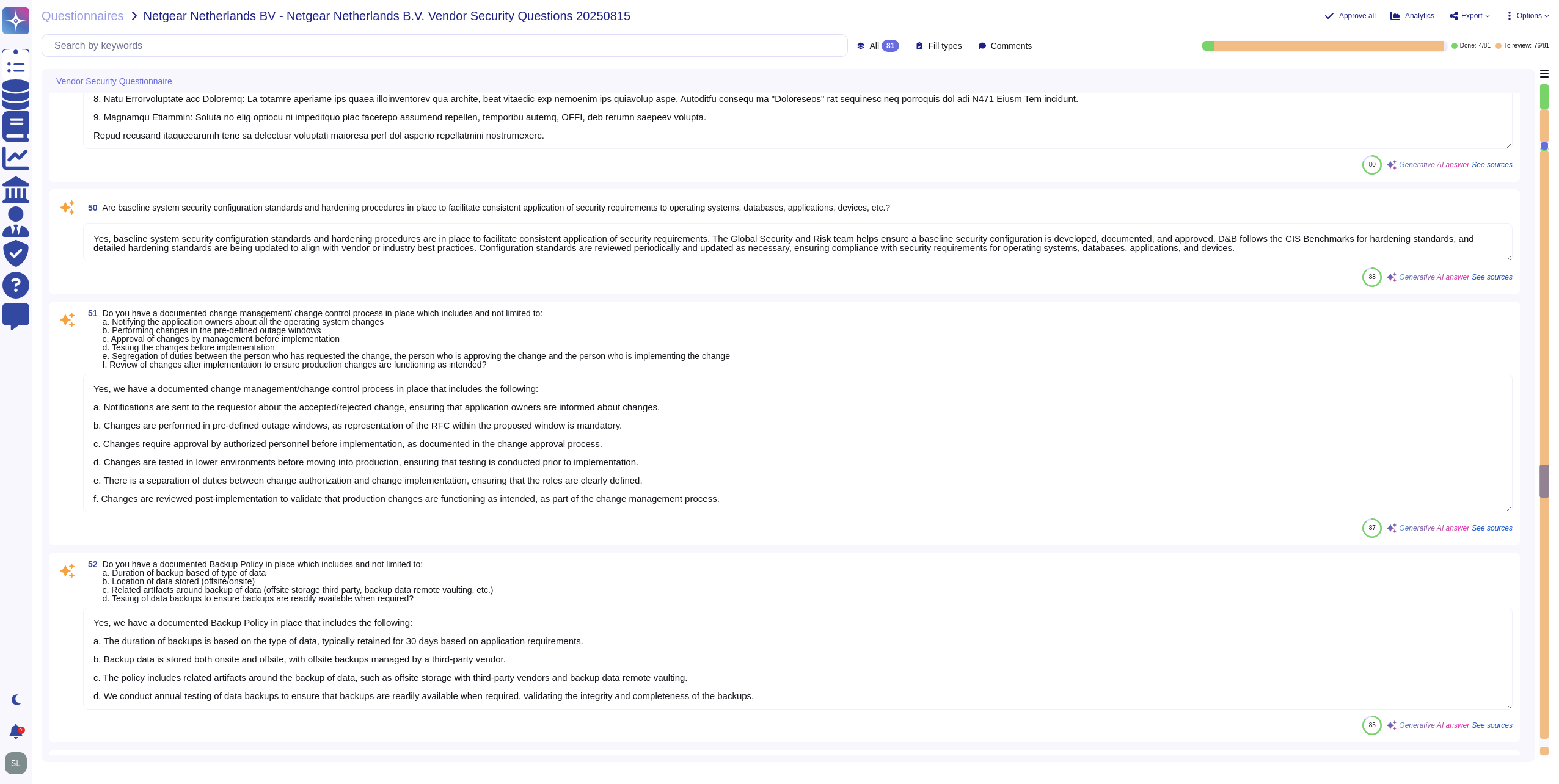
type textarea "Yes, our organization has defined, documented, and communicated policies for se…"
type textarea "Yes, we have a media management policy that includes a Records Retention Policy…"
type textarea "Yes, Dun & [PERSON_NAME] has implemented and documented a Business Continuity P…"
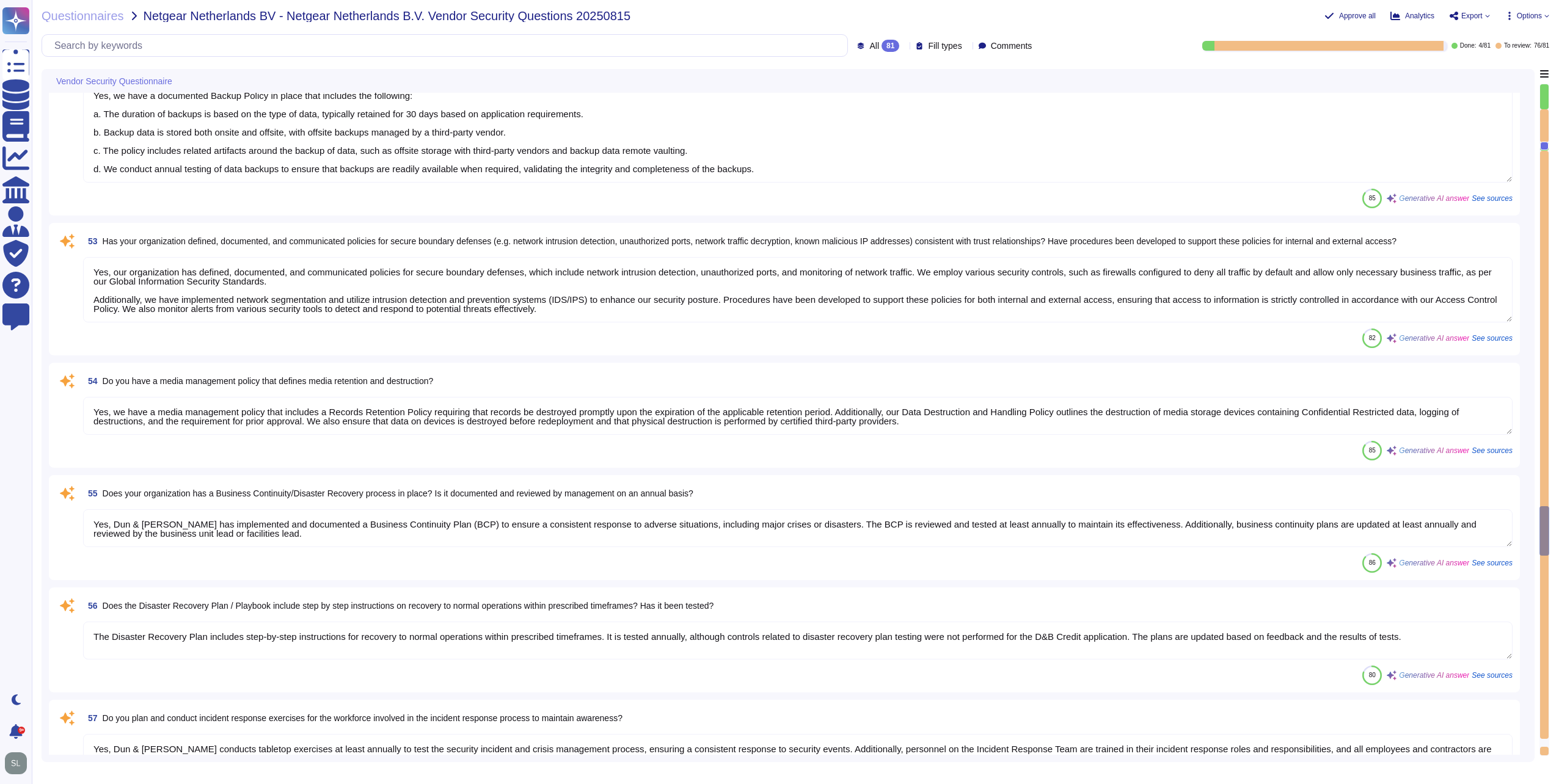
type textarea "The Disaster Recovery Plan includes step-by-step instructions for recovery to n…"
type textarea "Yes, Dun & [PERSON_NAME] conducts tabletop exercises at least annually to test …"
type textarea "Material cybersecurity incidents will be reported to you through the following …"
type textarea "Yes, we have a policy that defines the use of removable media in our environmen…"
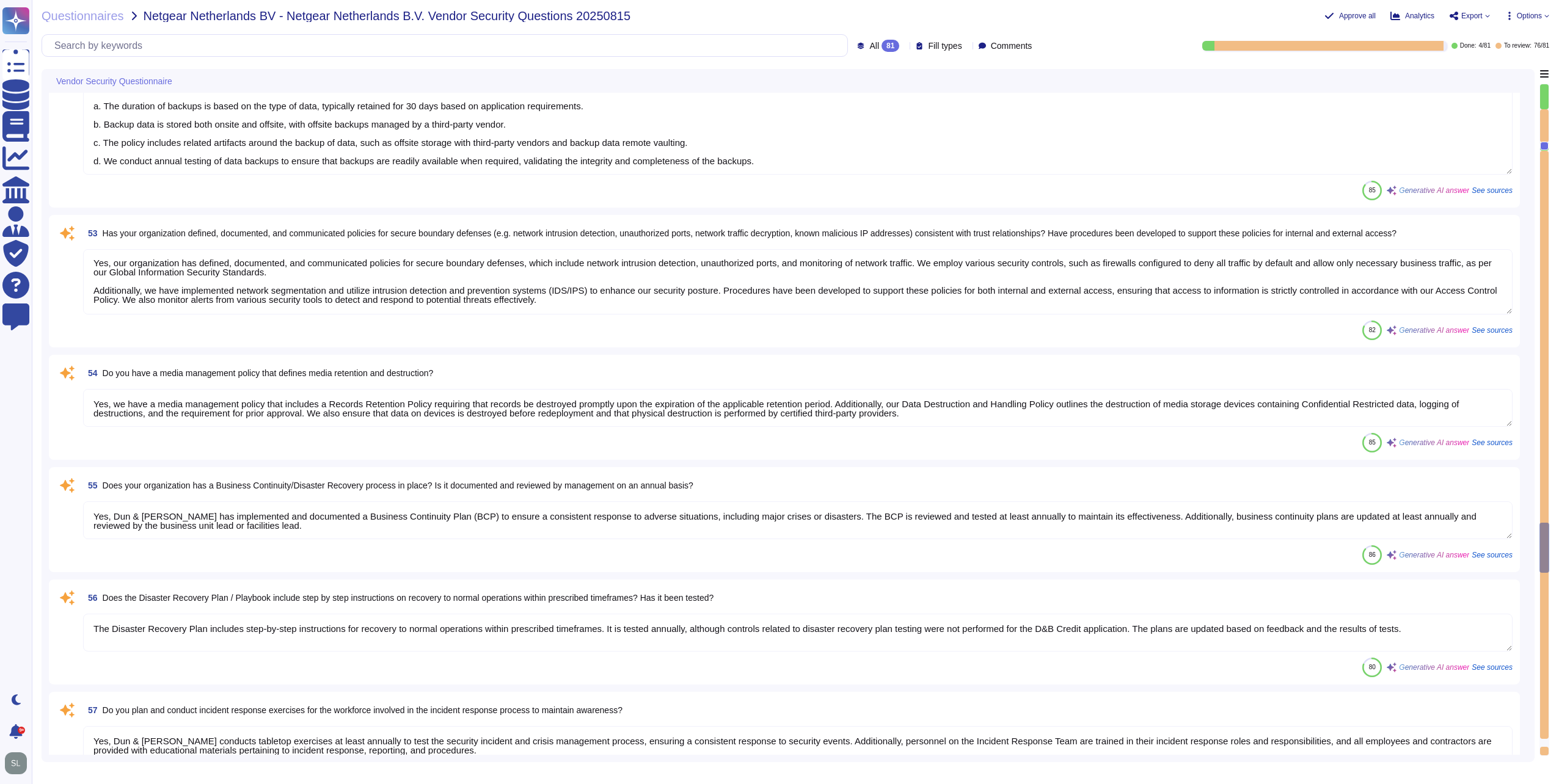
type textarea "DUN & [PERSON_NAME] employs secure protocols like TLS 1.3 for data in transit, …"
type textarea "Yes, D&B has deployed a Security Information and Event Management (SIEM) system…"
type textarea "Yes, we ensure that appropriate logs are aggregated to a central log management…"
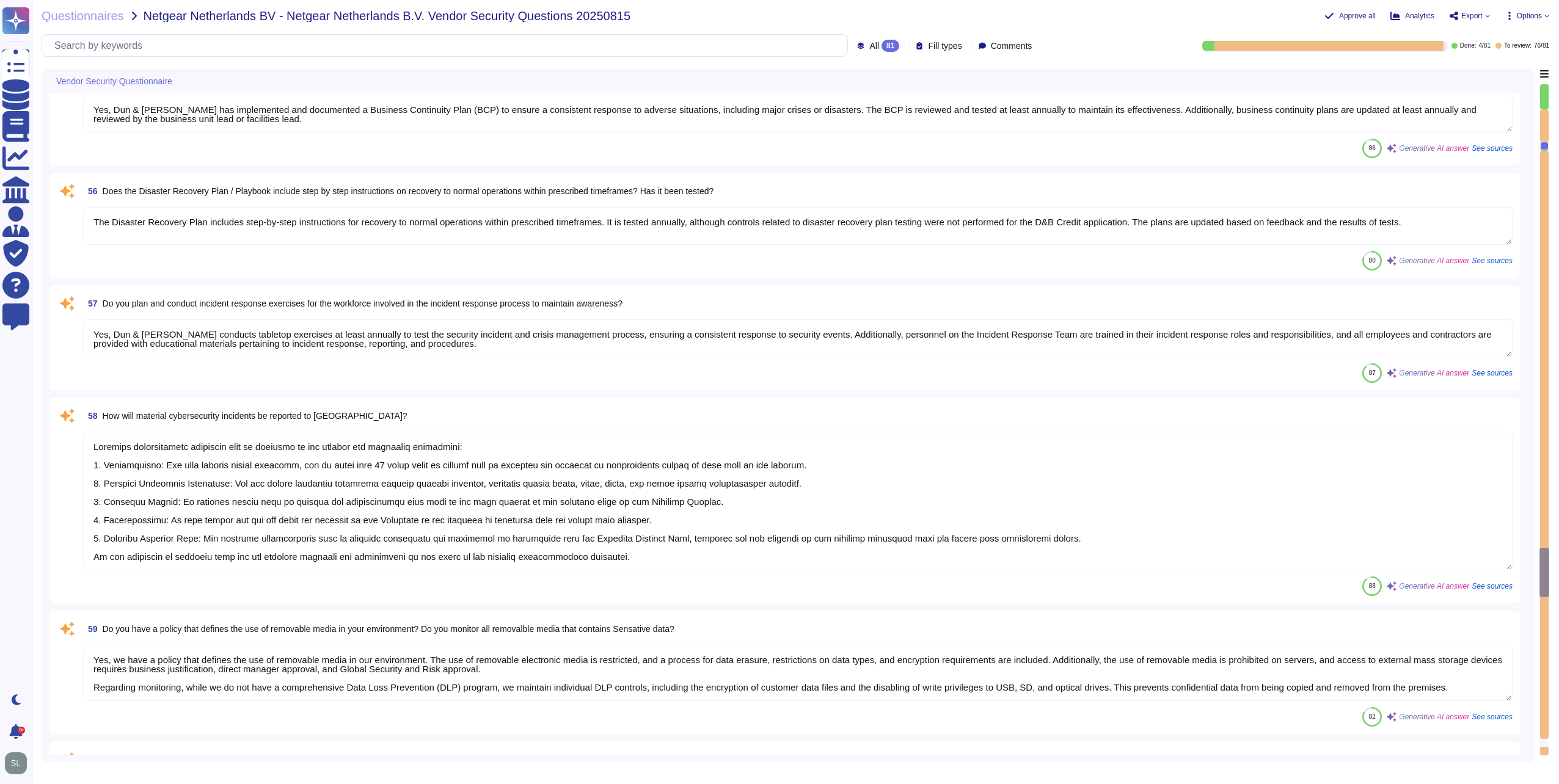
type textarea "Yes, we utilize centrally managed anti-malware software to continuously monitor…"
type textarea "Yes, the organization's anti-malware software updates its scanning engine and s…"
type textarea "Yes, we have deployed malicious code protection mechanisms at information syste…"
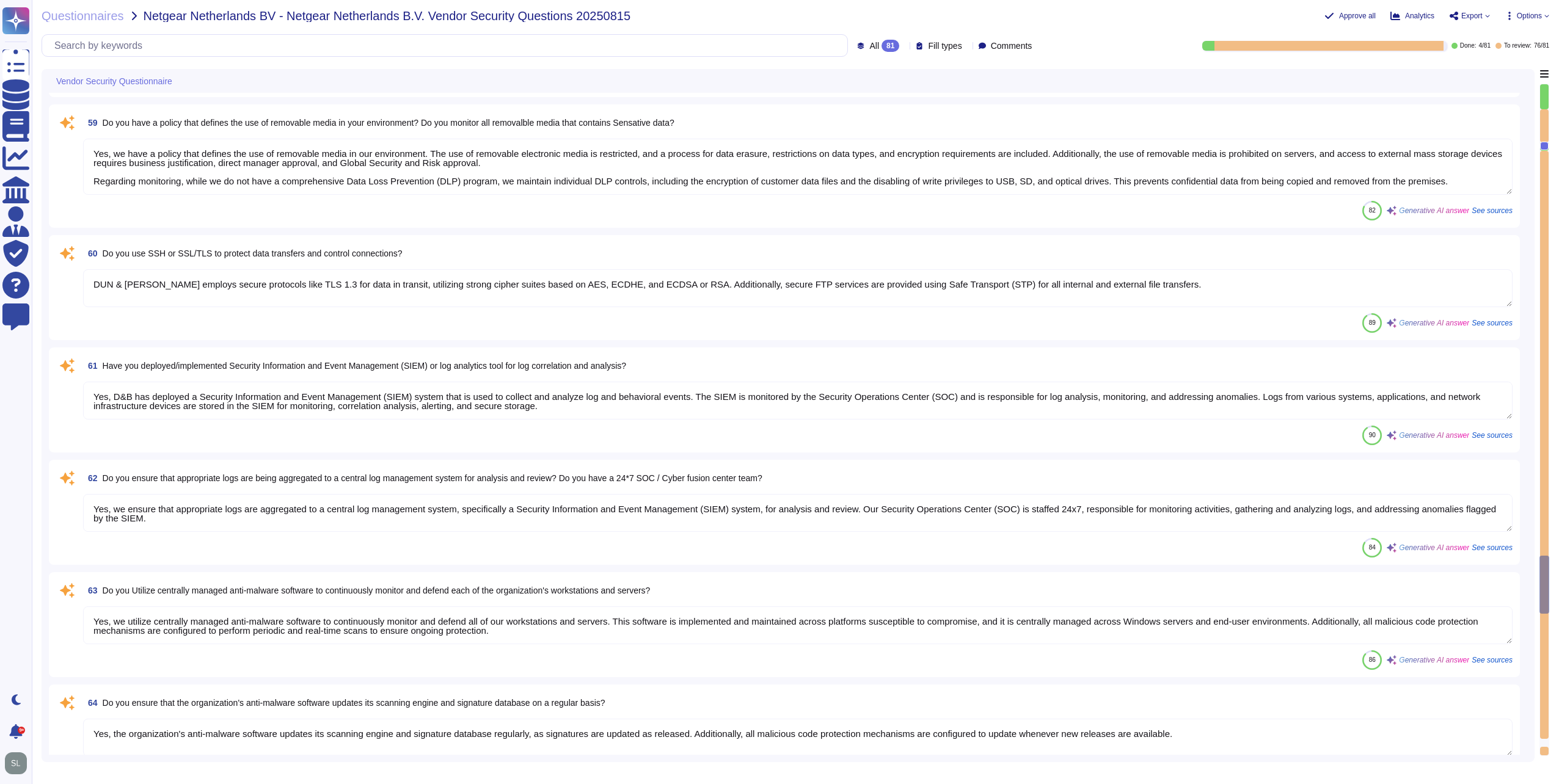
type textarea "Yes, D&B actively monitors all external connections by vendors supporting IT ap…"
type textarea "Yes, access to confidential data is tracked based on the principle of least pri…"
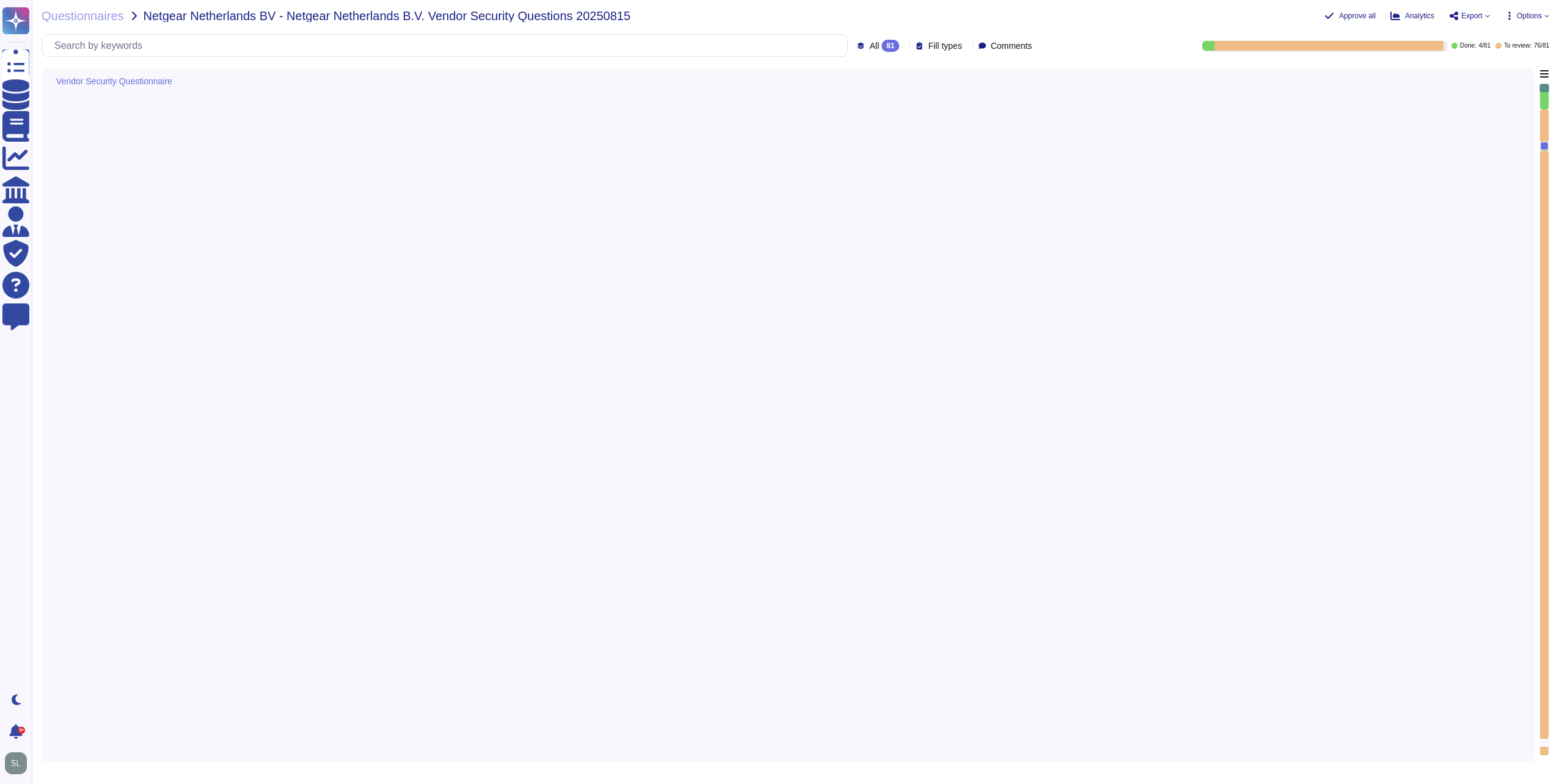
type textarea "Network protection is provided via border routers, and Internet and Extranet fi…"
type textarea "Yes, D&B can detect the wireless rouge APs. The wireless controller sends an al…"
type textarea "Yes, we perform scans for vulnerabilities in the information system and hosted …"
type textarea "Yes, Dun & [PERSON_NAME] conducts tabletop exercises at least annually to test …"
type textarea "Yes, the organization has documented escalation criteria within its Incident Re…"
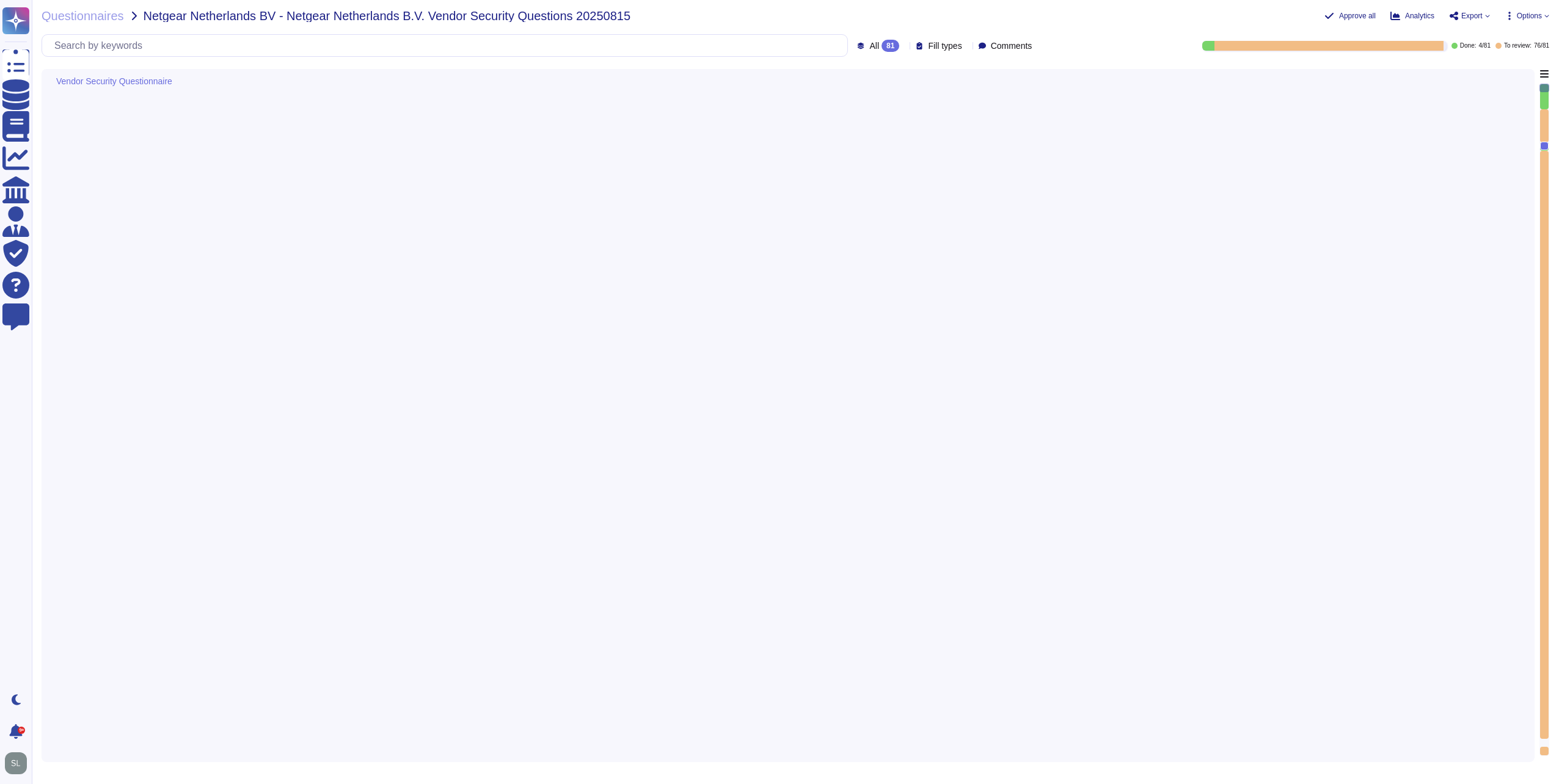
type textarea "The Incident Response Plan is activated upon the declaration of an Incident, an…"
type textarea "D&B proactively engages with critical third parties and ecosystem partners thro…"
type textarea "Yes, material cyber incidents are notified to clients in a timely manner. D&B w…"
type textarea "Yes, we have established criteria for escalating cyber security incidents to th…"
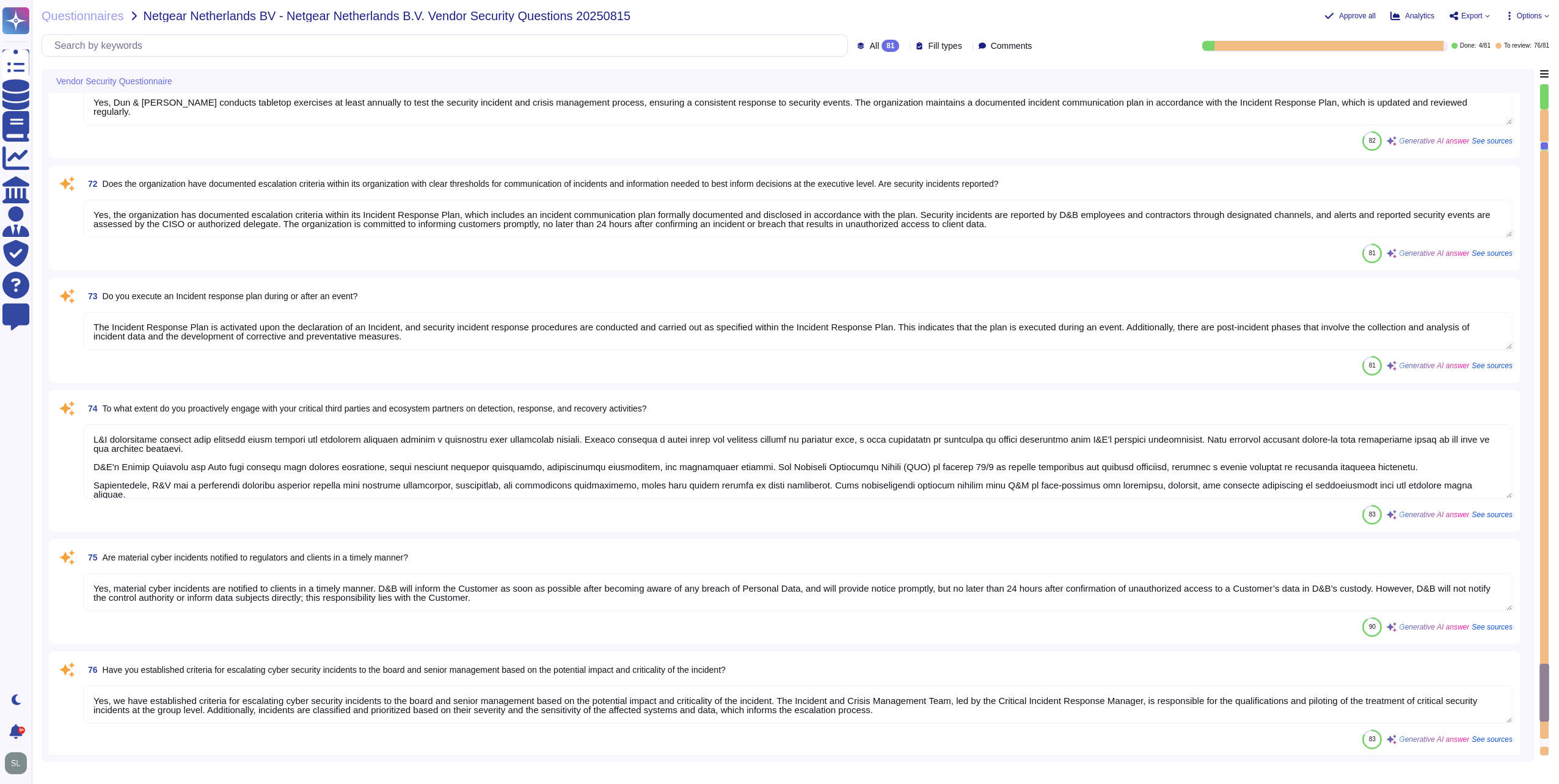
type textarea "Yes, we have appropriate forensic procedures in place as outlined in our Incide…"
type textarea "Yes, D&B has a comprehensive process to mitigate identified vulnerabilities. Th…"
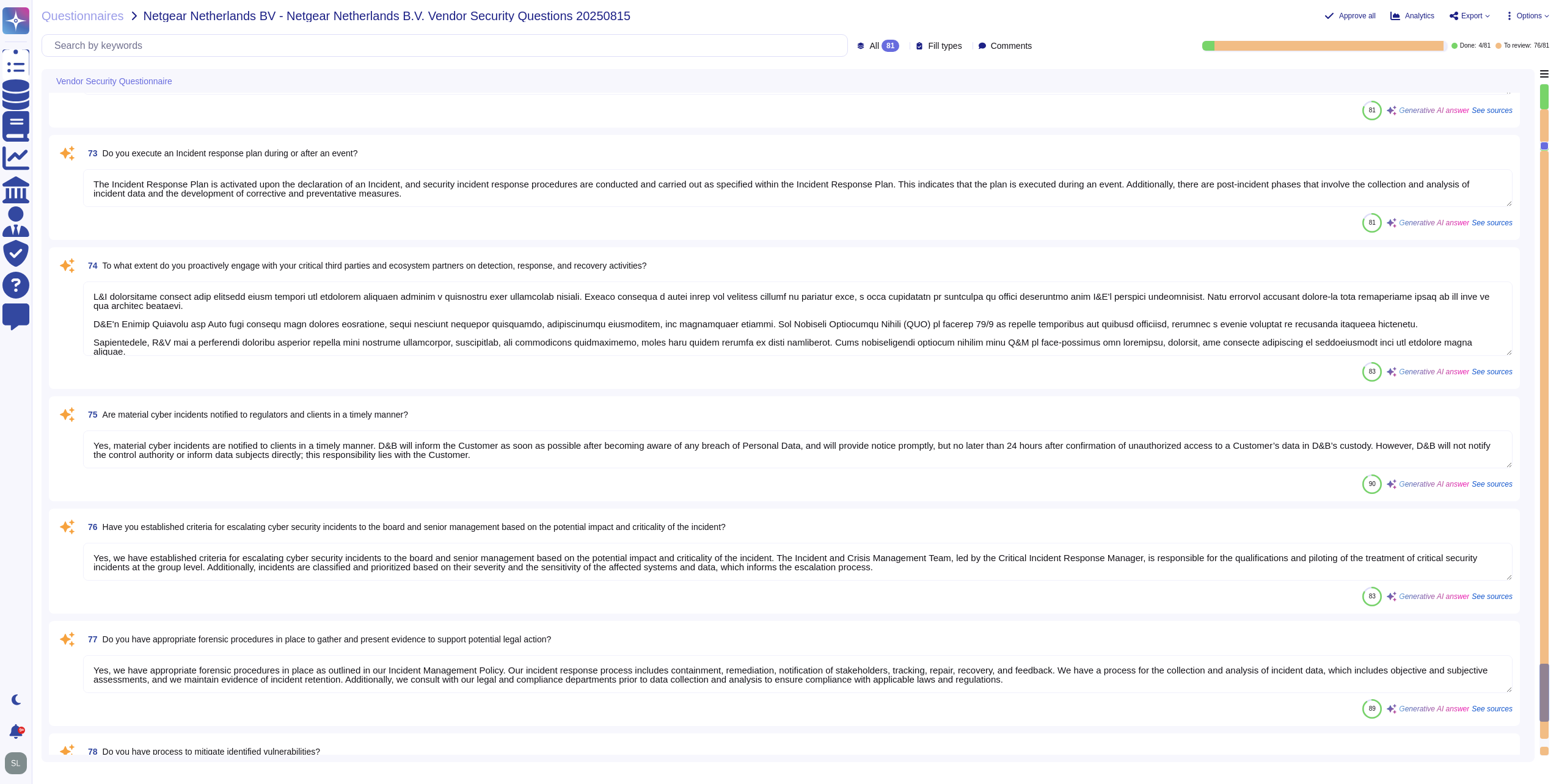
scroll to position [9175, 0]
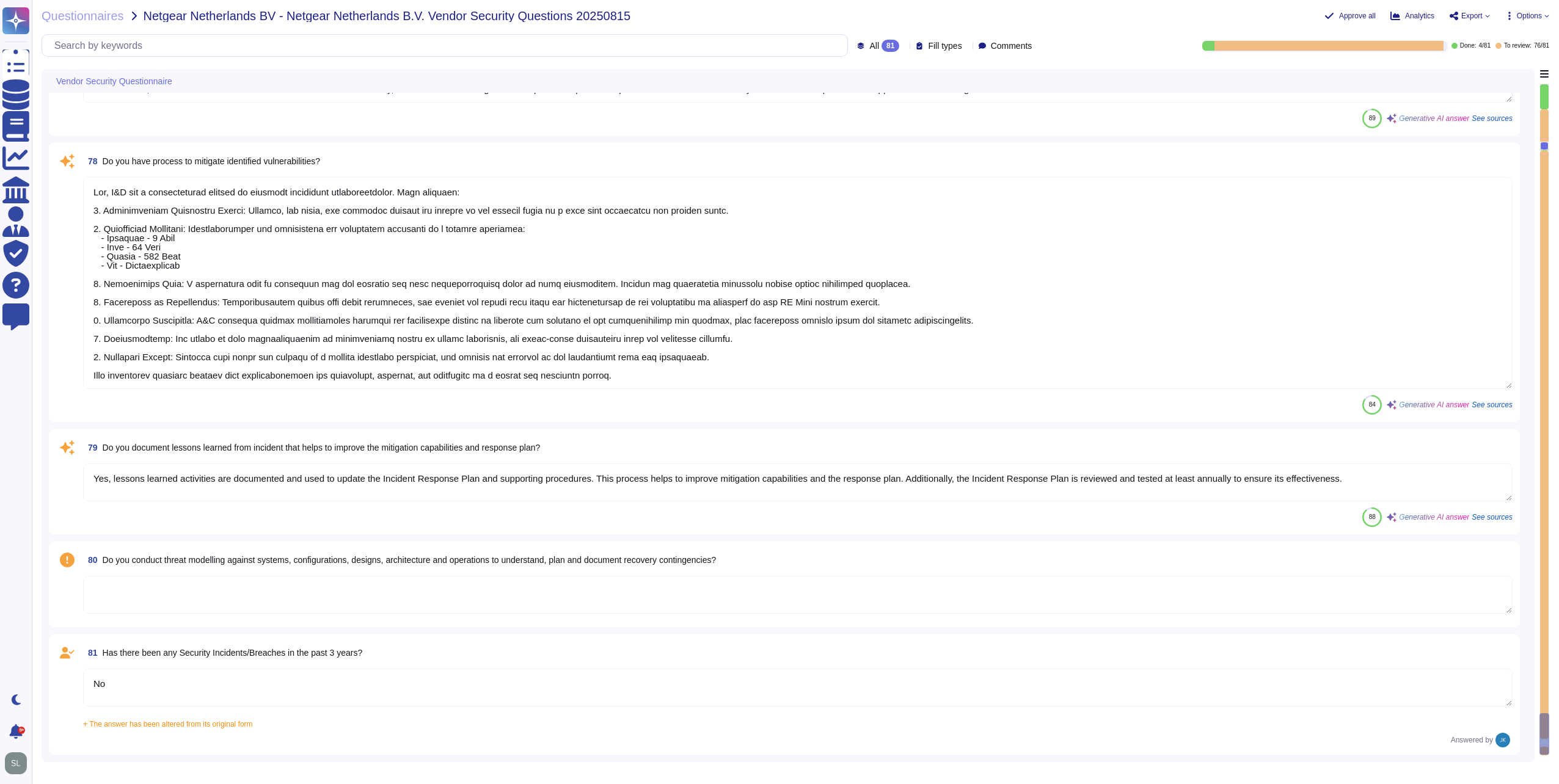
type textarea "Yes, lessons learned activities are documented and used to update the Incident …"
type textarea "No"
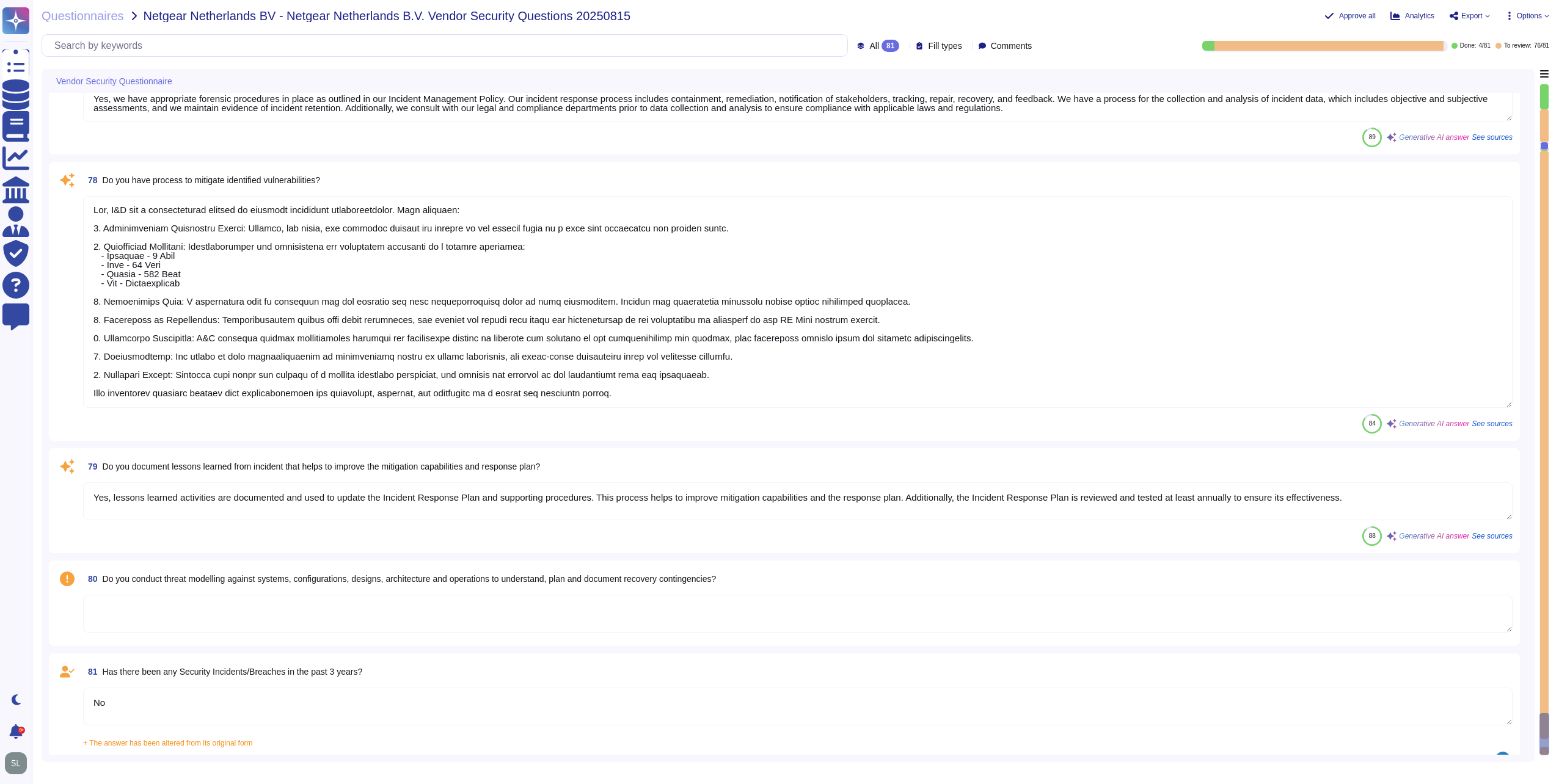
scroll to position [0, 0]
click at [305, 259] on textarea at bounding box center [797, 301] width 1429 height 212
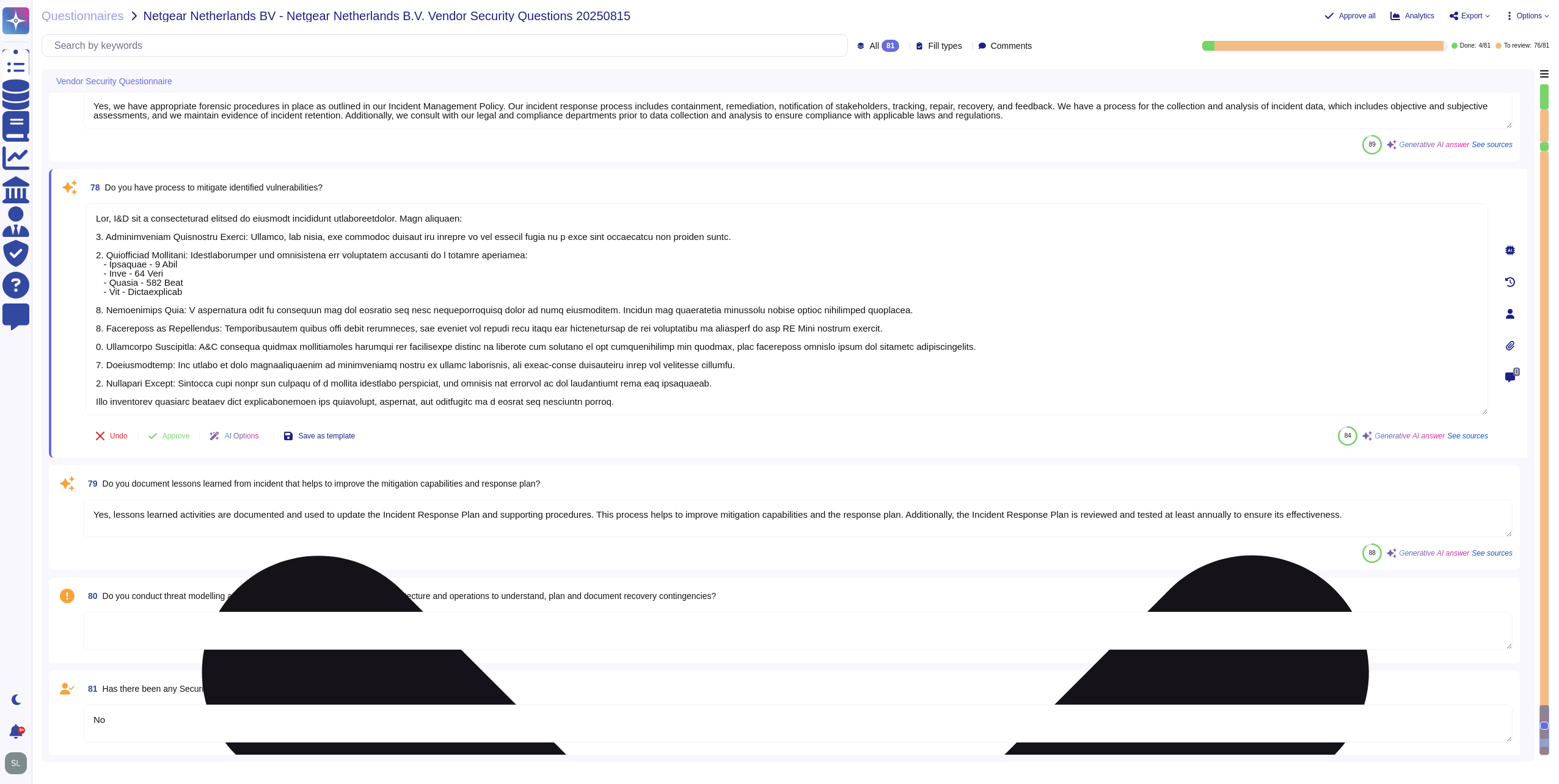
type textarea "D&B proactively engages with critical third parties and ecosystem partners thro…"
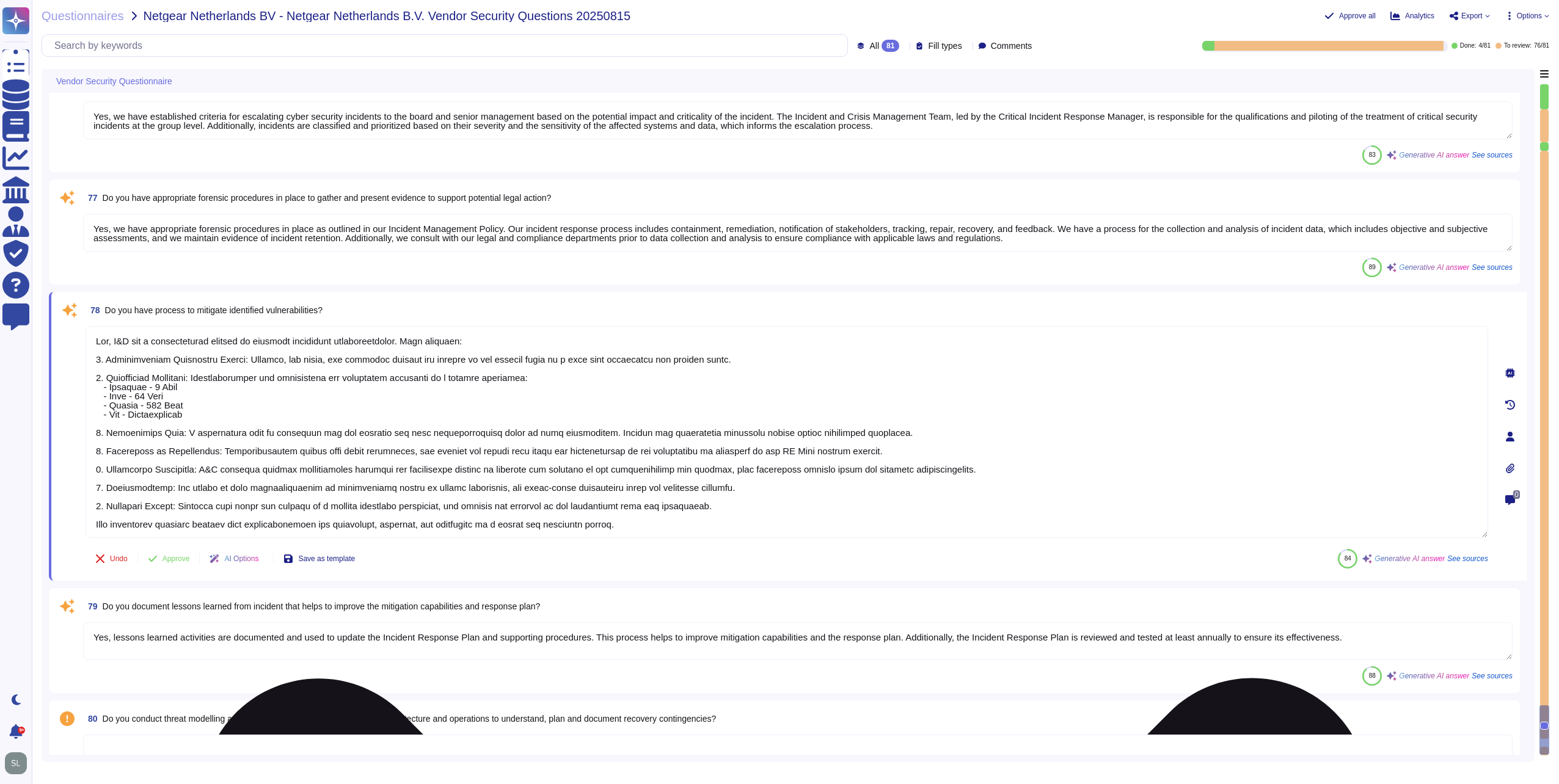
scroll to position [9030, 0]
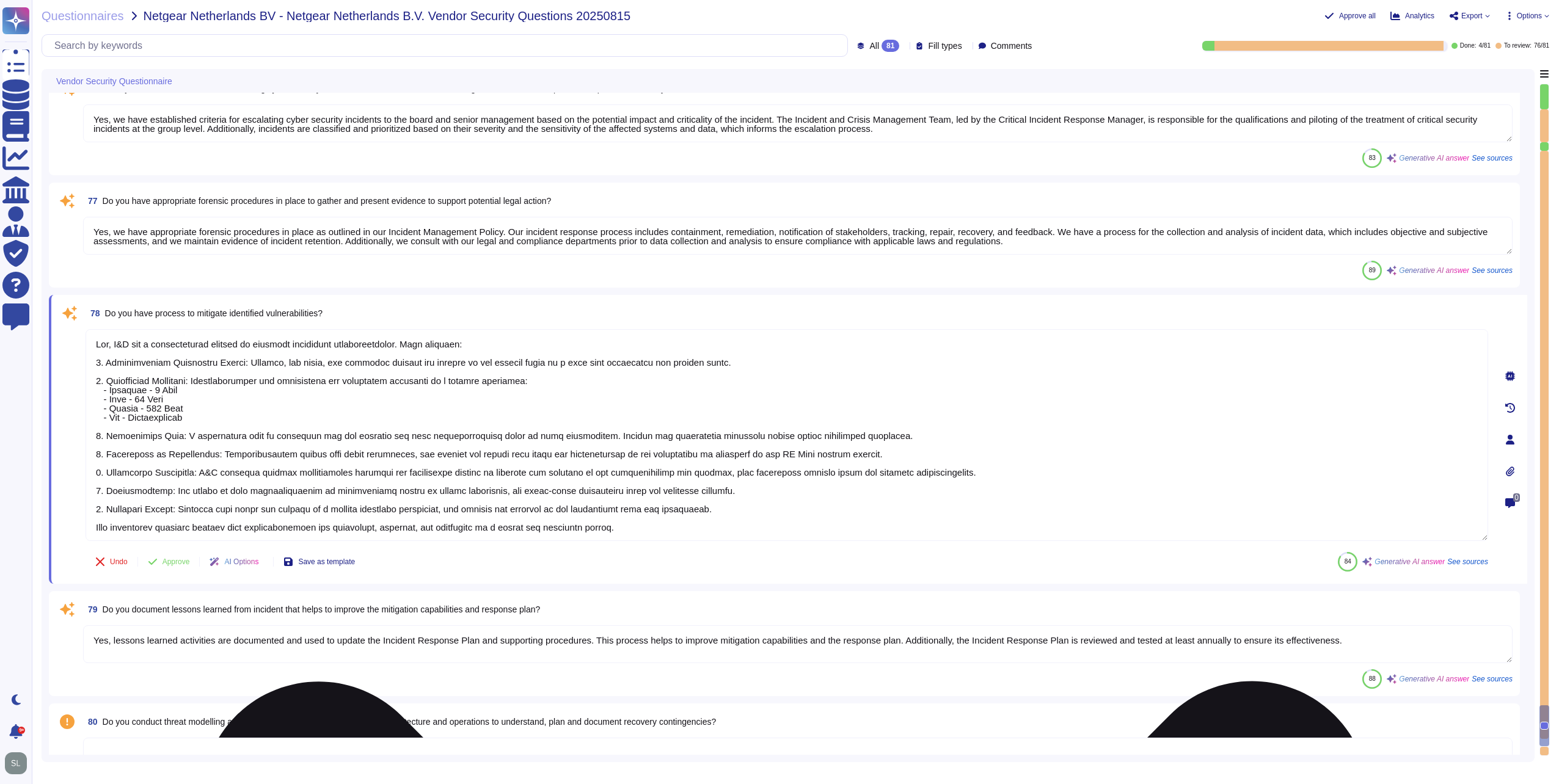
click at [305, 259] on div "77 Do you have appropriate forensic procedures in place to gather and present e…" at bounding box center [784, 235] width 1456 height 90
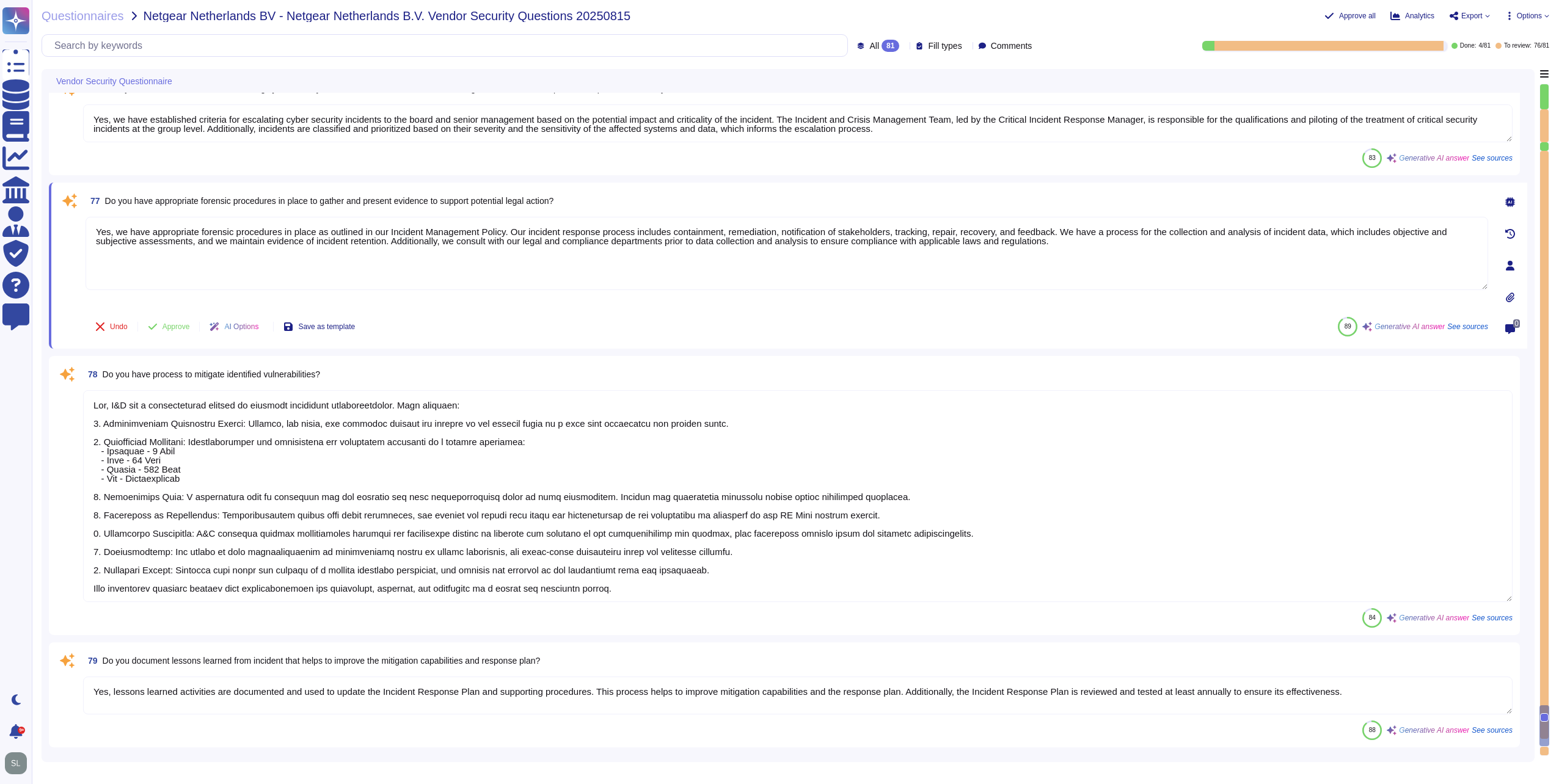
click at [301, 201] on span "Do you have appropriate forensic procedures in place to gather and present evid…" at bounding box center [329, 201] width 449 height 10
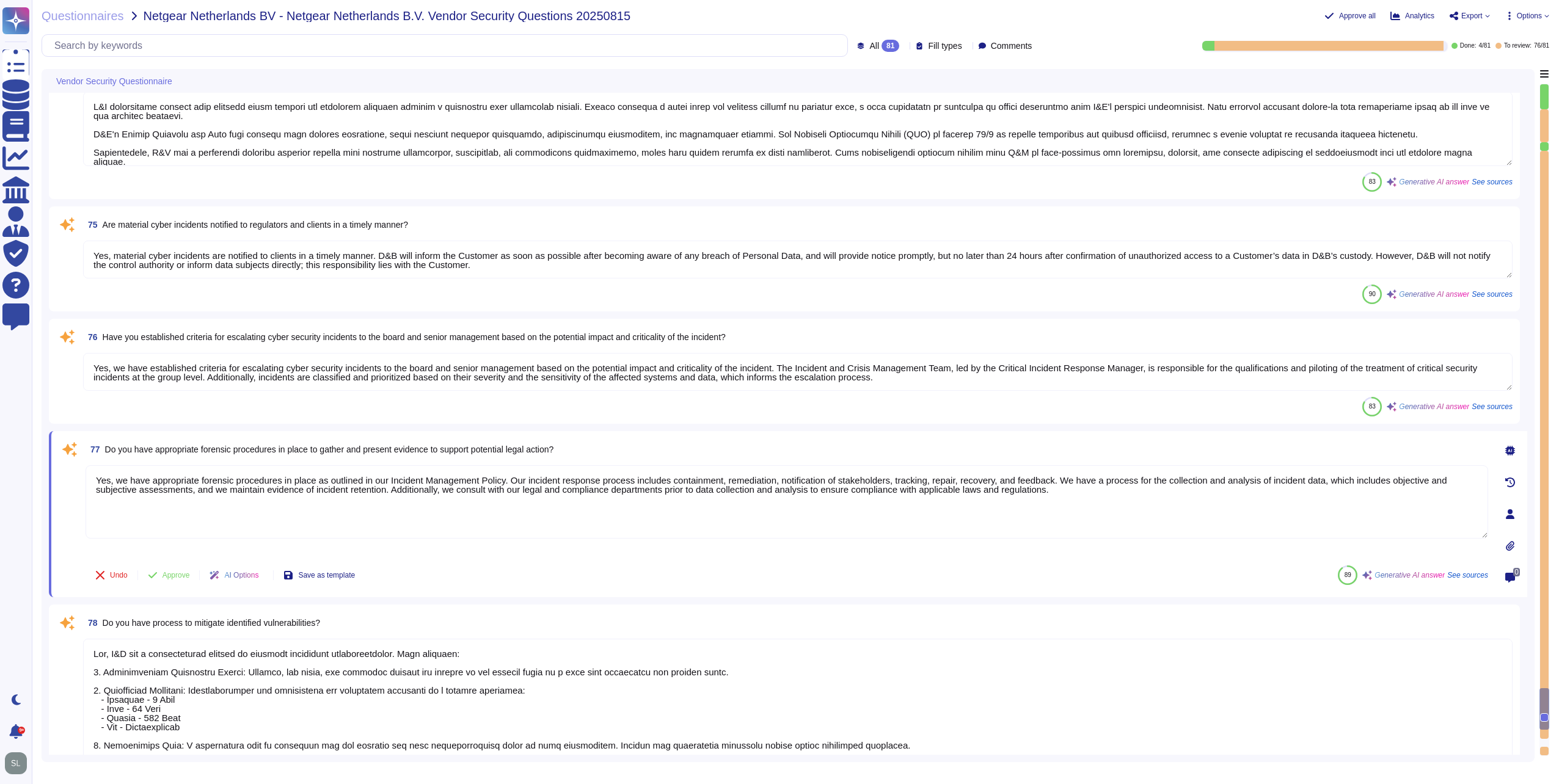
type textarea "Yes, the organization has documented escalation criteria within its Incident Re…"
type textarea "The Incident Response Plan is activated upon the declaration of an Incident, an…"
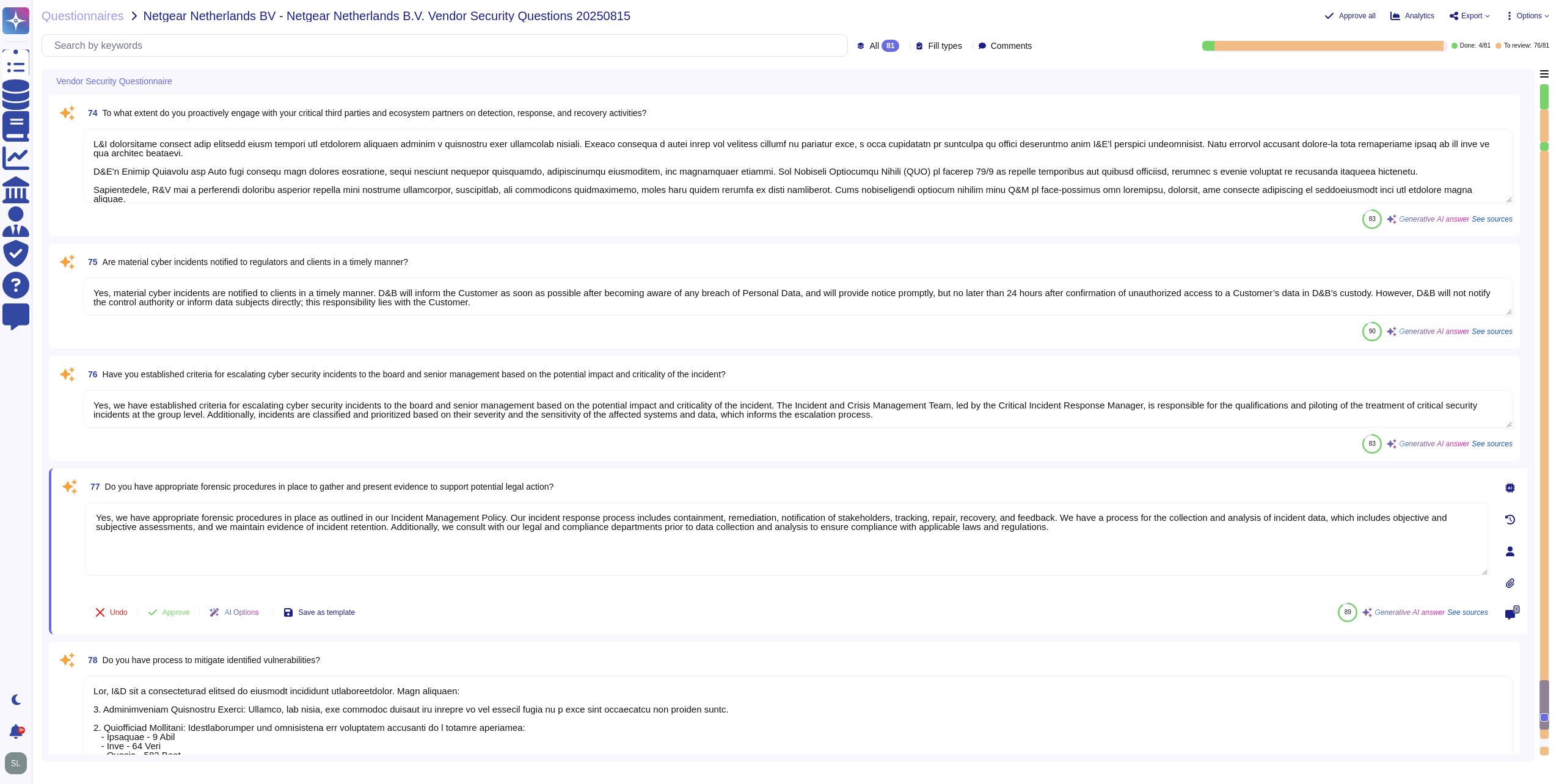
type textarea "Yes, Dun & [PERSON_NAME] conducts tabletop exercises at least annually to test …"
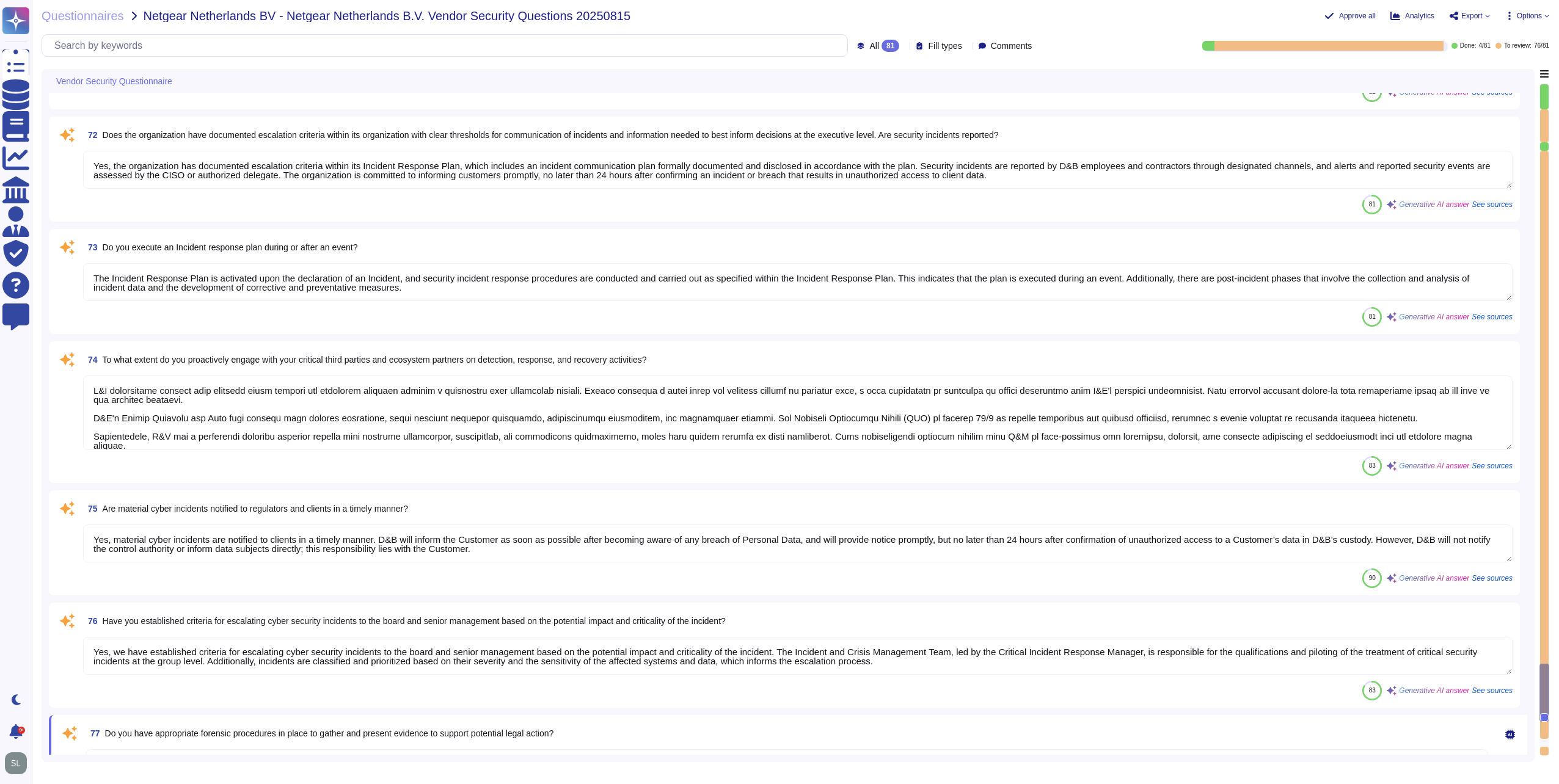
type textarea "Yes, D&B can detect the wireless rouge APs. The wireless controller sends an al…"
type textarea "Yes, we perform scans for vulnerabilities in the information system and hosted …"
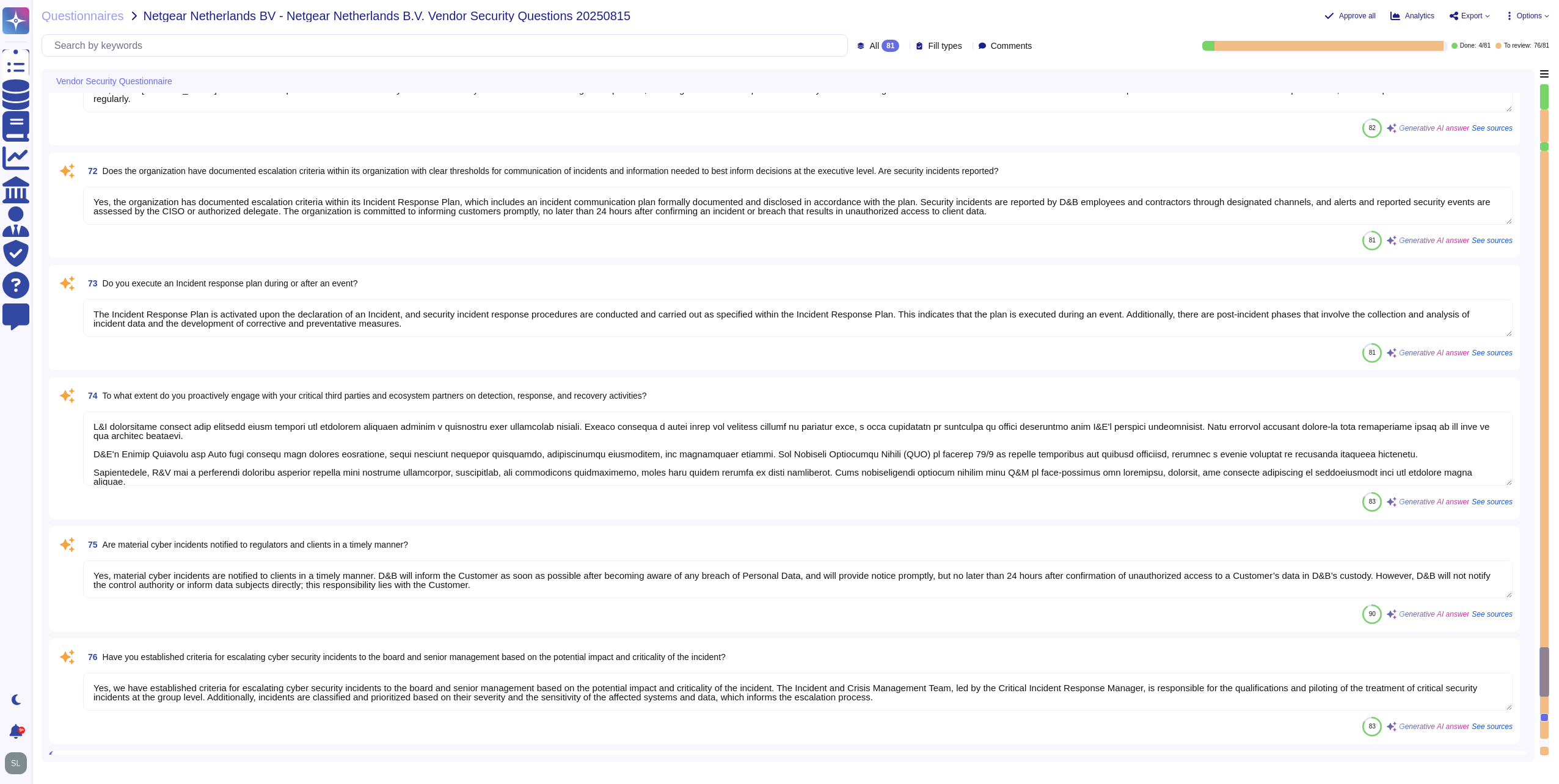
type textarea "Yes, access to confidential data is tracked based on the principle of least pri…"
type textarea "Network protection is provided via border routers, and Internet and Extranet fi…"
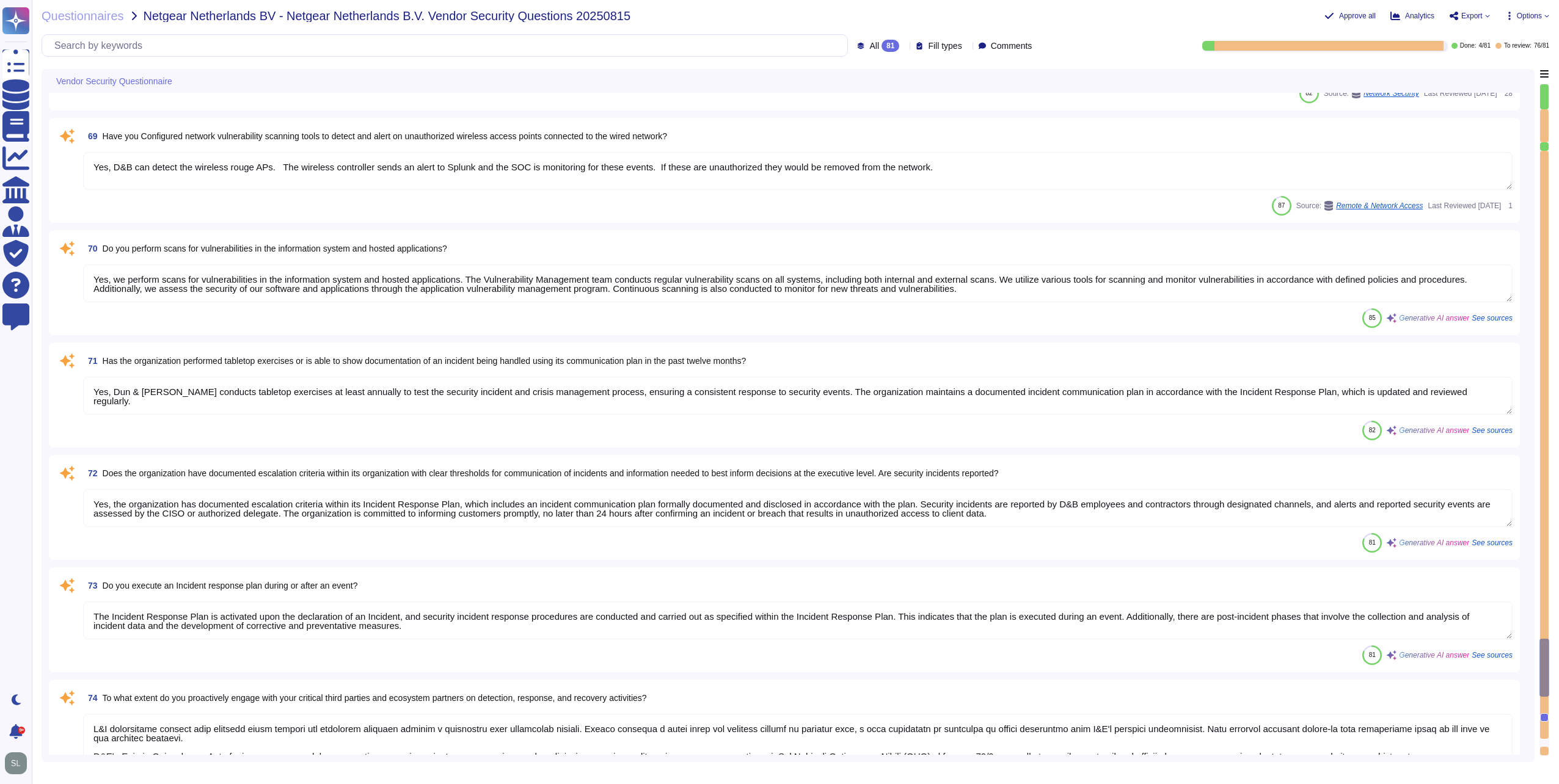
scroll to position [8213, 0]
type textarea "Yes, D&B actively monitors all external connections by vendors supporting IT ap…"
